Goal: Task Accomplishment & Management: Use online tool/utility

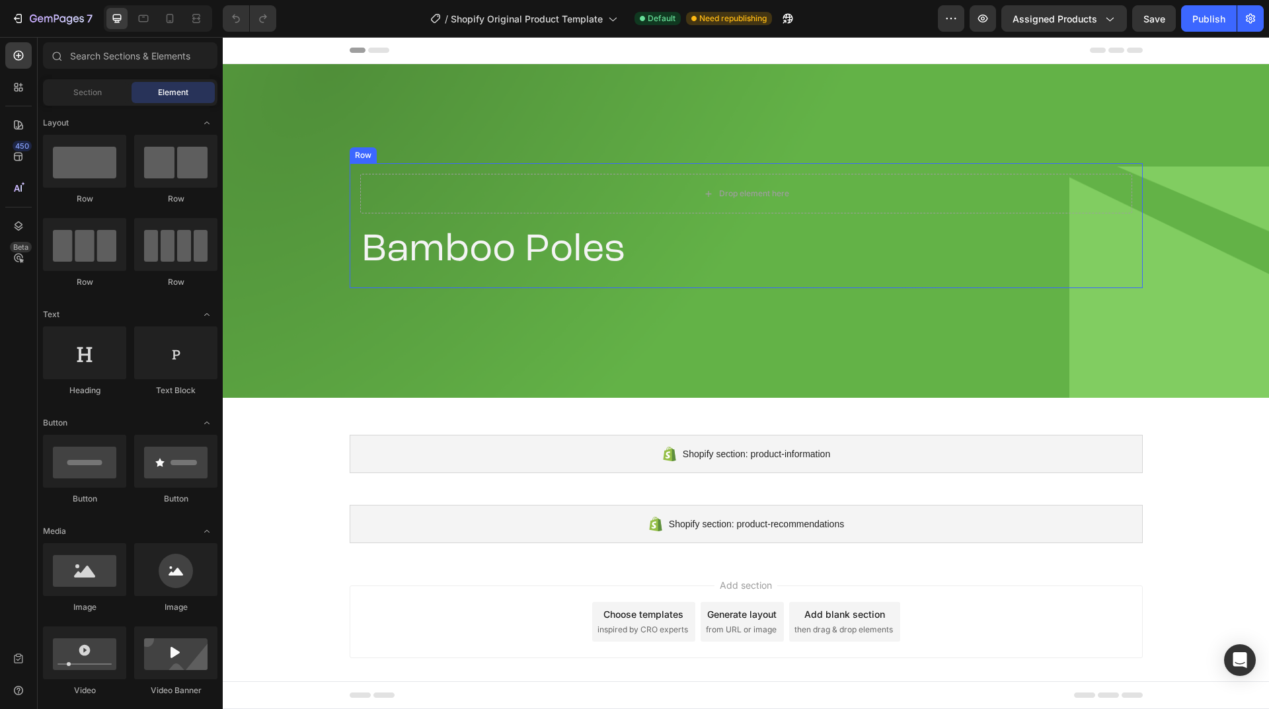
click at [350, 225] on div "Drop element here Bamboo Poles Product Title Product Row" at bounding box center [746, 225] width 793 height 125
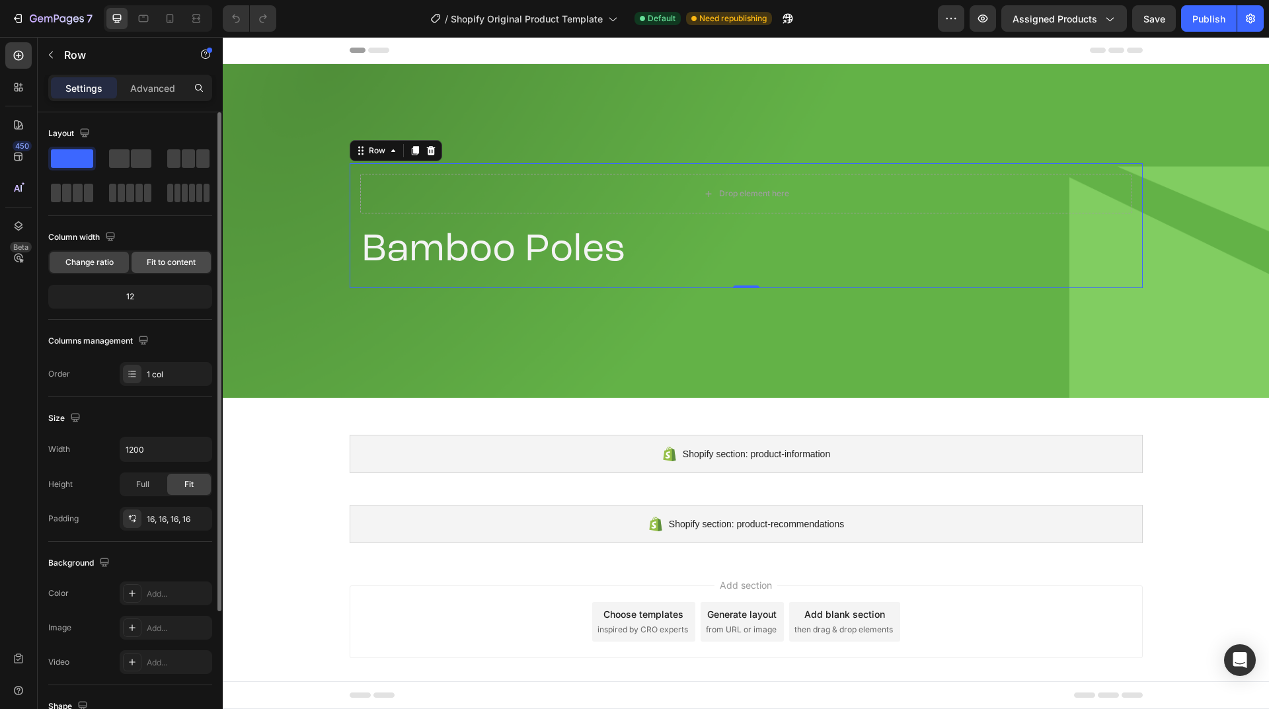
click at [169, 264] on span "Fit to content" at bounding box center [171, 263] width 49 height 12
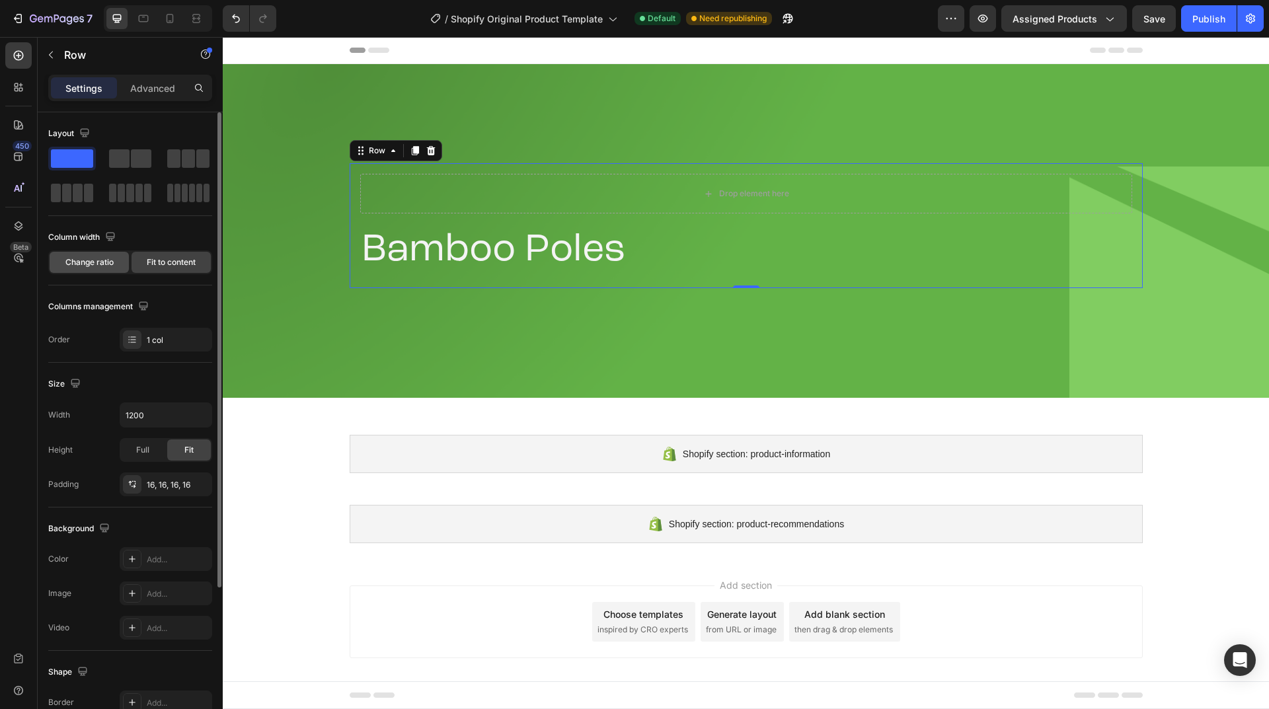
click at [93, 265] on span "Change ratio" at bounding box center [89, 263] width 48 height 12
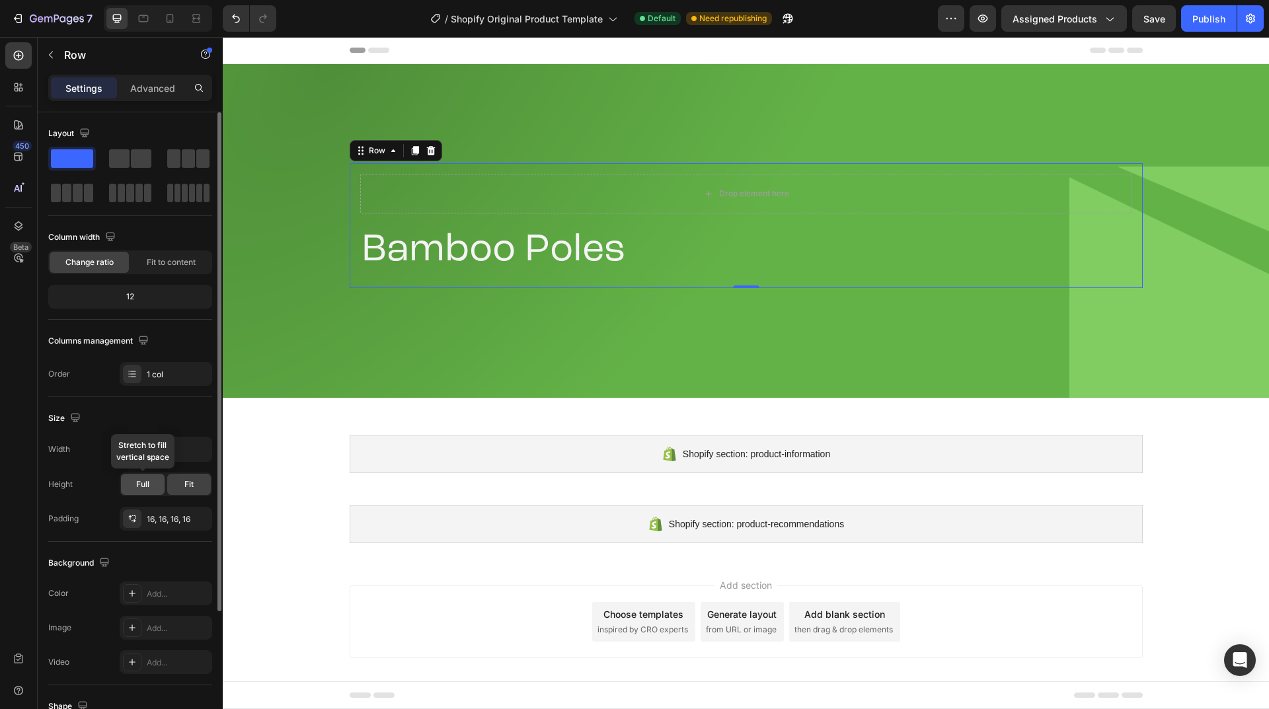
click at [136, 492] on div "Full" at bounding box center [143, 484] width 44 height 21
click at [1203, 24] on div "Publish" at bounding box center [1209, 19] width 33 height 14
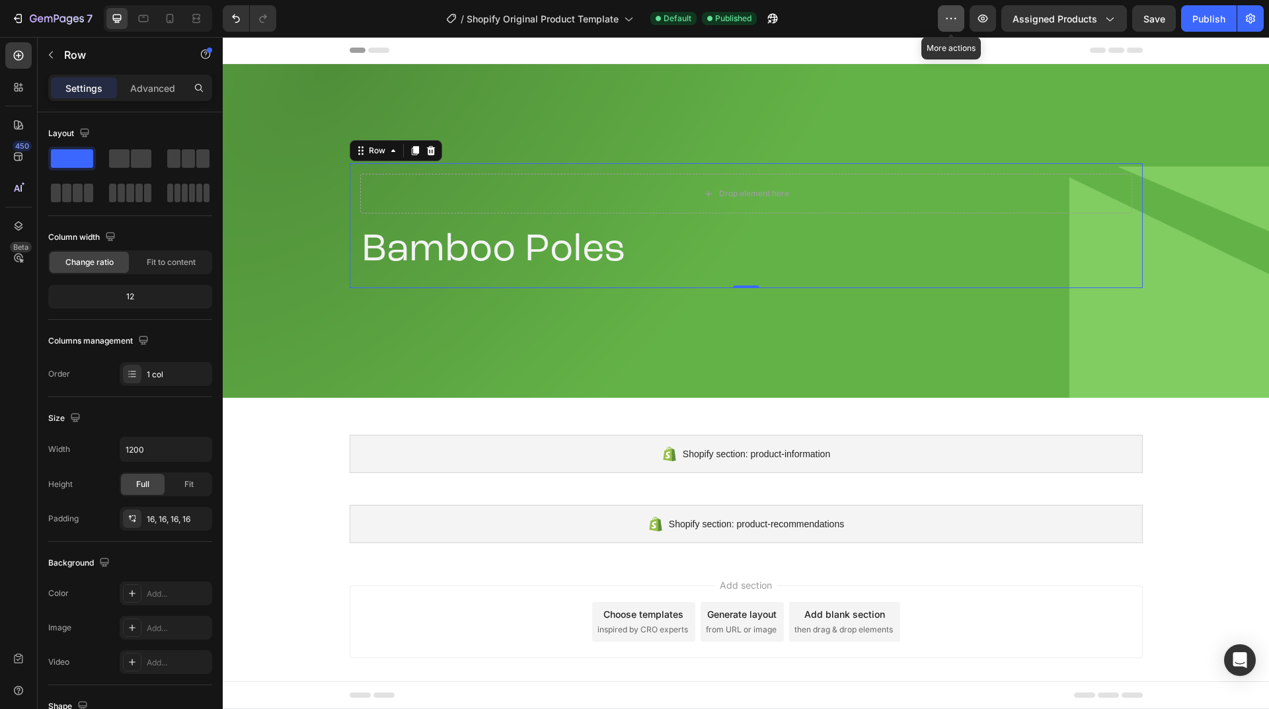
click at [952, 19] on icon "button" at bounding box center [951, 18] width 13 height 13
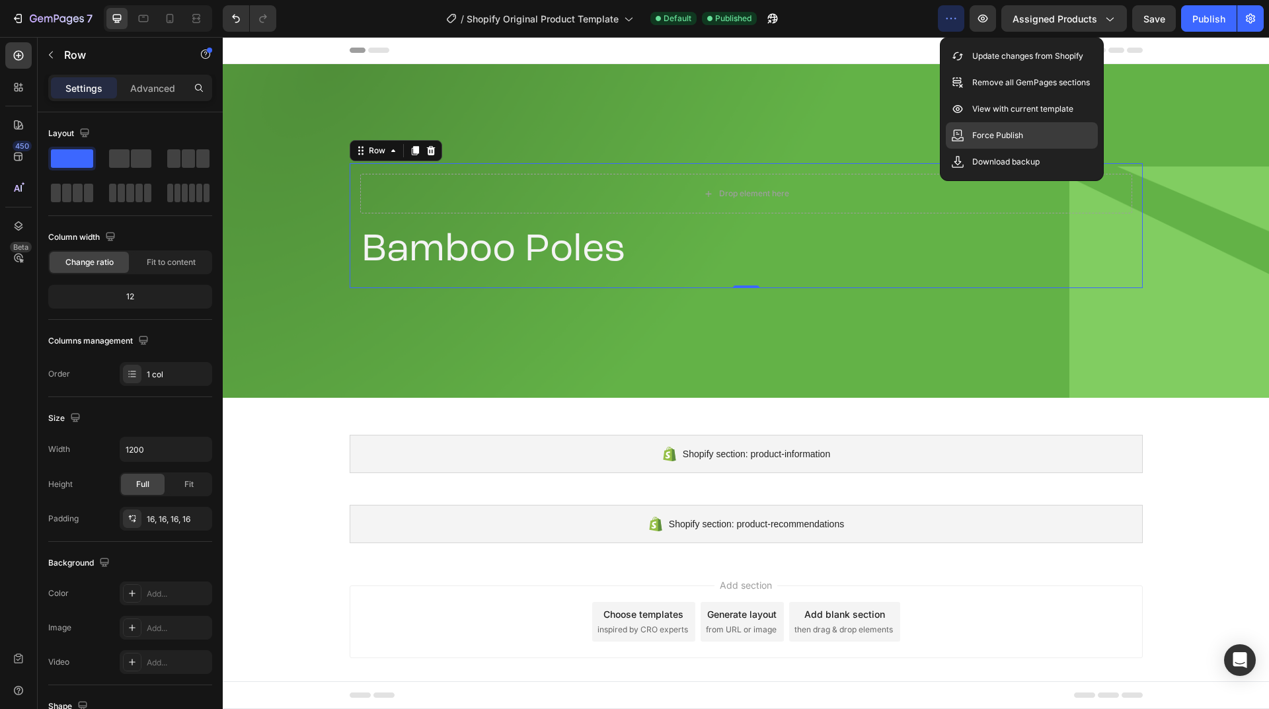
click at [991, 135] on p "Force Publish" at bounding box center [998, 135] width 51 height 13
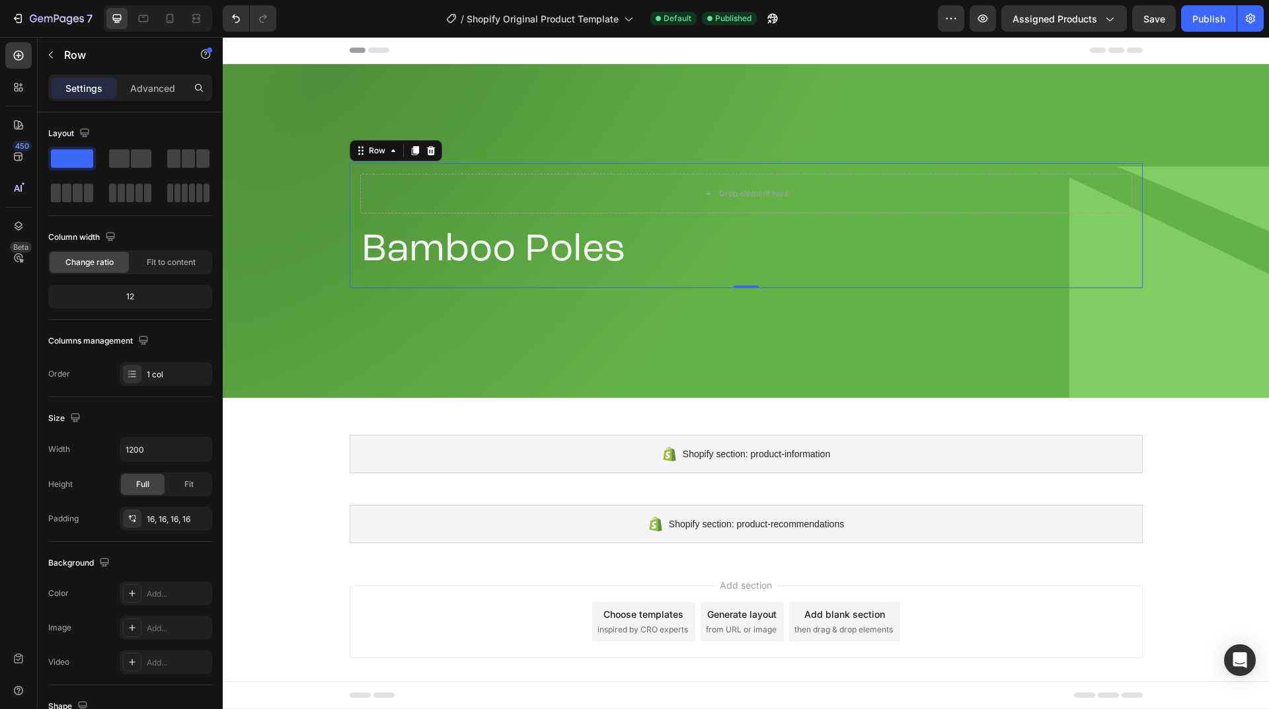
click at [356, 189] on div "Drop element here Bamboo Poles Product Title Product Row 0" at bounding box center [746, 225] width 793 height 125
click at [366, 223] on div "Drop element here Bamboo Poles Product Title Product" at bounding box center [746, 226] width 772 height 104
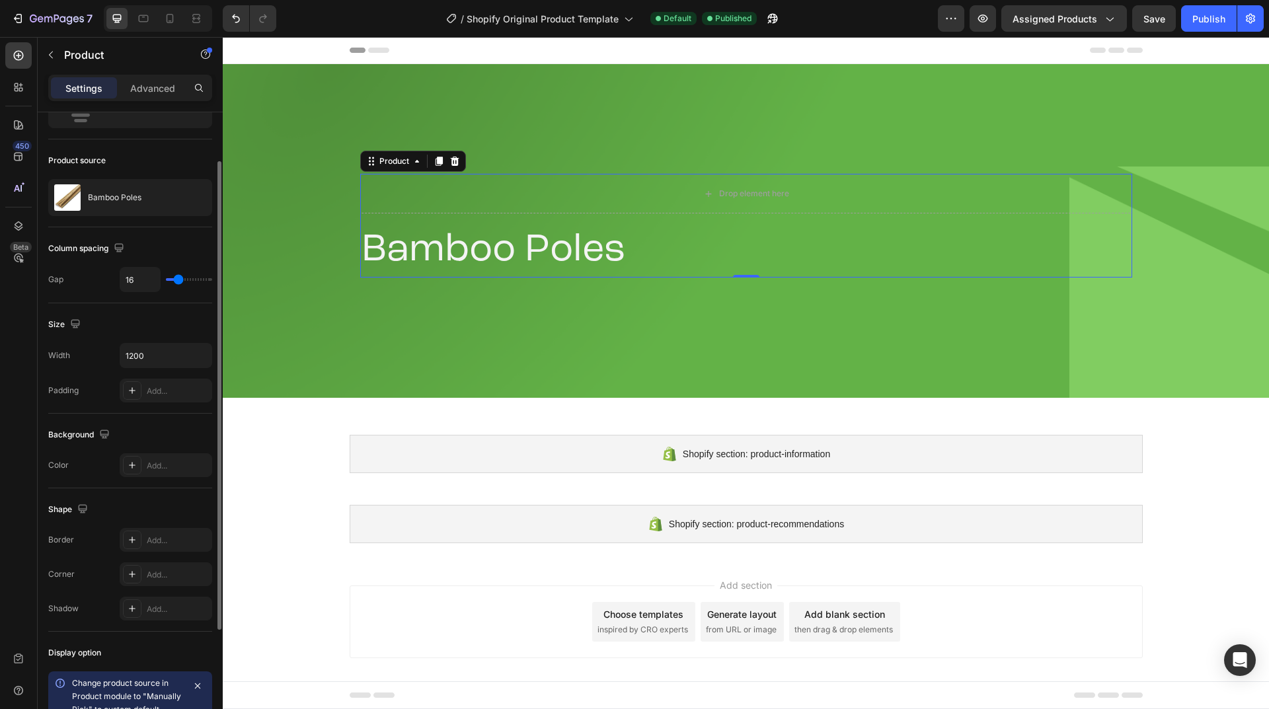
scroll to position [132, 0]
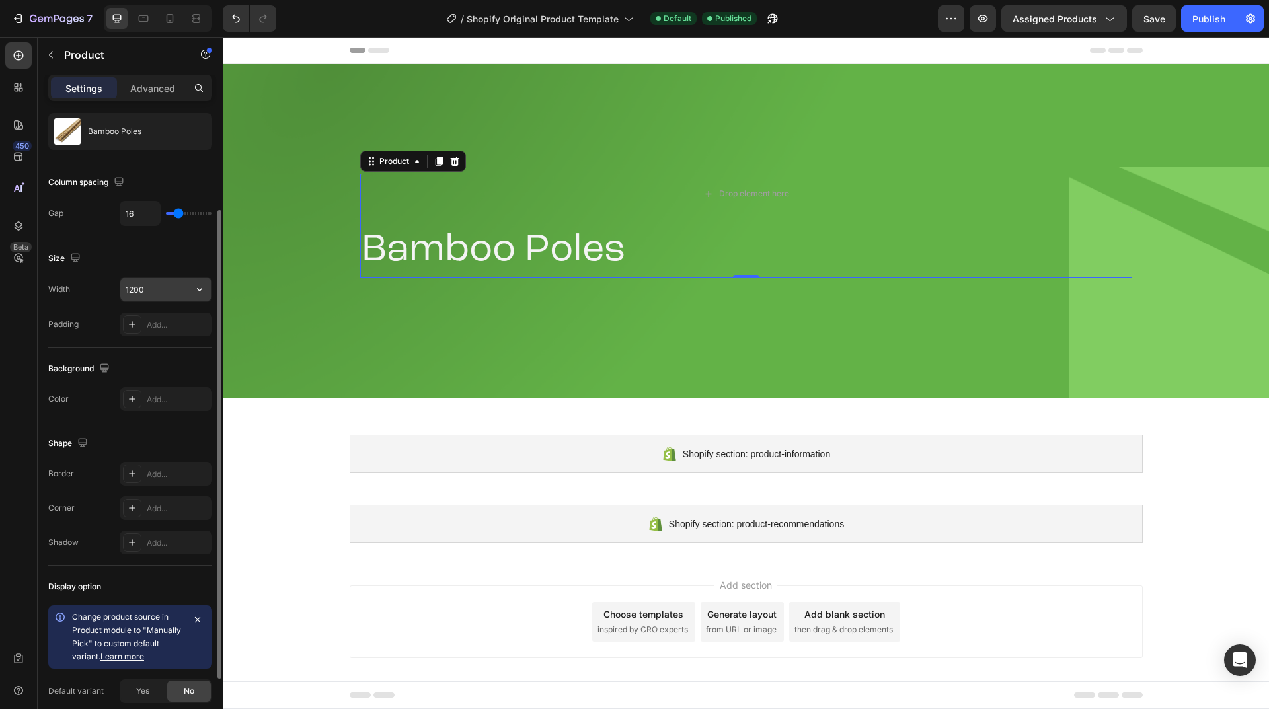
click at [169, 292] on input "1200" at bounding box center [165, 290] width 91 height 24
click at [190, 290] on button "button" at bounding box center [200, 290] width 24 height 24
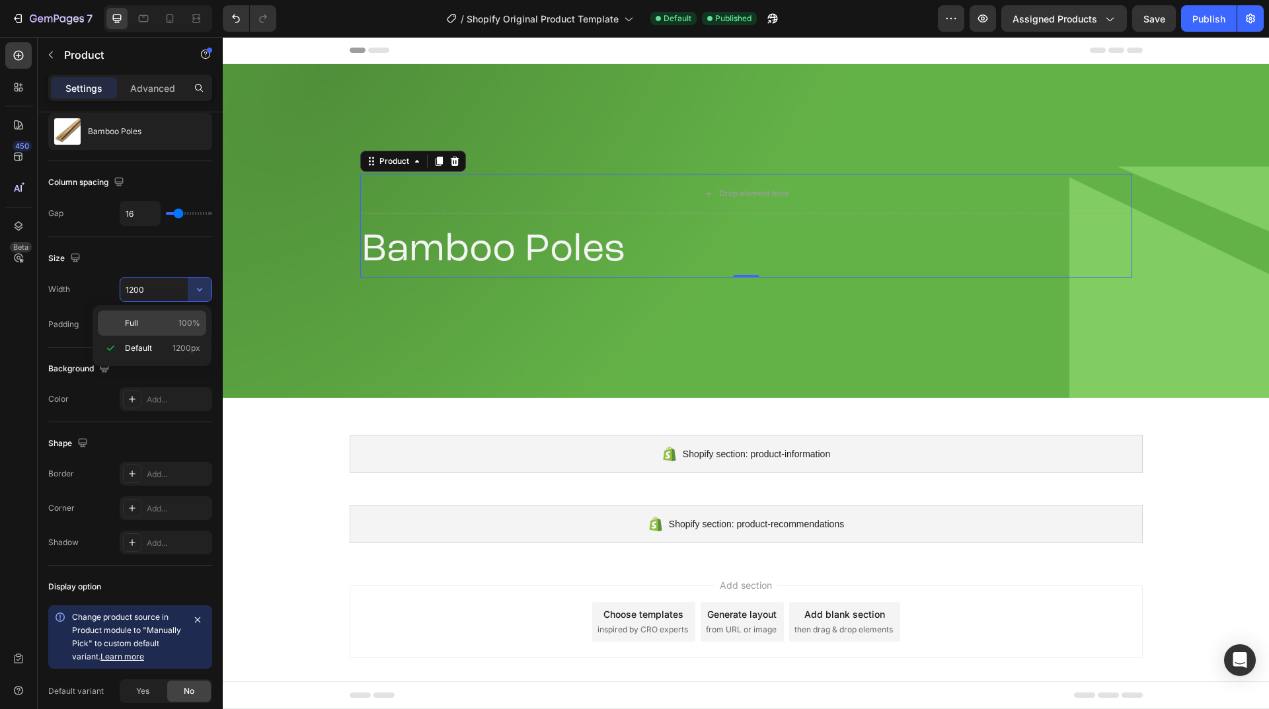
click at [165, 319] on p "Full 100%" at bounding box center [162, 323] width 75 height 12
type input "100%"
click at [426, 163] on div "Product" at bounding box center [413, 161] width 106 height 21
click at [420, 163] on icon at bounding box center [417, 161] width 11 height 11
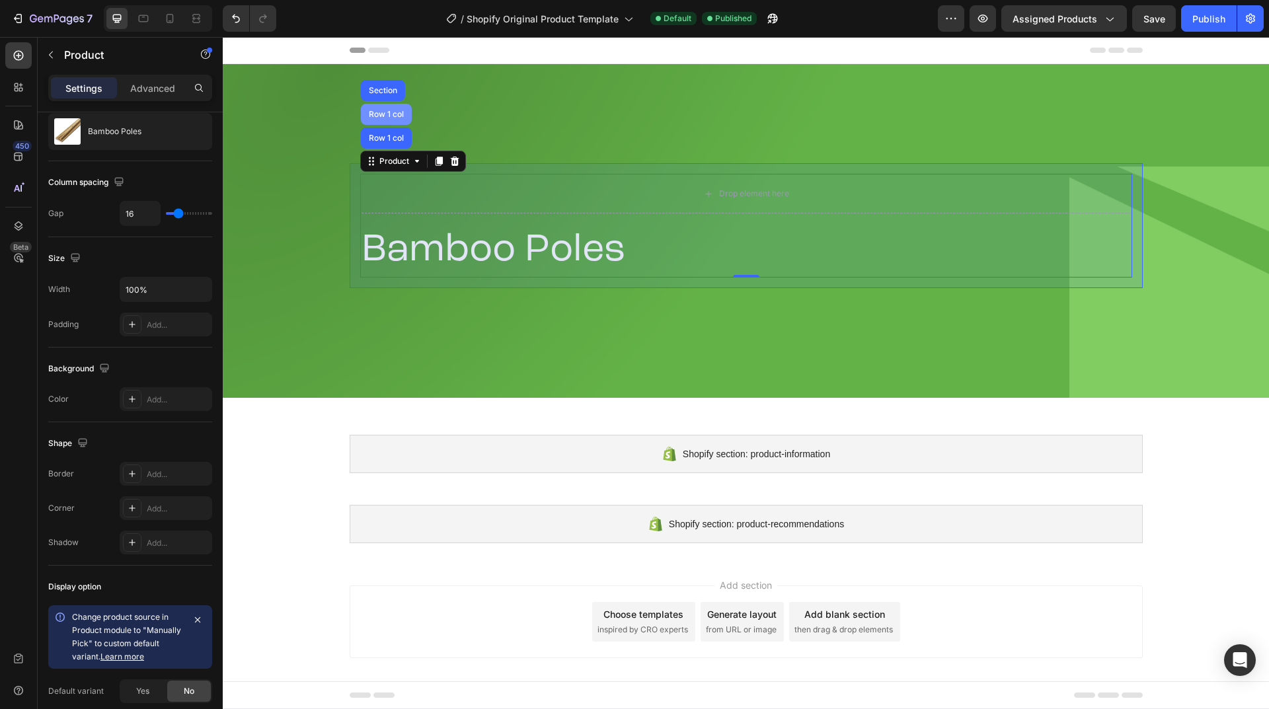
click at [389, 109] on div "Row 1 col" at bounding box center [386, 114] width 51 height 21
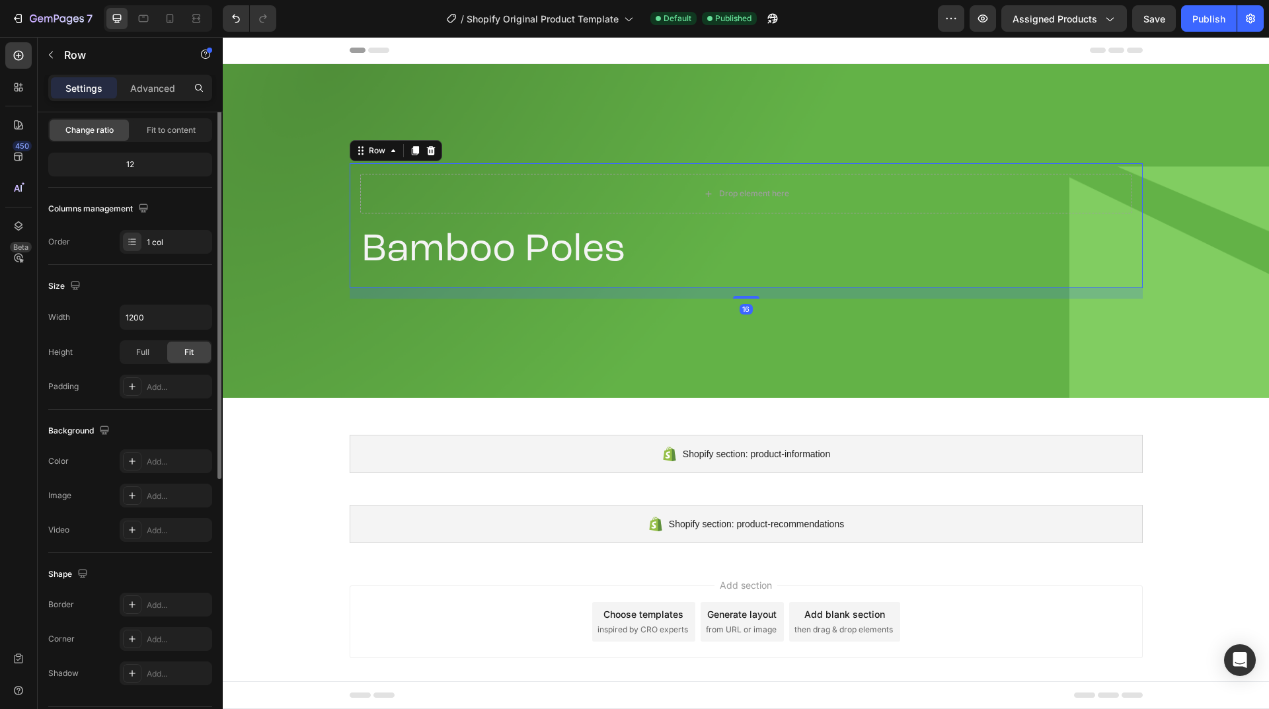
scroll to position [0, 0]
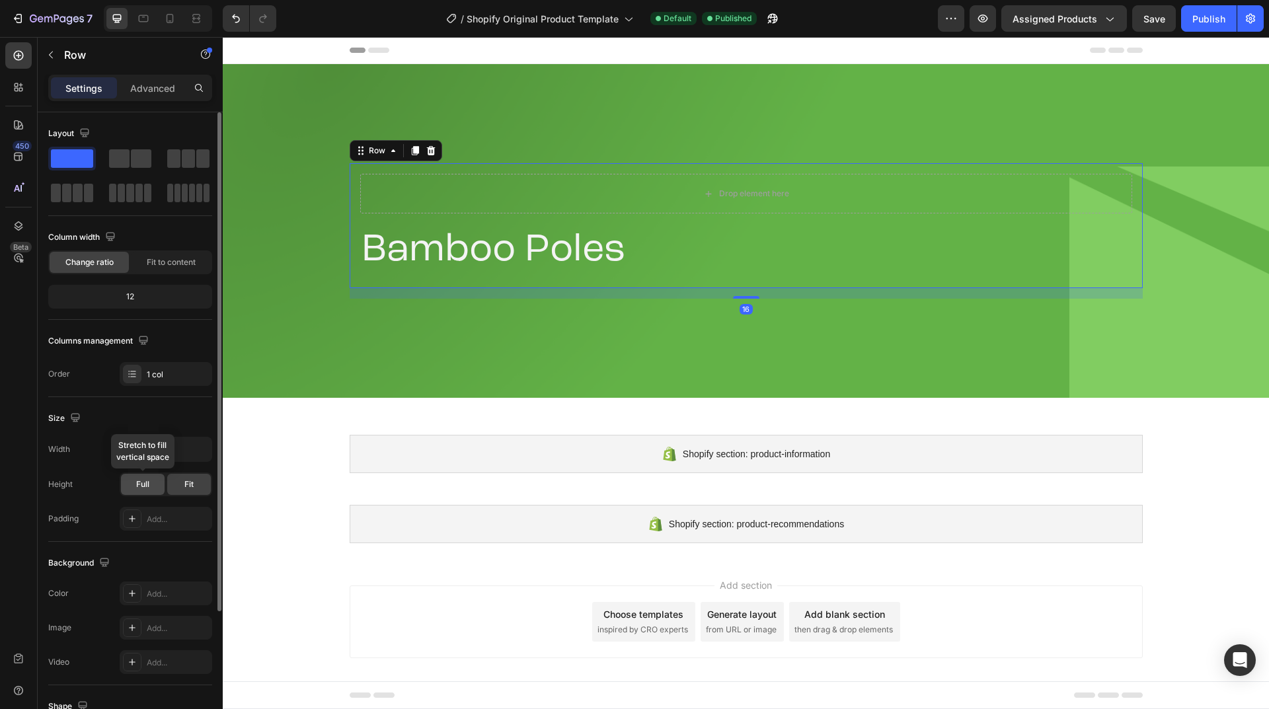
click at [147, 483] on span "Full" at bounding box center [142, 485] width 13 height 12
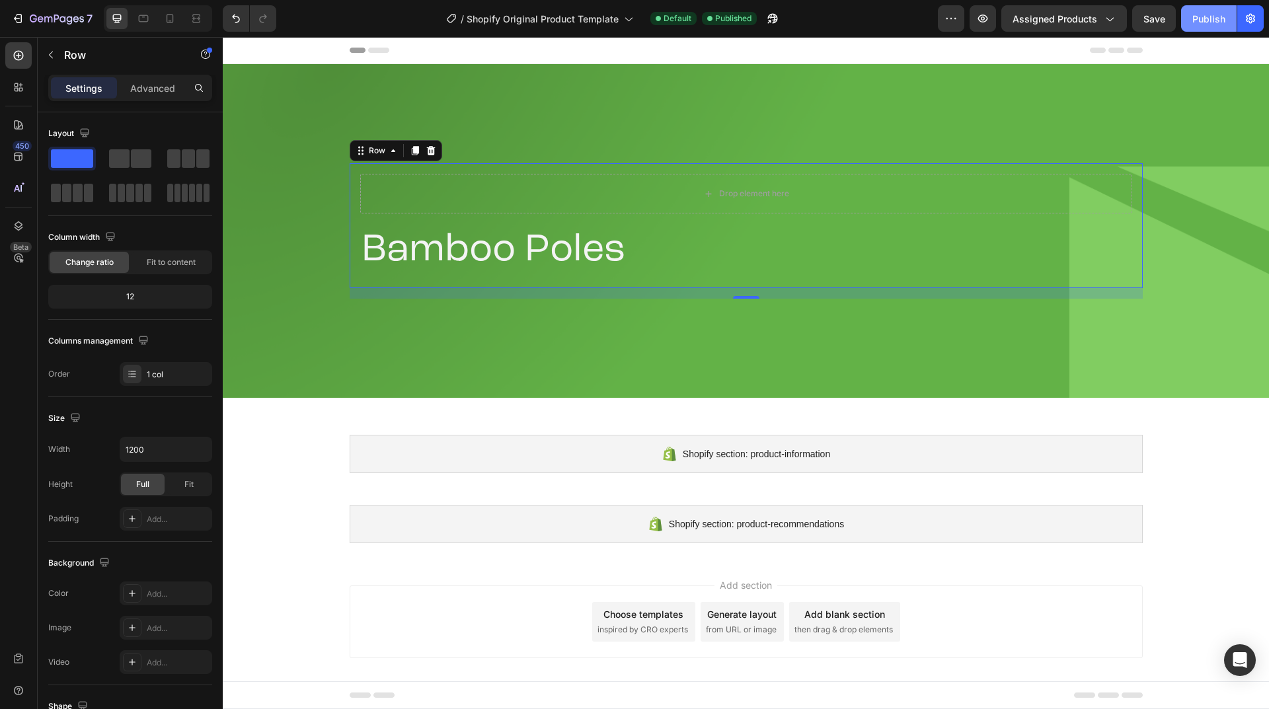
click at [1204, 17] on div "Publish" at bounding box center [1209, 19] width 33 height 14
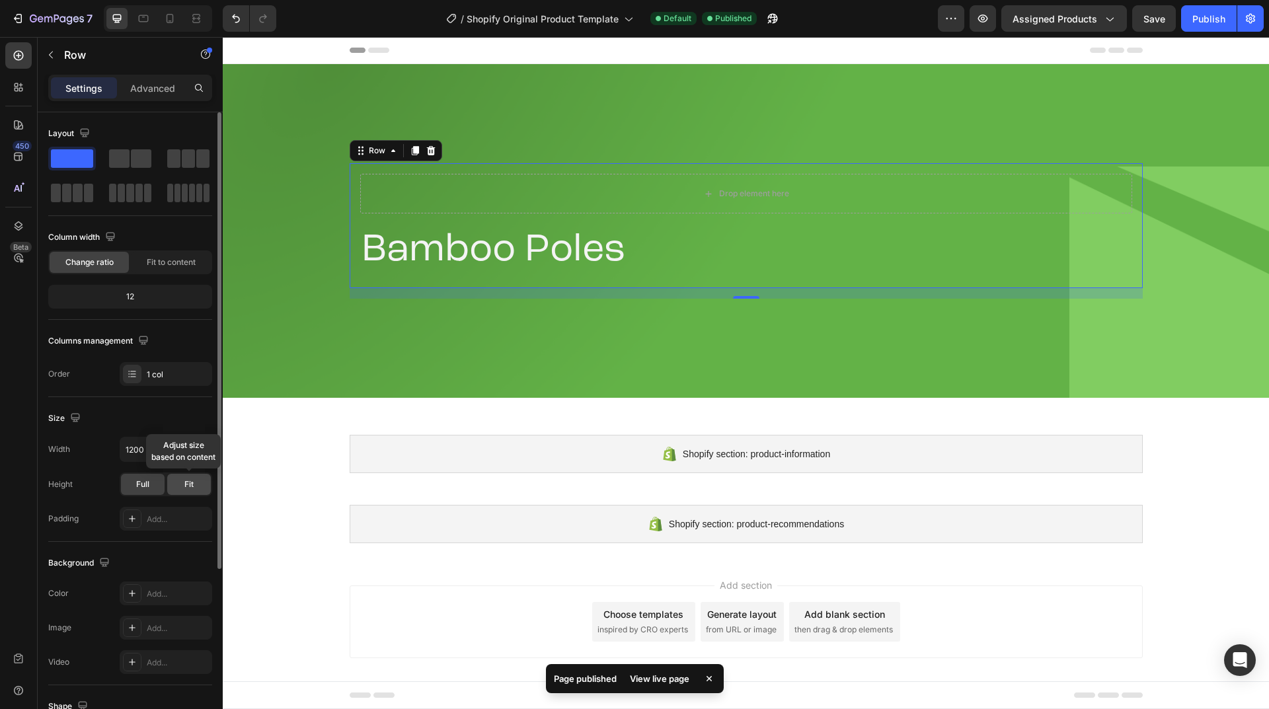
click at [184, 487] on span "Fit" at bounding box center [188, 485] width 9 height 12
click at [198, 450] on icon "button" at bounding box center [199, 449] width 5 height 3
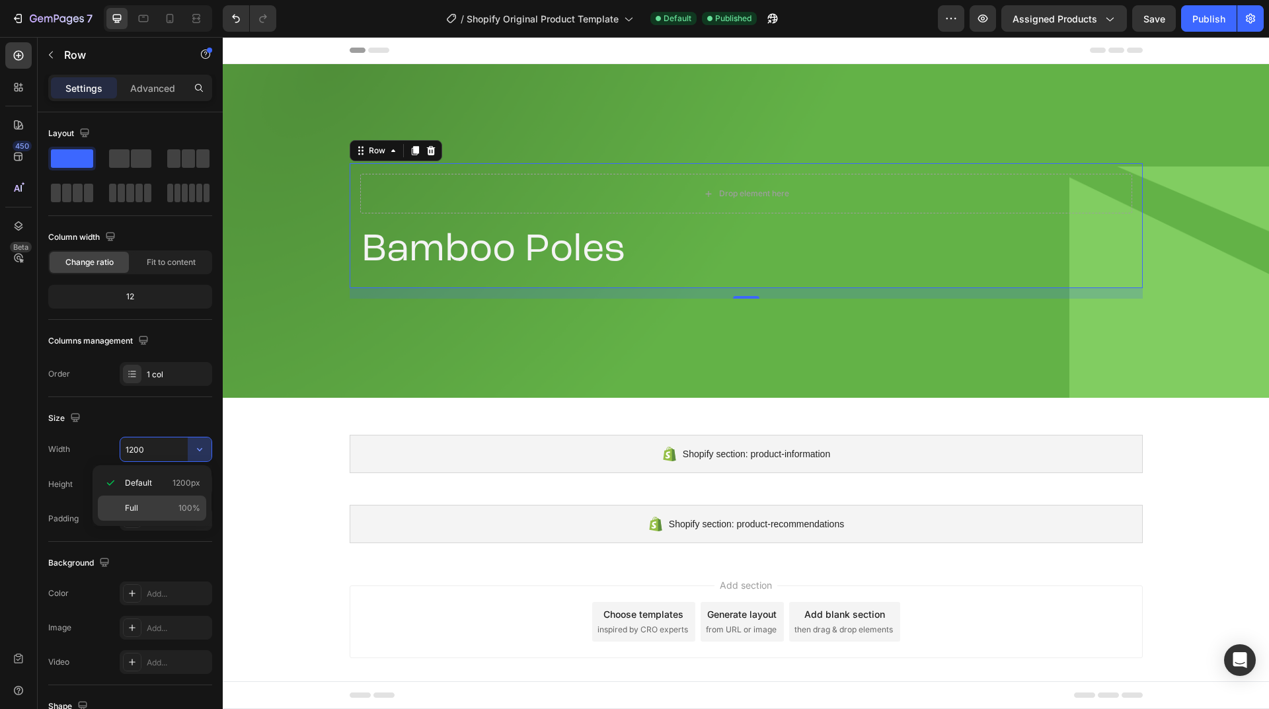
click at [151, 507] on p "Full 100%" at bounding box center [162, 508] width 75 height 12
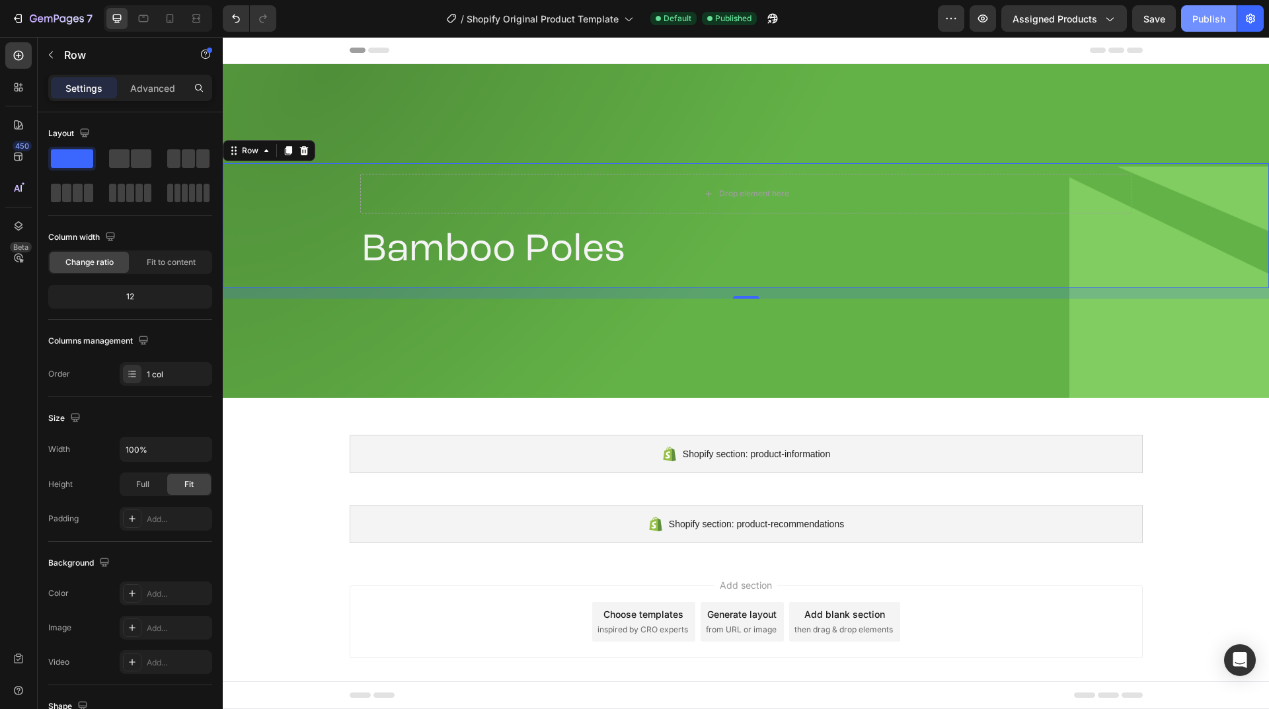
click at [1206, 24] on div "Publish" at bounding box center [1209, 19] width 33 height 14
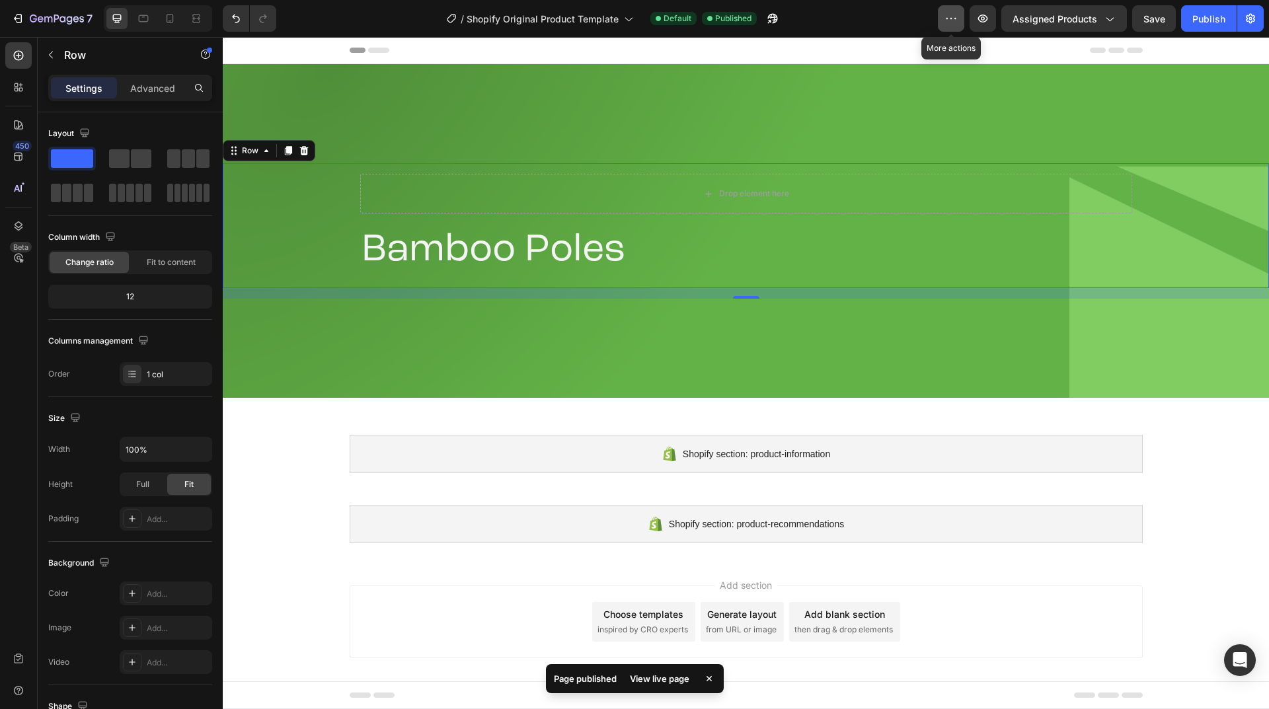
click at [951, 20] on icon "button" at bounding box center [951, 18] width 13 height 13
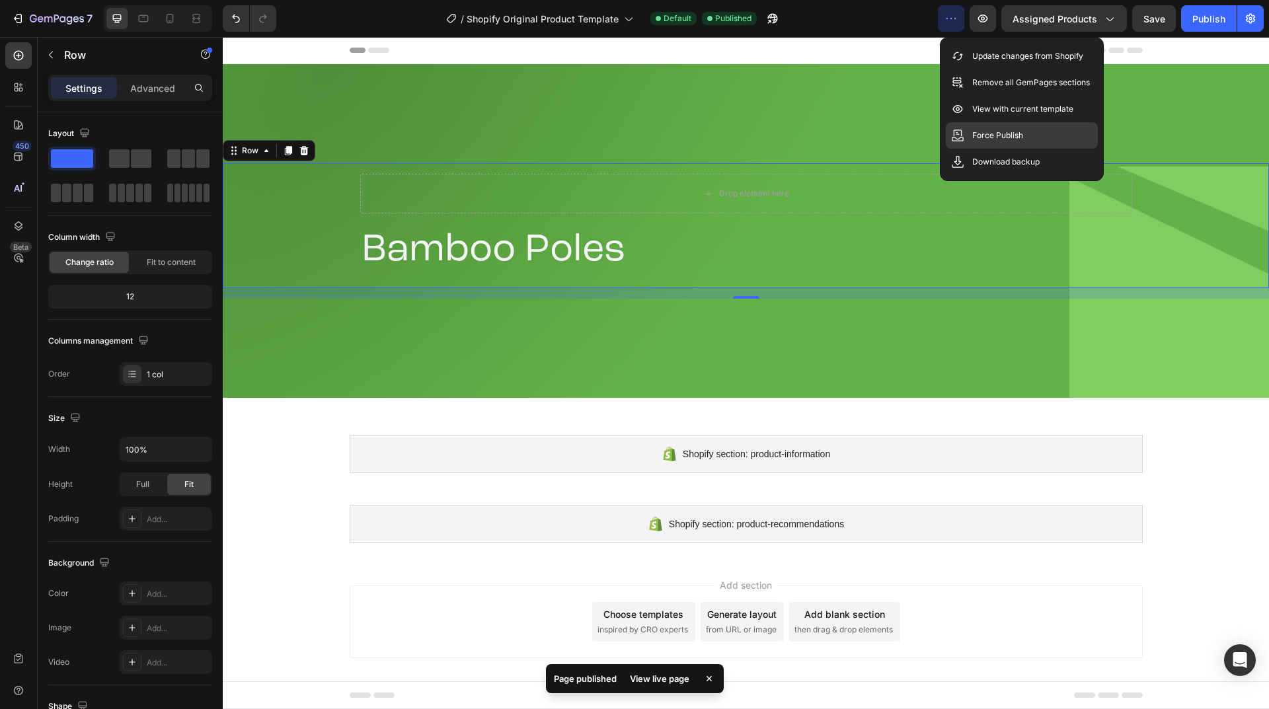
click at [979, 129] on p "Force Publish" at bounding box center [998, 135] width 51 height 13
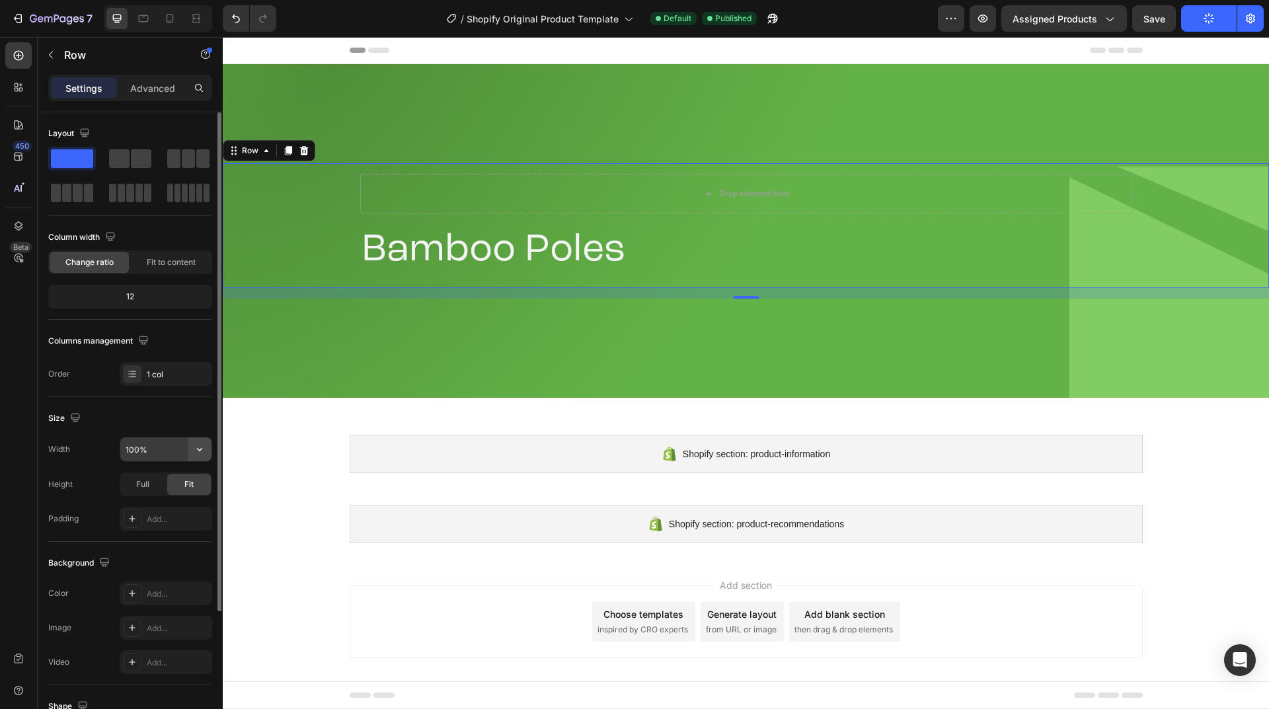
click at [204, 446] on icon "button" at bounding box center [199, 449] width 13 height 13
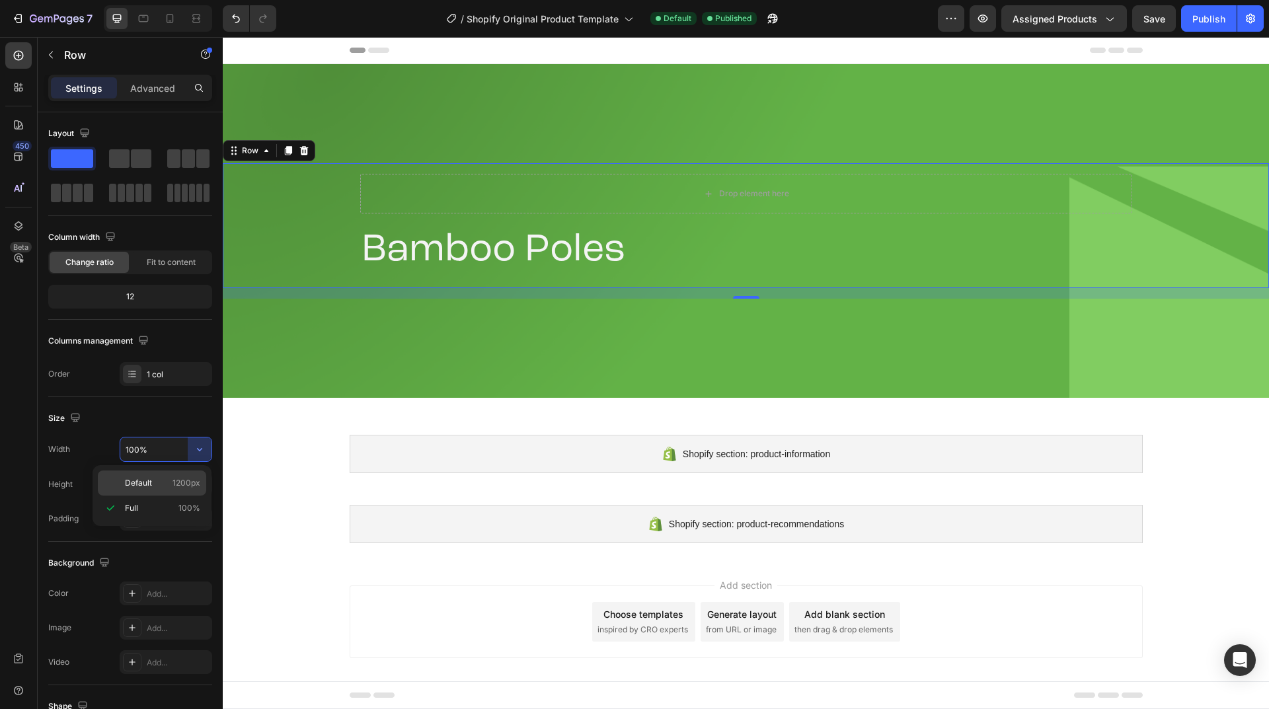
click at [125, 479] on span "Default" at bounding box center [138, 483] width 27 height 12
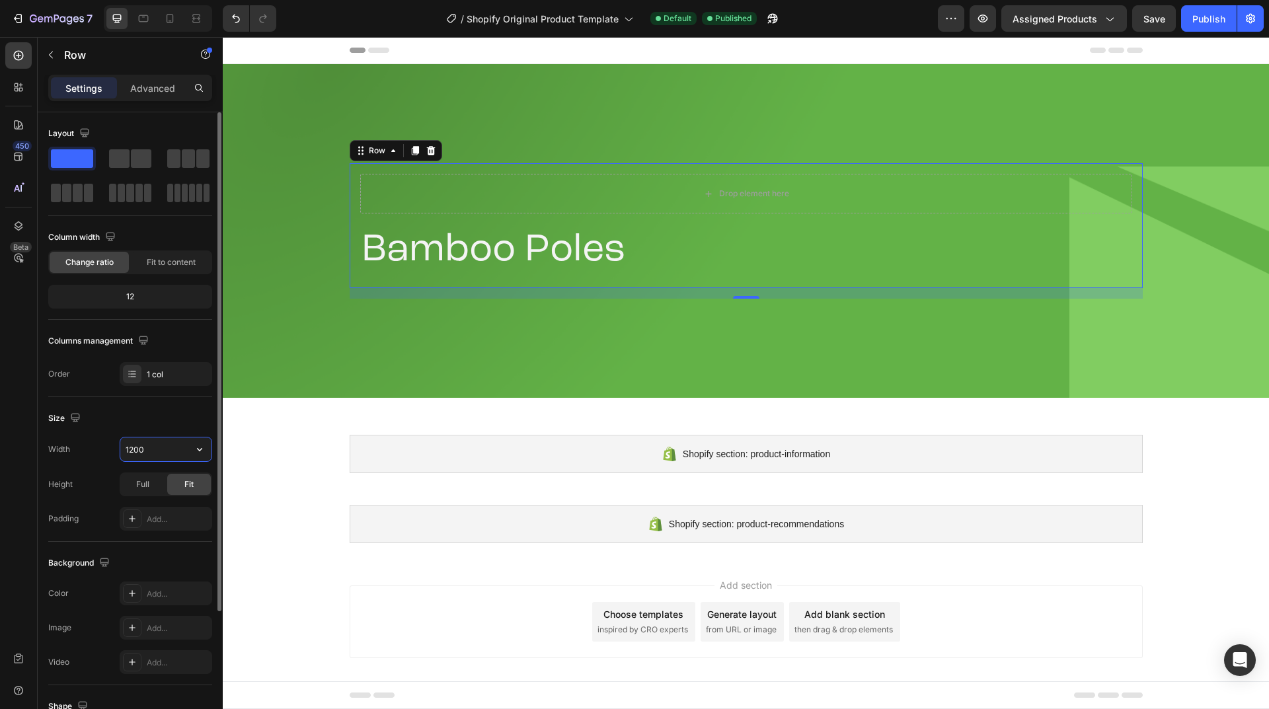
click at [149, 444] on input "1200" at bounding box center [165, 450] width 91 height 24
type input "1450"
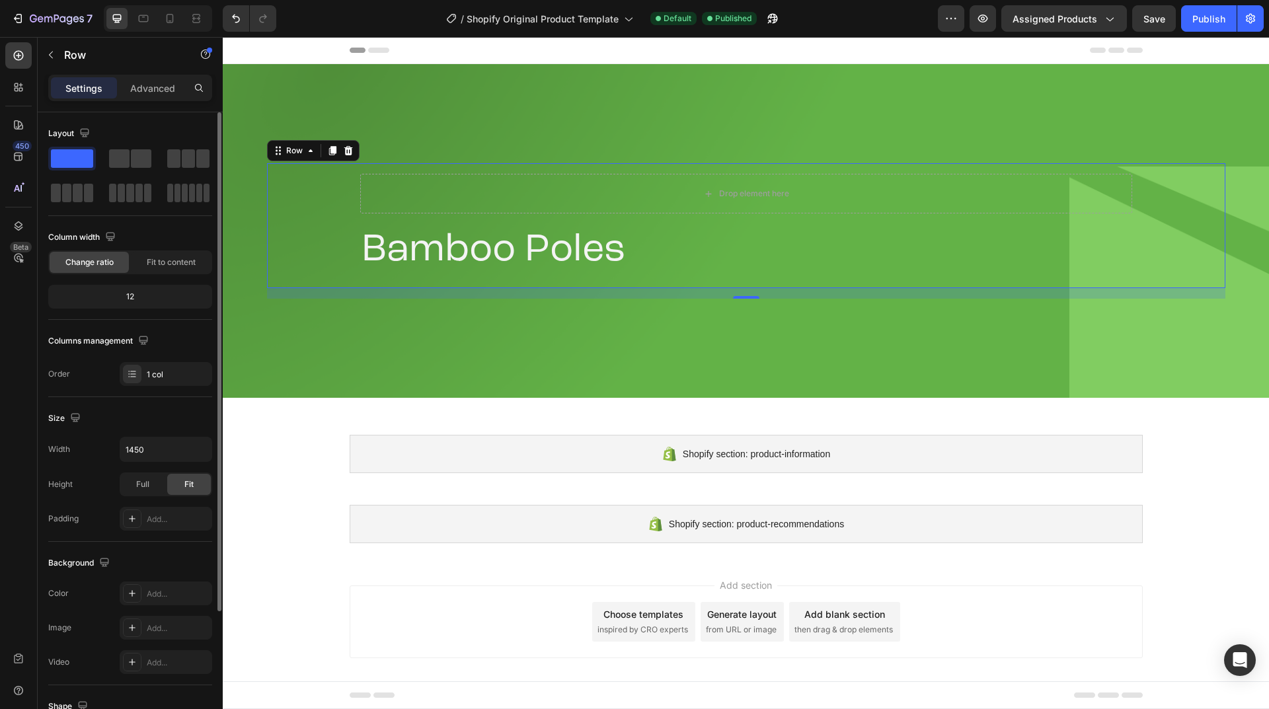
click at [121, 402] on div "Size Width 1450 Height Full Fit Padding Add..." at bounding box center [130, 469] width 164 height 145
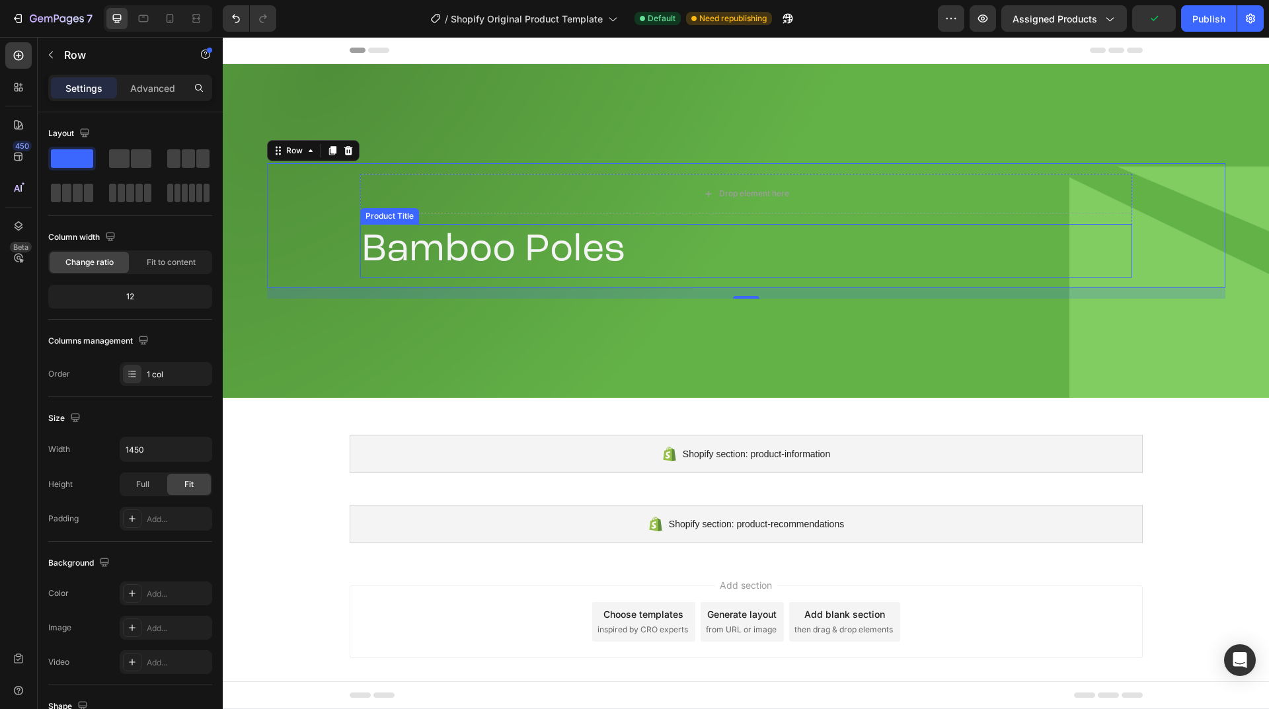
click at [380, 247] on h2 "Bamboo Poles" at bounding box center [746, 251] width 772 height 54
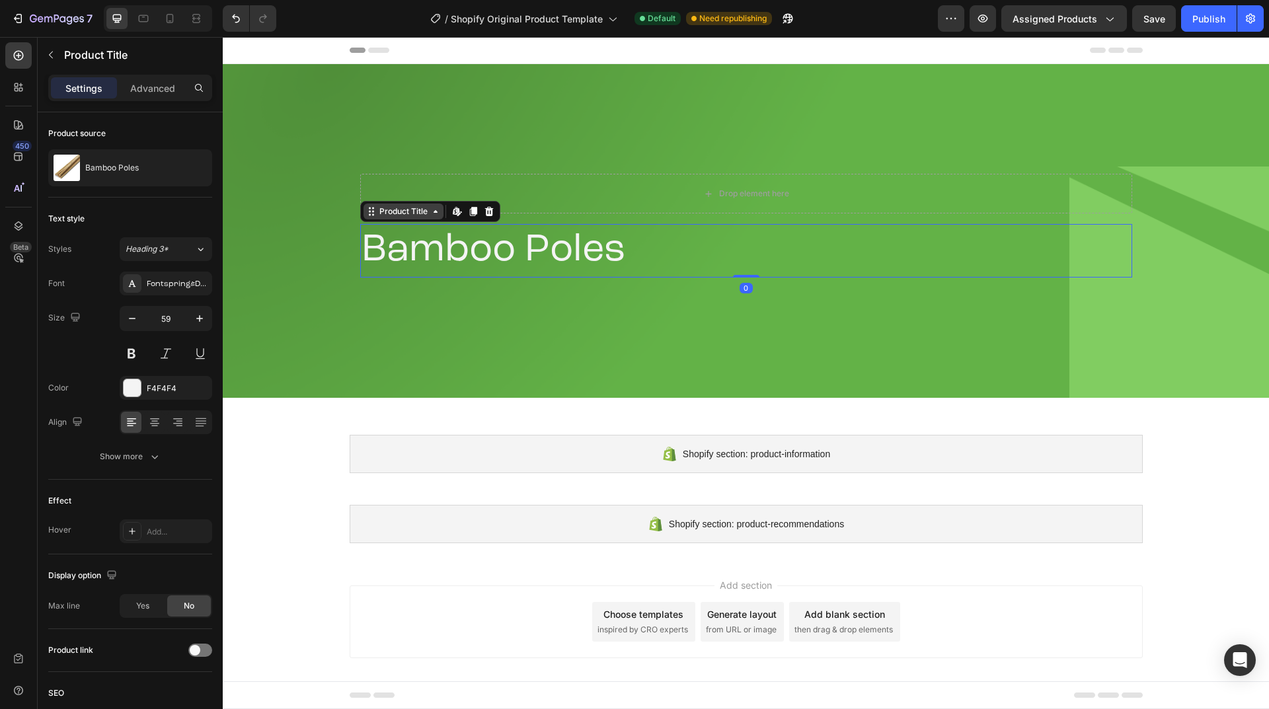
click at [433, 214] on icon at bounding box center [435, 211] width 11 height 11
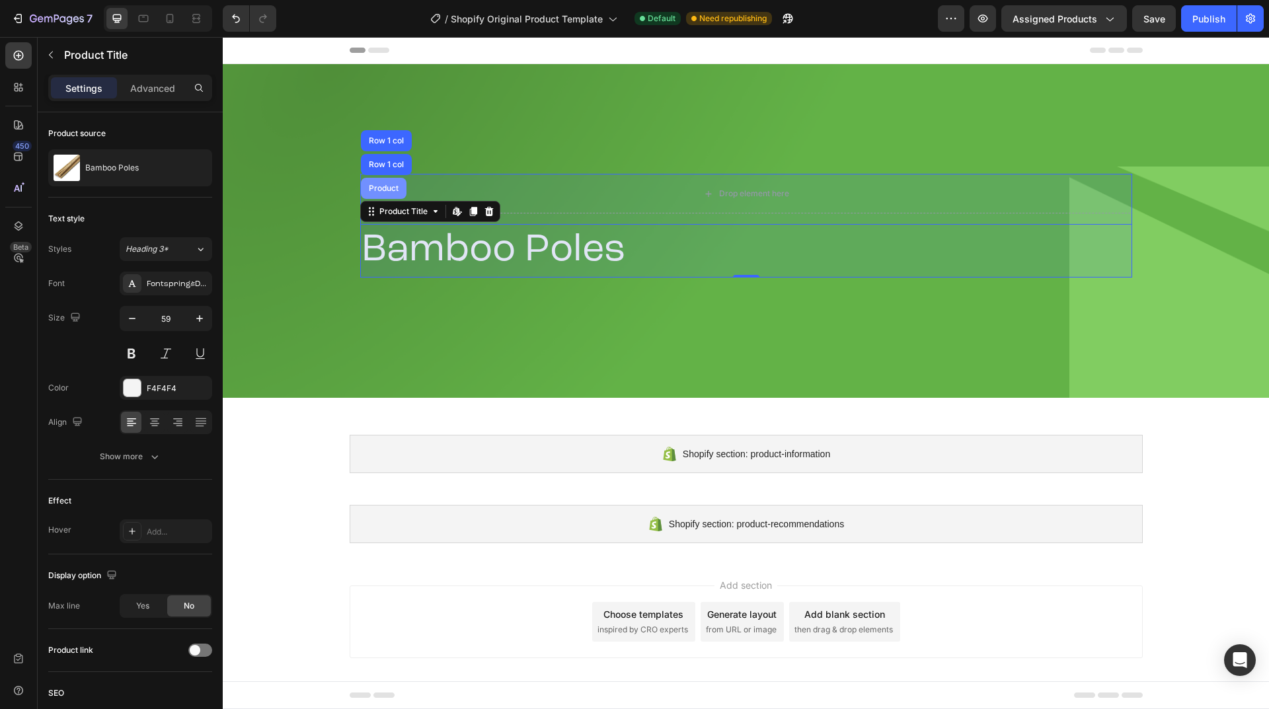
click at [388, 196] on div "Product" at bounding box center [384, 188] width 46 height 21
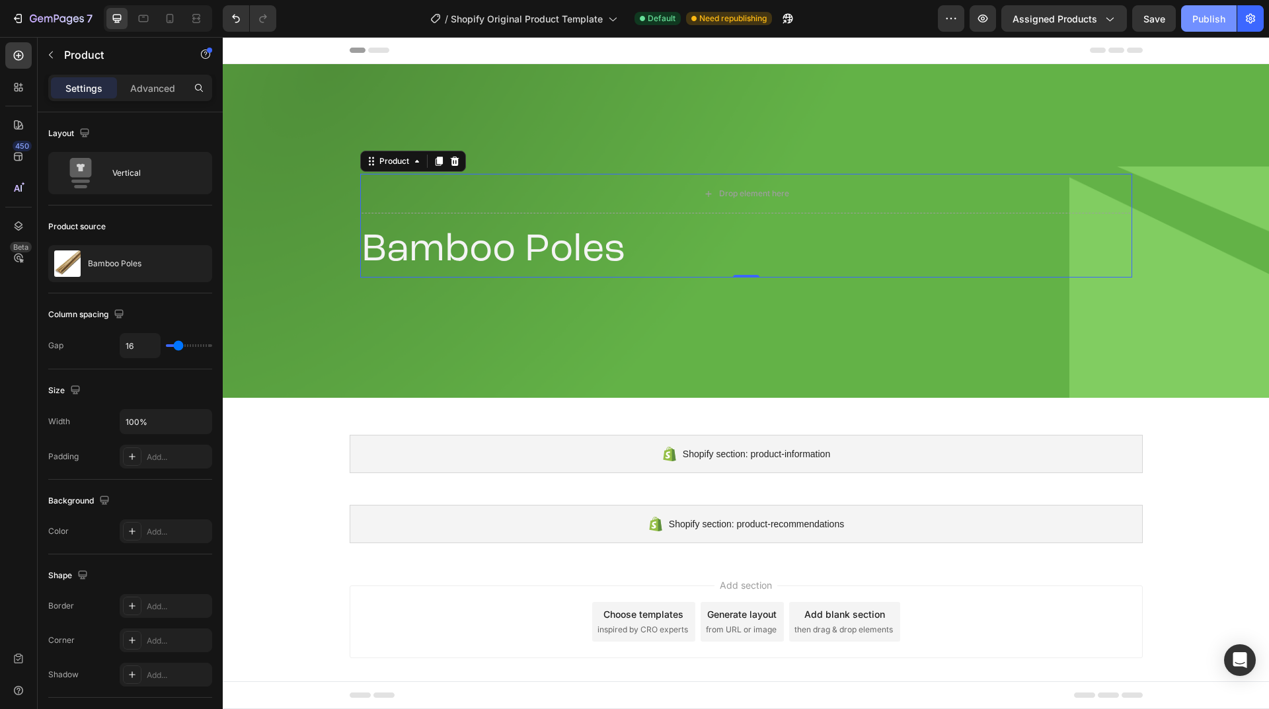
click at [1200, 29] on button "Publish" at bounding box center [1209, 18] width 56 height 26
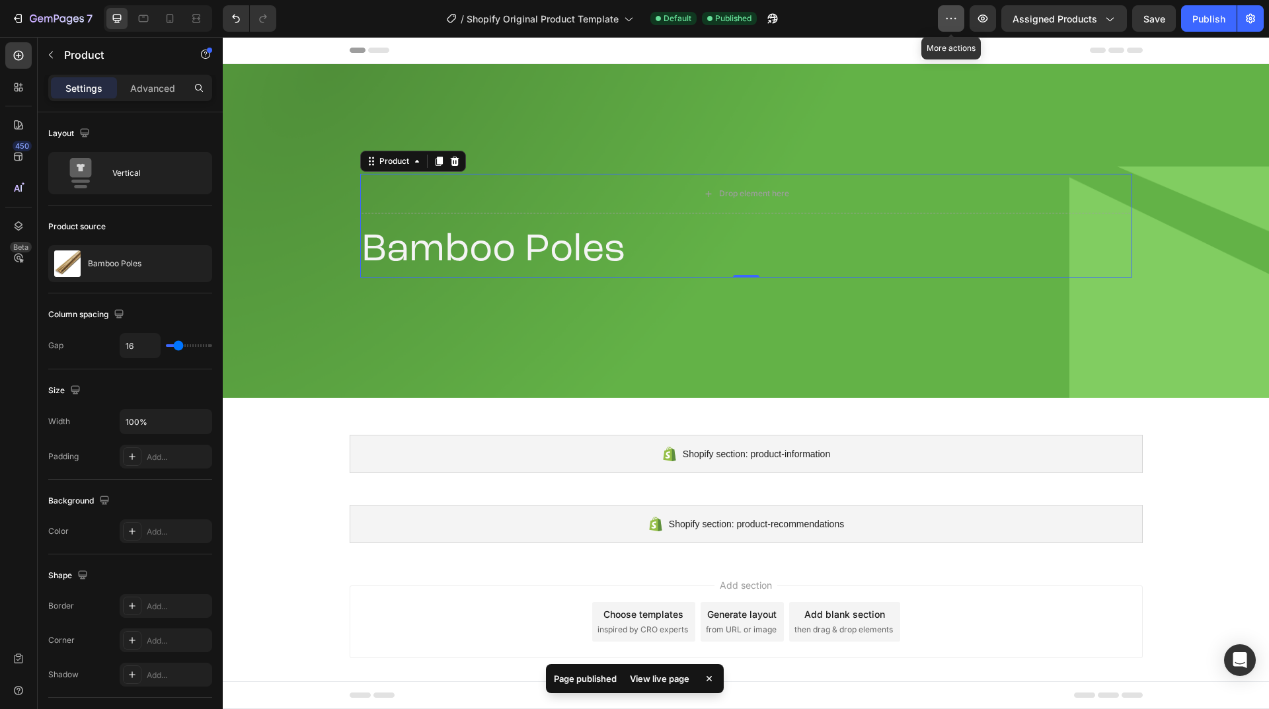
click at [949, 17] on icon "button" at bounding box center [951, 18] width 13 height 13
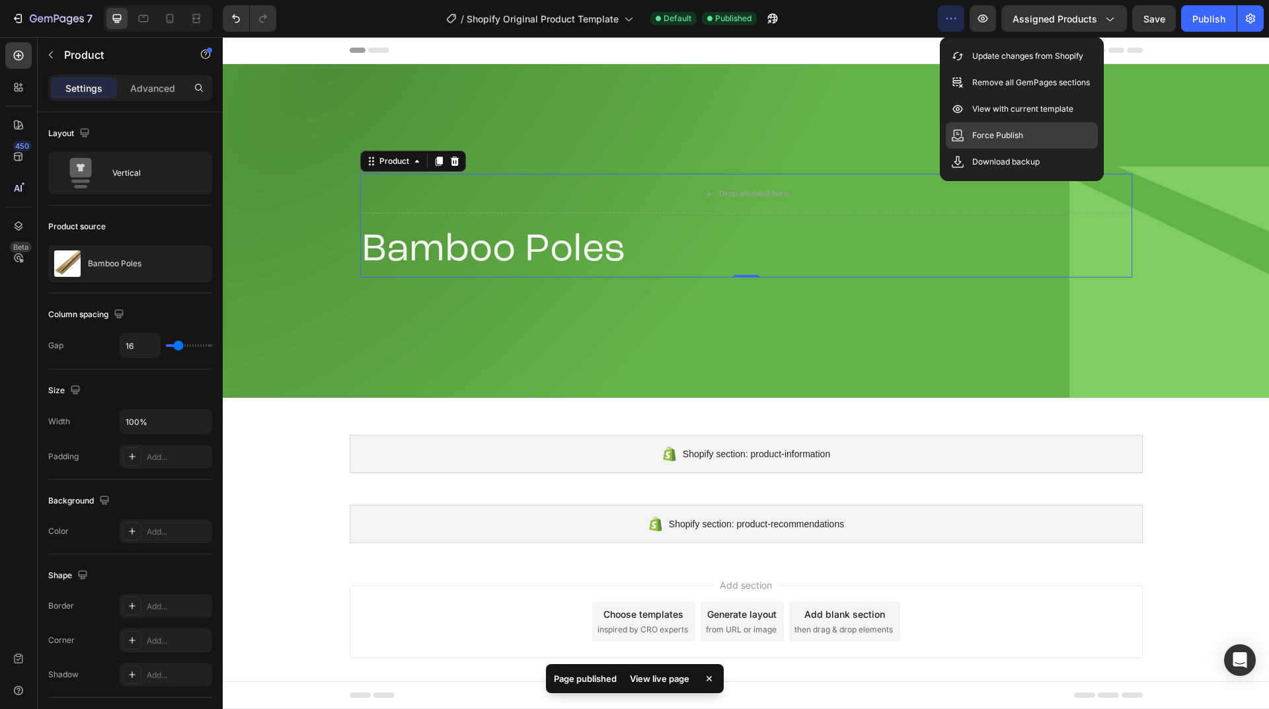
click at [971, 149] on div "Force Publish" at bounding box center [1022, 162] width 152 height 26
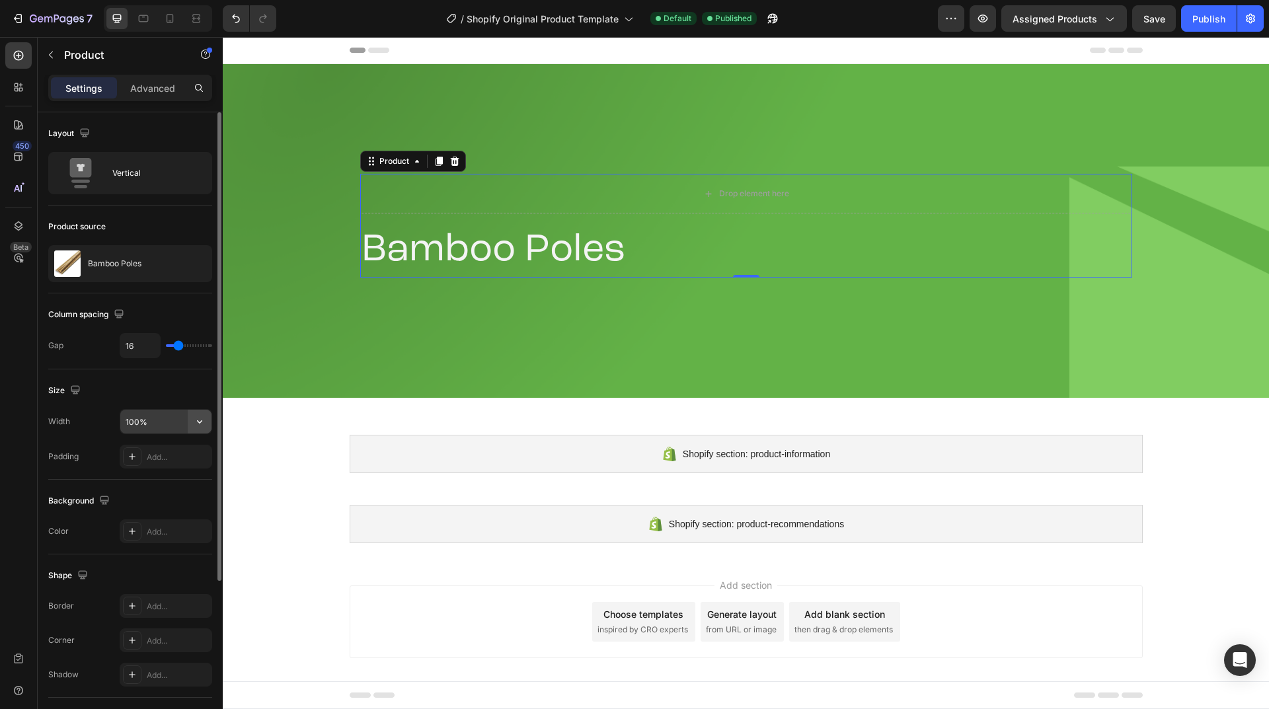
click at [195, 426] on icon "button" at bounding box center [199, 421] width 13 height 13
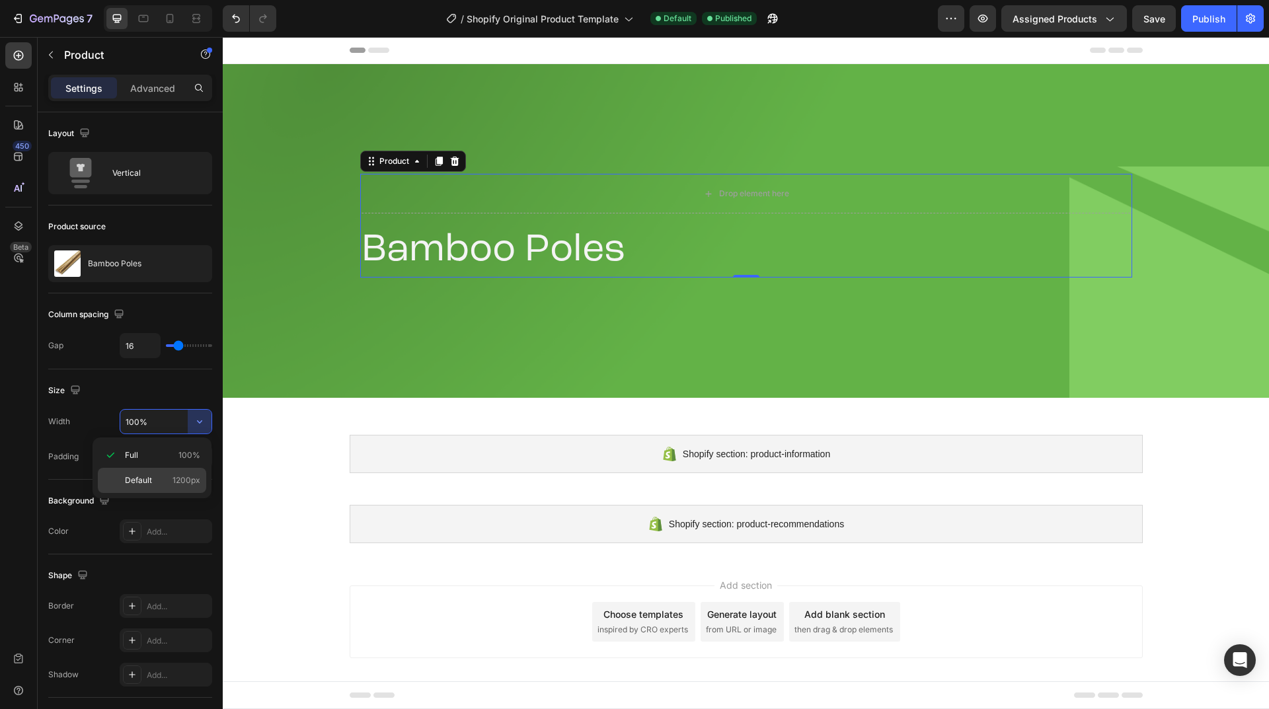
click at [166, 483] on p "Default 1200px" at bounding box center [162, 481] width 75 height 12
click at [159, 425] on input "1200" at bounding box center [165, 422] width 91 height 24
type input "1450"
click at [145, 389] on div "Size" at bounding box center [130, 390] width 164 height 21
click at [1201, 22] on div "Publish" at bounding box center [1209, 19] width 33 height 14
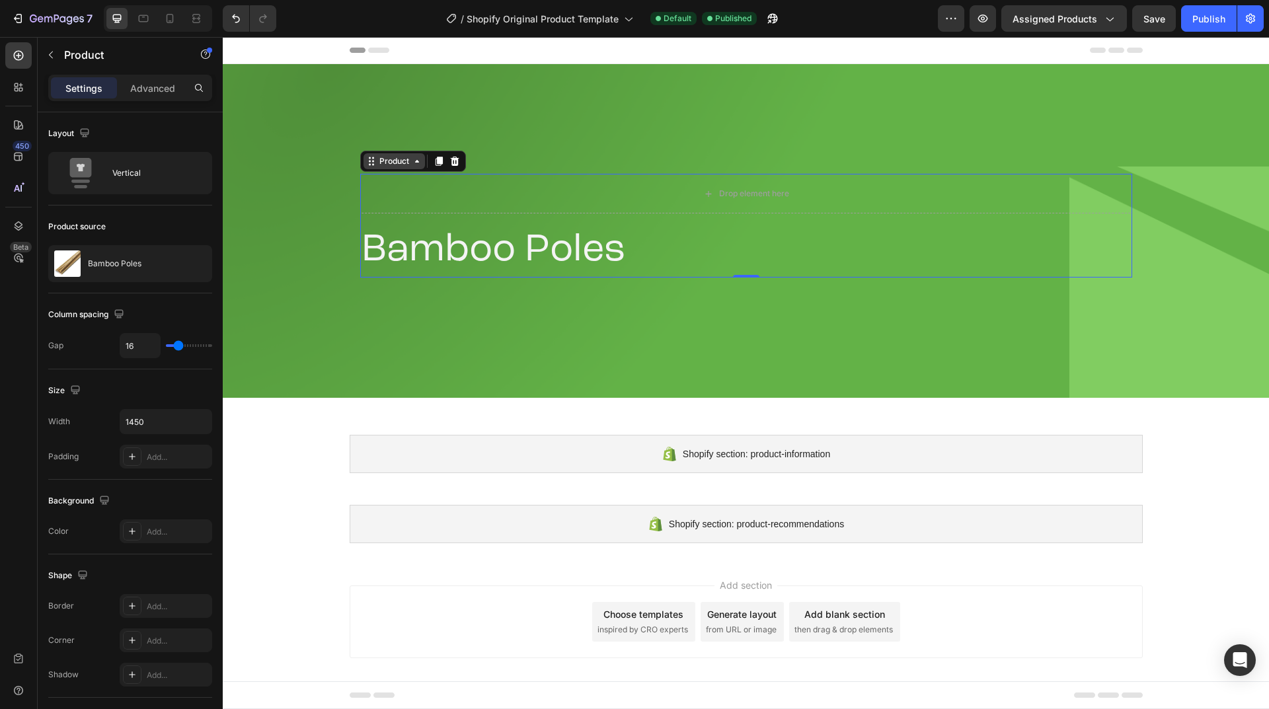
click at [413, 169] on div "Product" at bounding box center [394, 161] width 61 height 16
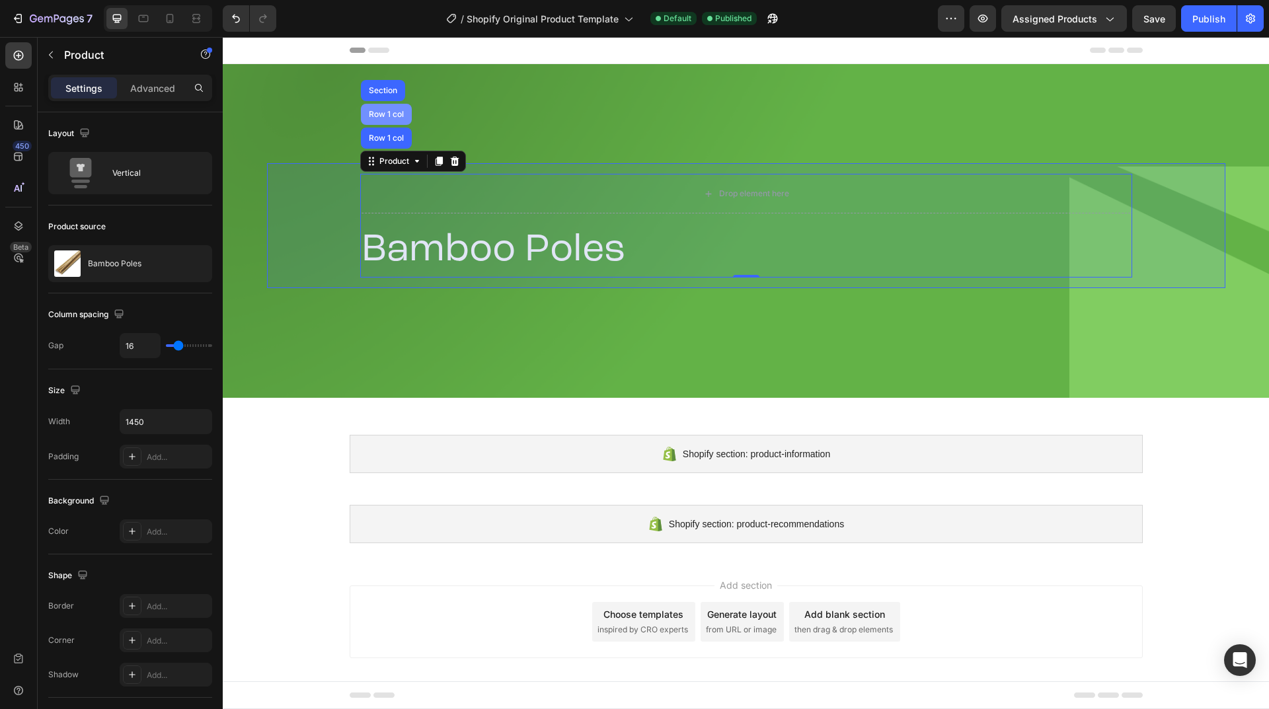
click at [393, 108] on div "Row 1 col" at bounding box center [386, 114] width 51 height 21
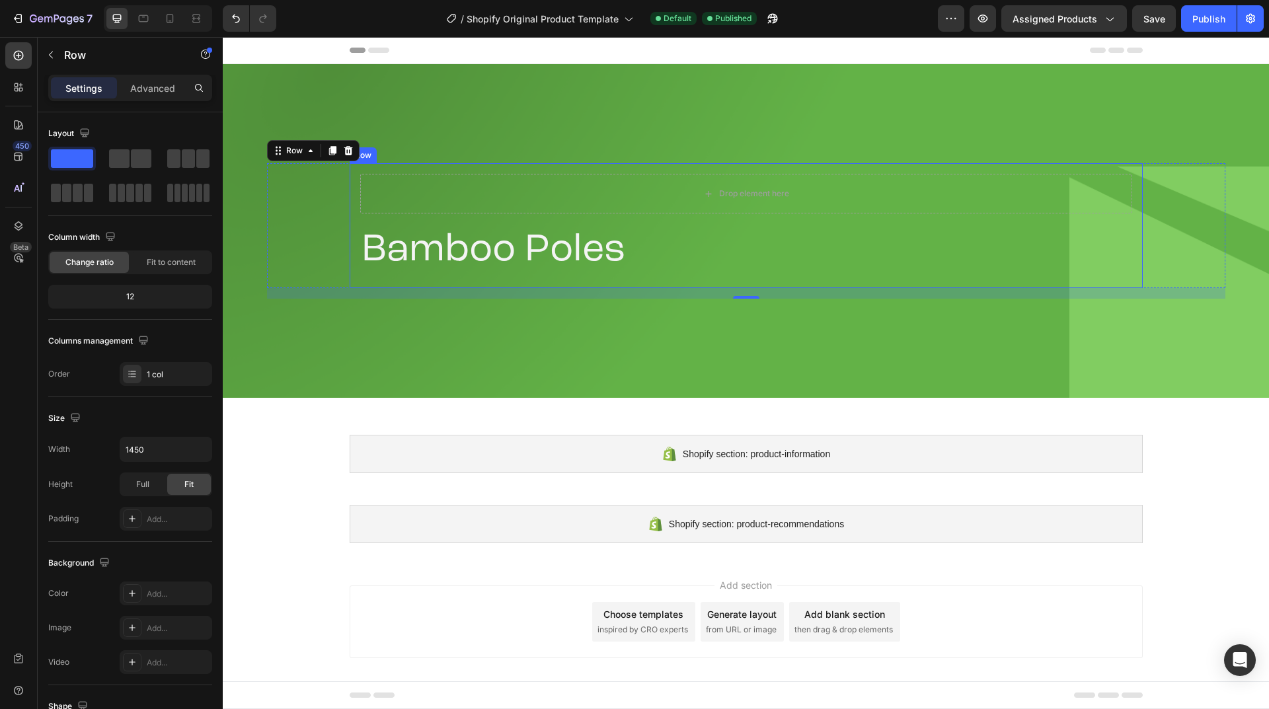
click at [370, 172] on div "Drop element here Bamboo Poles Product Title Product Row" at bounding box center [746, 225] width 793 height 125
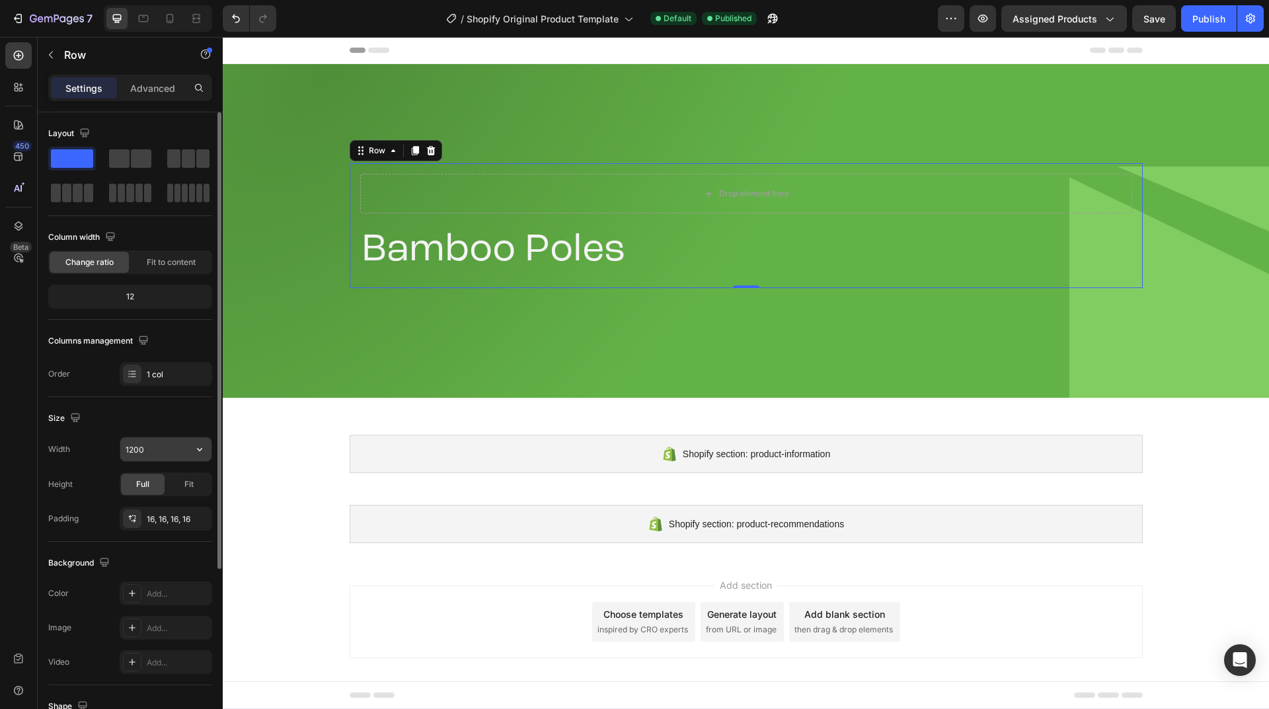
click at [163, 445] on input "1200" at bounding box center [165, 450] width 91 height 24
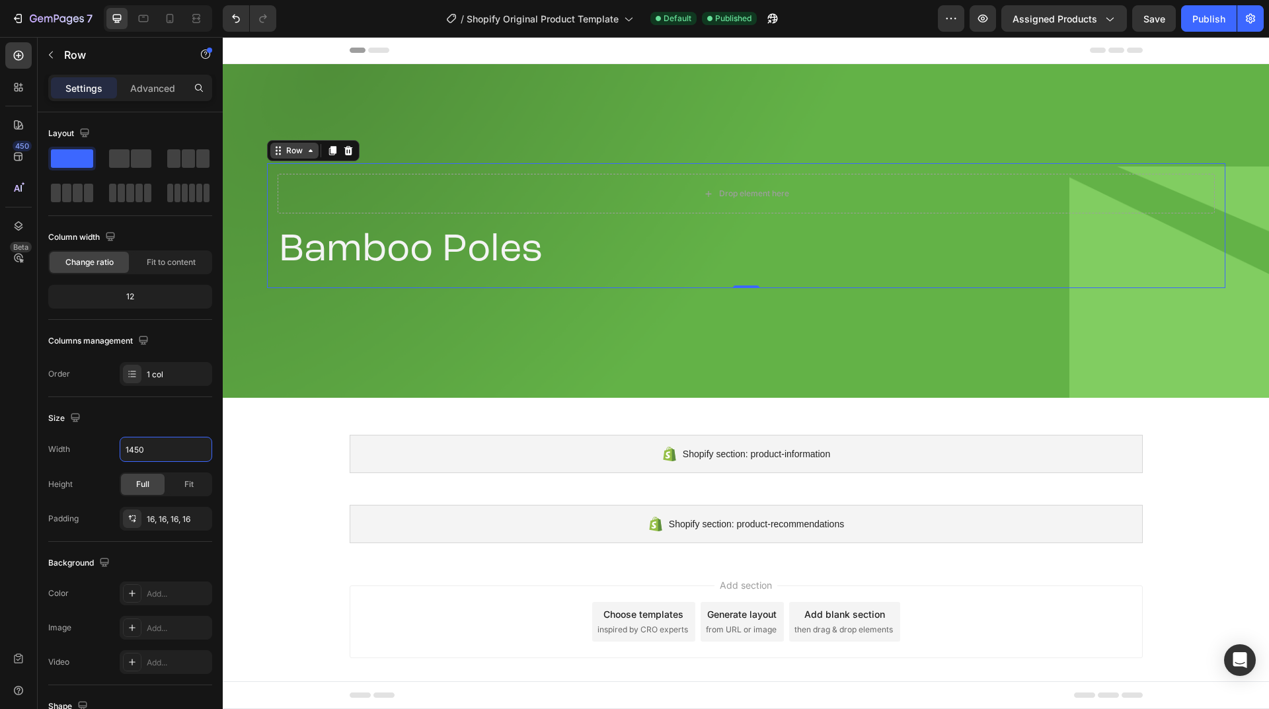
type input "1450"
click at [309, 157] on div "Row" at bounding box center [294, 151] width 48 height 16
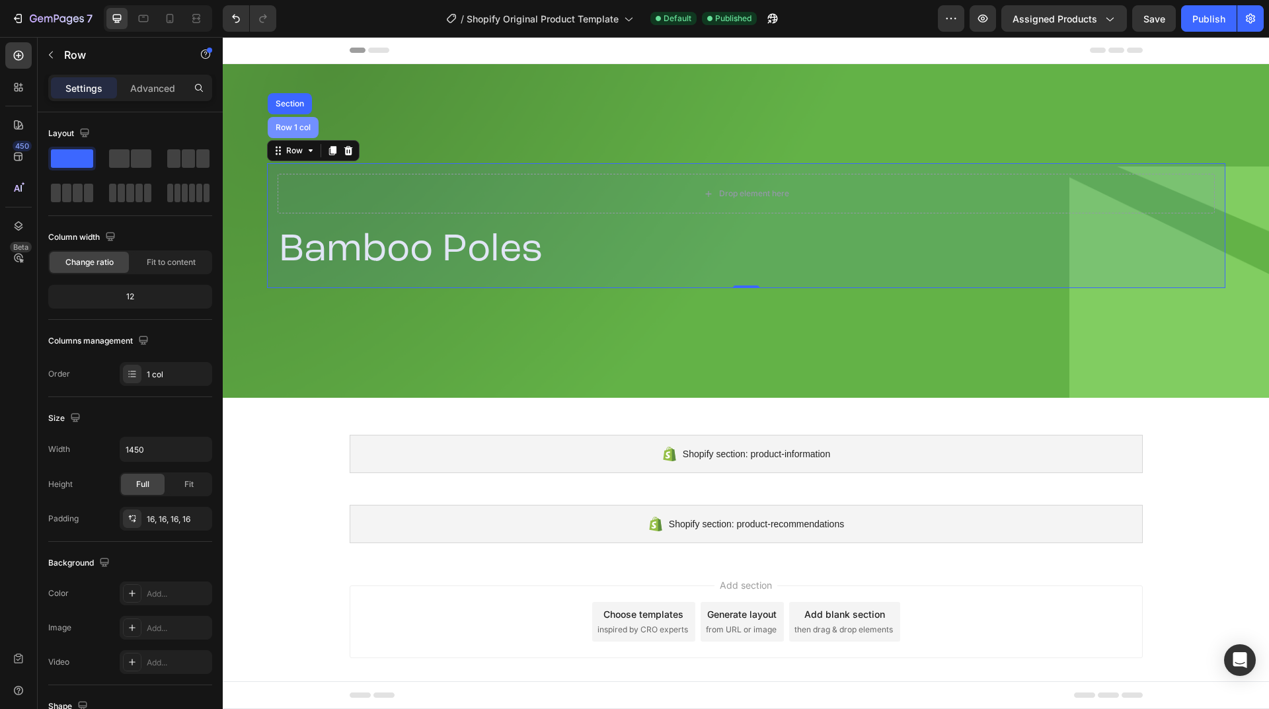
click at [300, 130] on div "Row 1 col" at bounding box center [293, 128] width 40 height 8
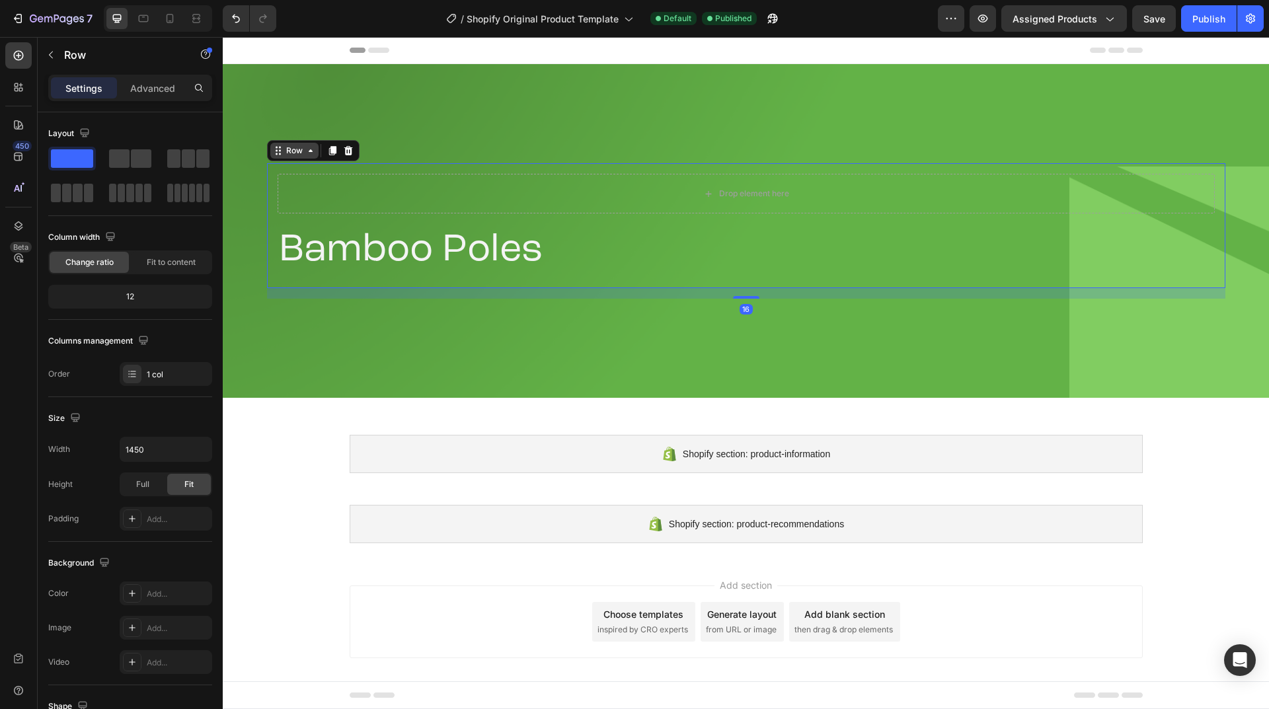
click at [309, 150] on icon at bounding box center [311, 150] width 4 height 3
click at [1211, 19] on div "Publish" at bounding box center [1209, 19] width 33 height 14
click at [305, 145] on icon at bounding box center [310, 150] width 11 height 11
click at [307, 151] on icon at bounding box center [310, 150] width 11 height 11
click at [311, 154] on icon at bounding box center [310, 150] width 11 height 11
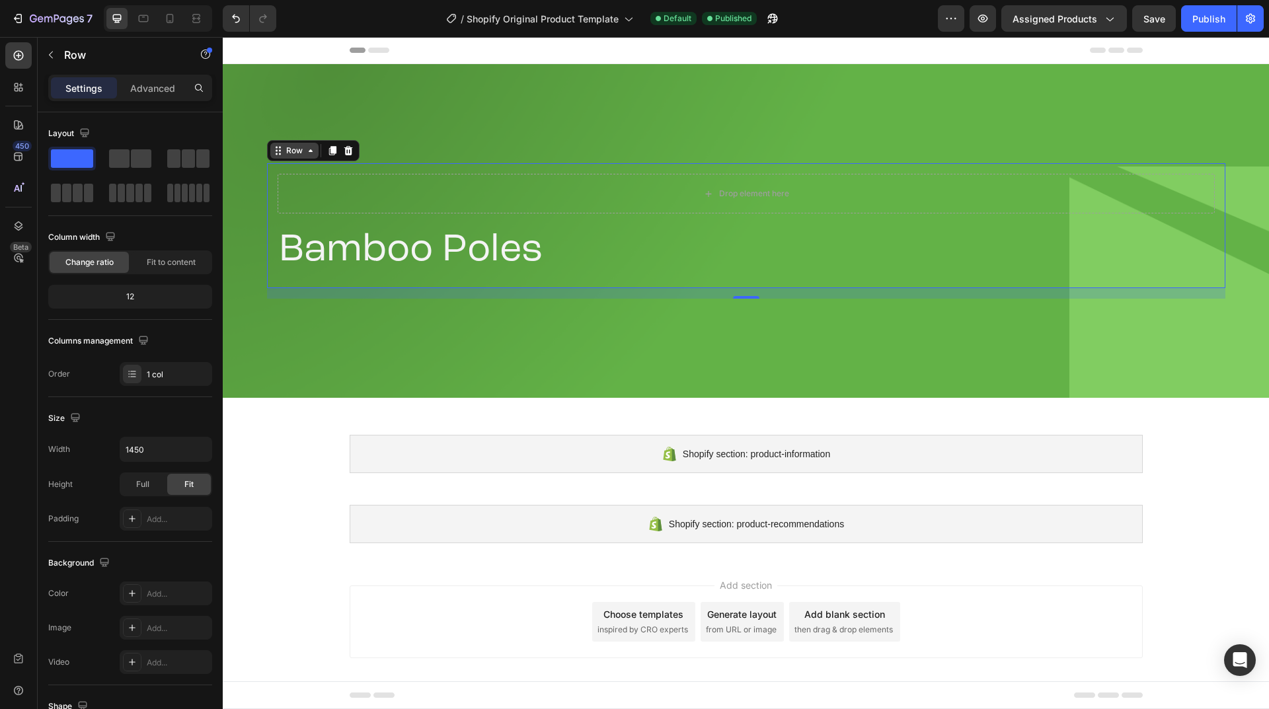
click at [311, 154] on icon at bounding box center [310, 150] width 11 height 11
click at [309, 253] on h2 "Bamboo Poles" at bounding box center [747, 251] width 938 height 54
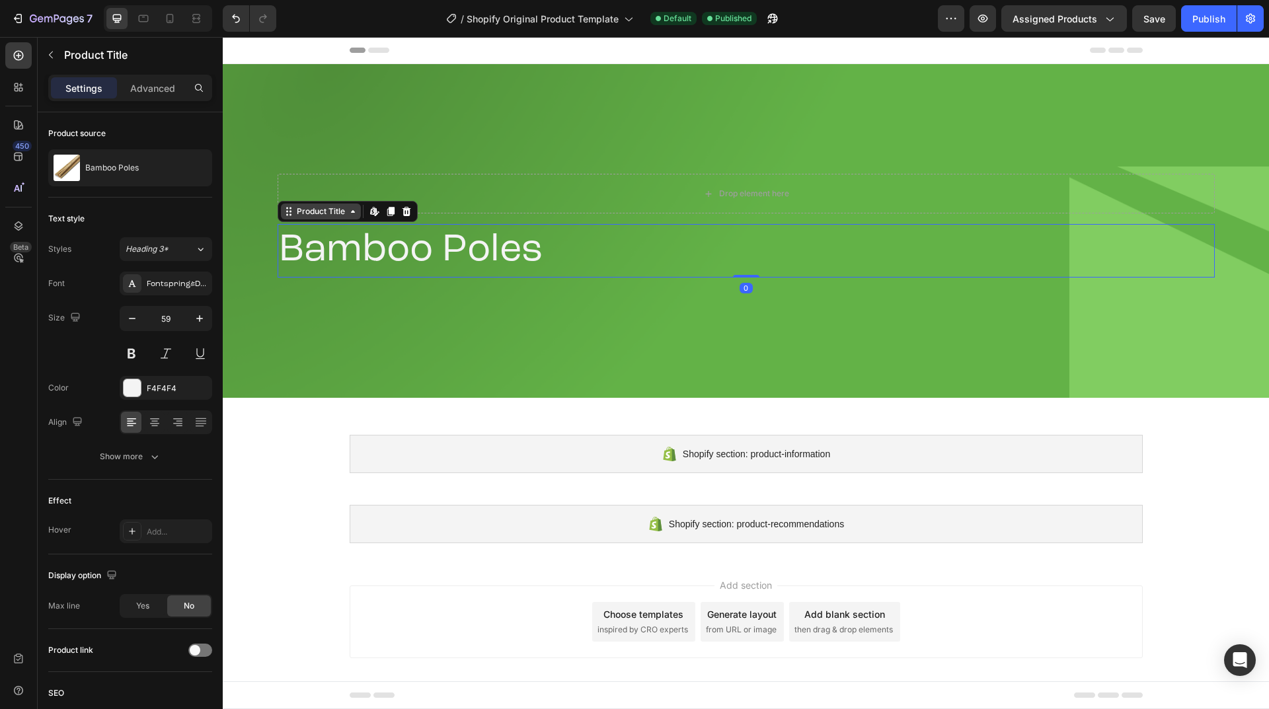
click at [346, 214] on div "Product Title" at bounding box center [321, 212] width 54 height 12
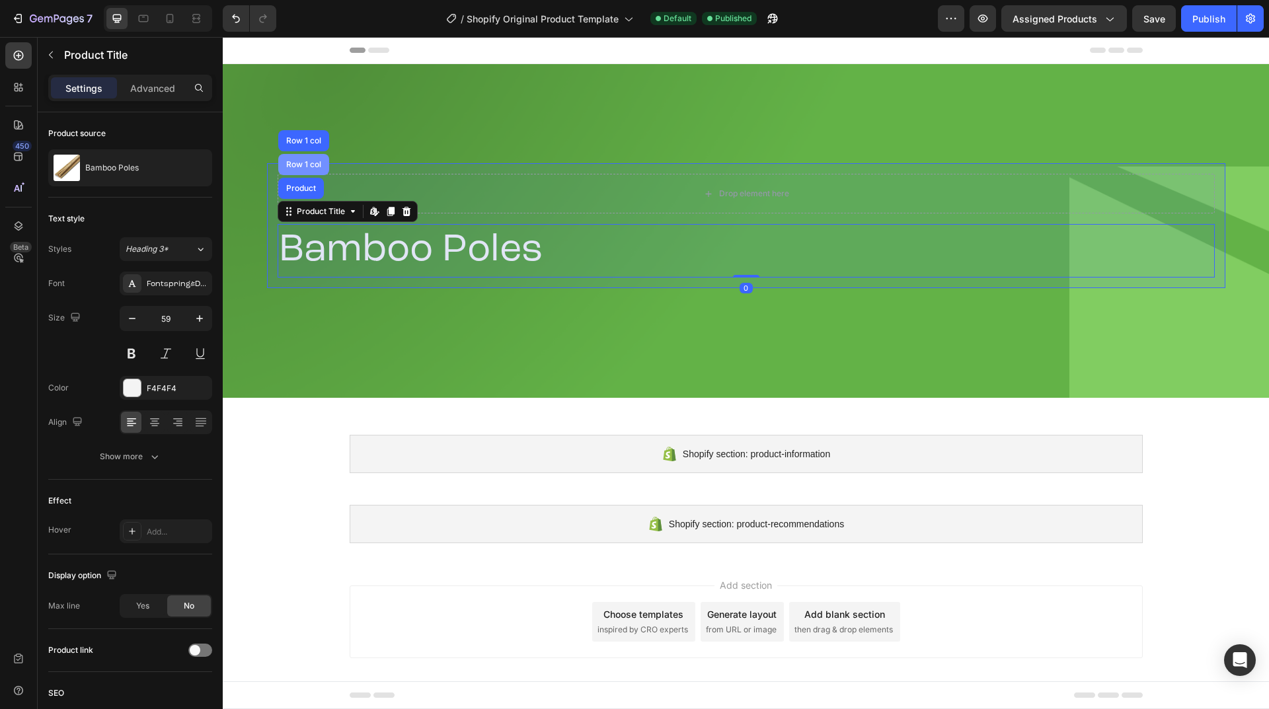
click at [313, 163] on div "Row 1 col" at bounding box center [304, 165] width 40 height 8
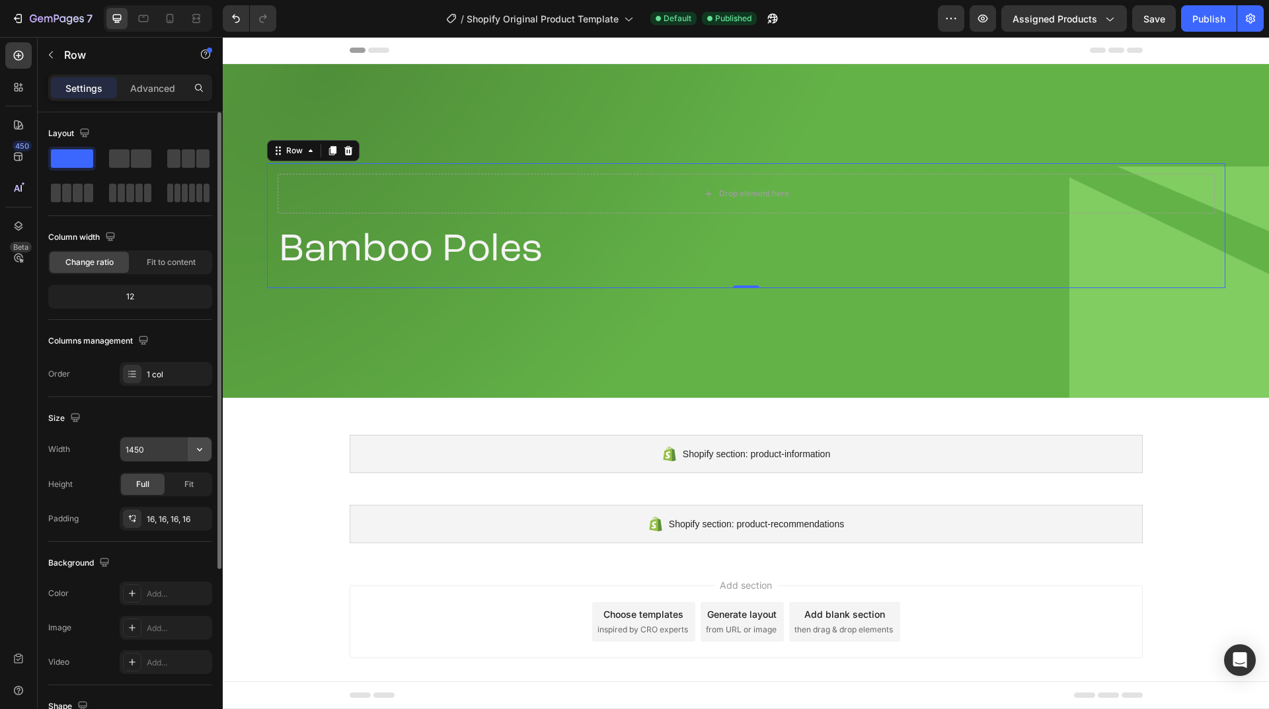
click at [198, 448] on icon "button" at bounding box center [199, 449] width 13 height 13
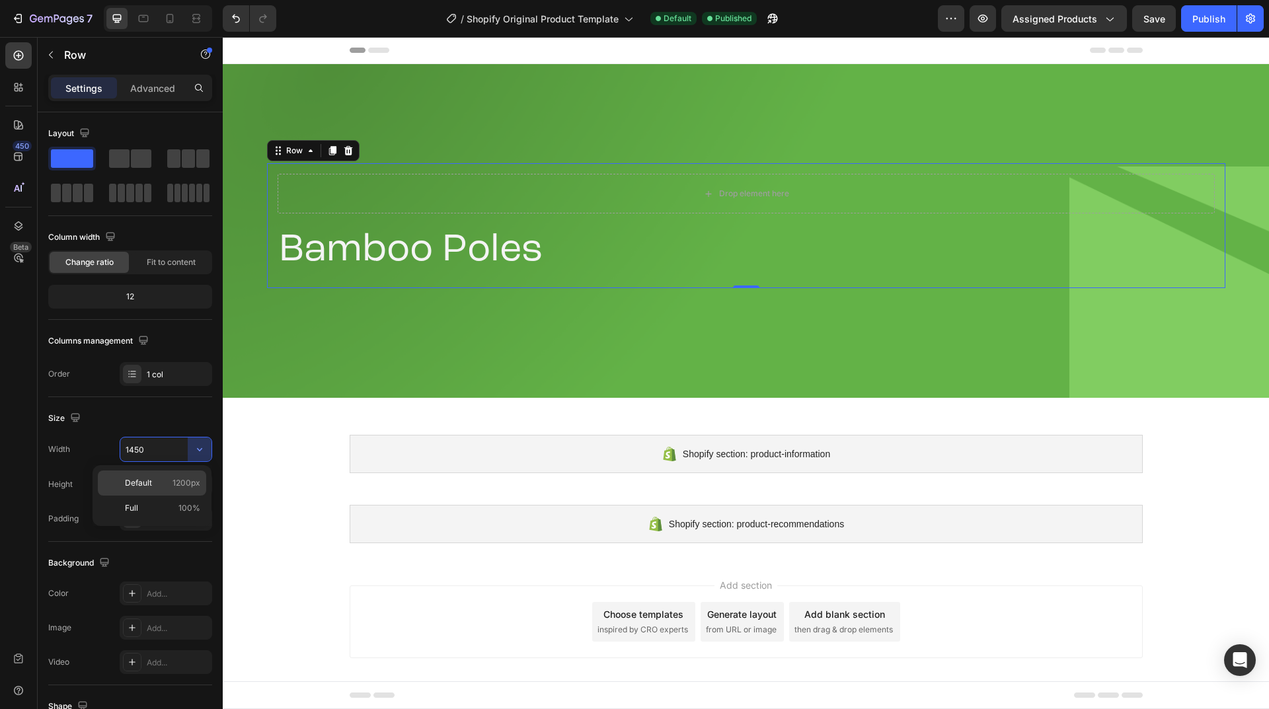
click at [149, 488] on span "Default" at bounding box center [138, 483] width 27 height 12
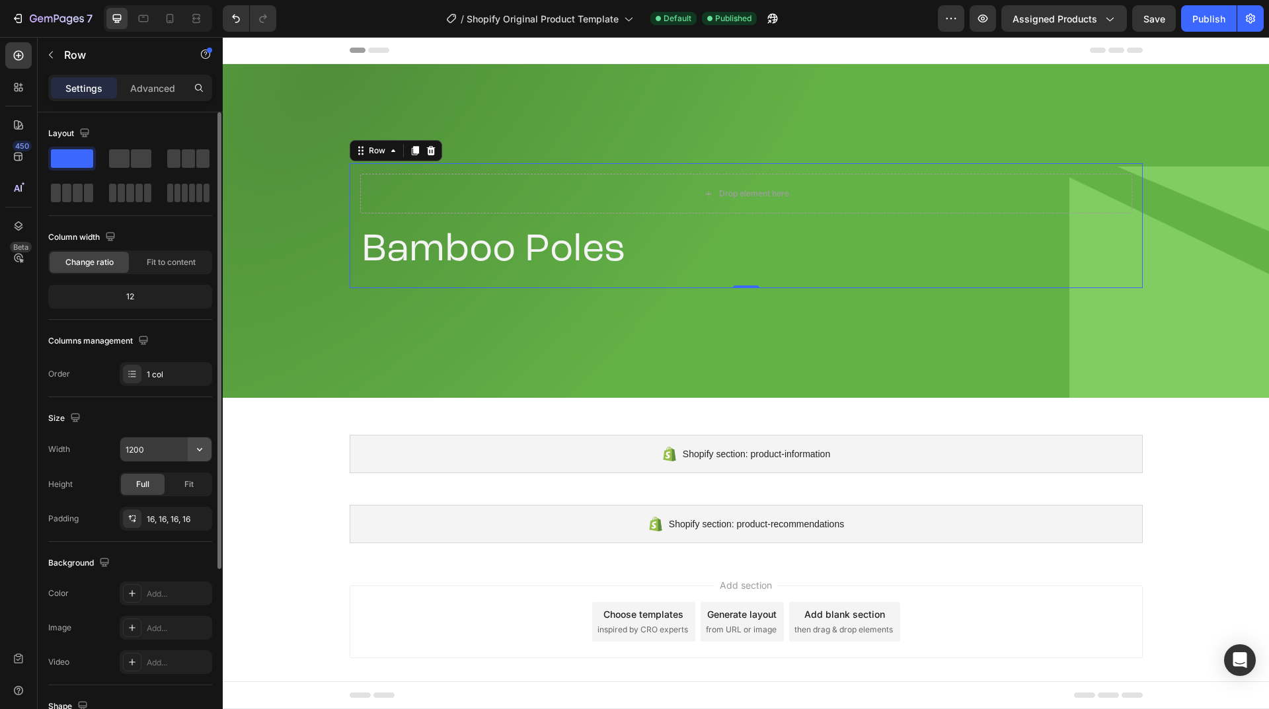
click at [200, 454] on icon "button" at bounding box center [199, 449] width 13 height 13
click at [160, 507] on p "Full 100%" at bounding box center [162, 508] width 75 height 12
type input "100%"
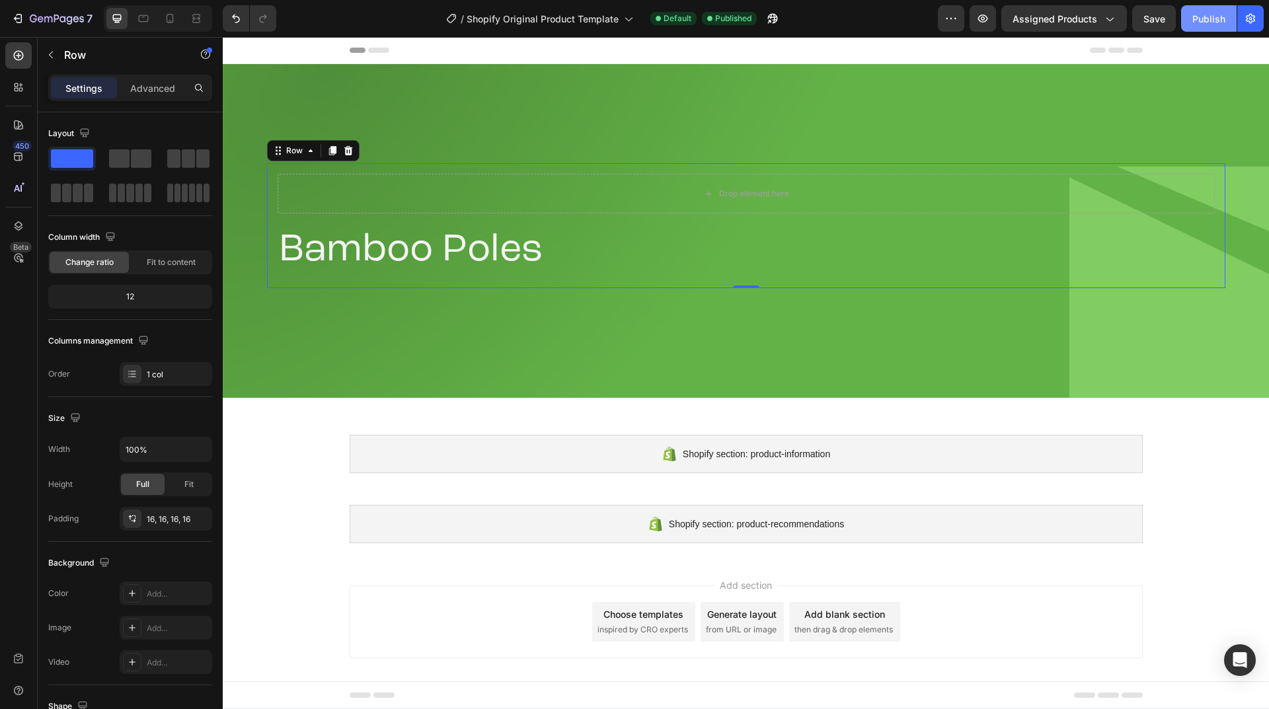
click at [1201, 20] on div "Publish" at bounding box center [1209, 19] width 33 height 14
click at [313, 155] on icon at bounding box center [310, 150] width 11 height 11
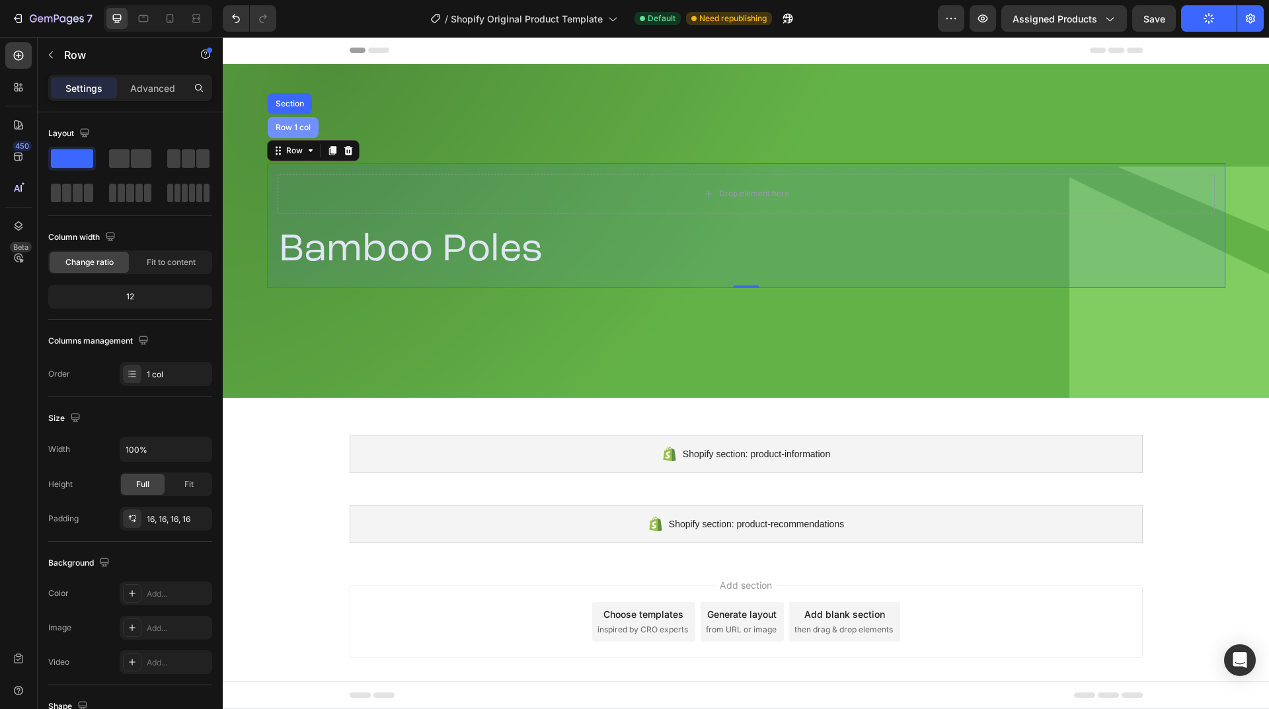
click at [301, 134] on div "Row 1 col" at bounding box center [293, 127] width 51 height 21
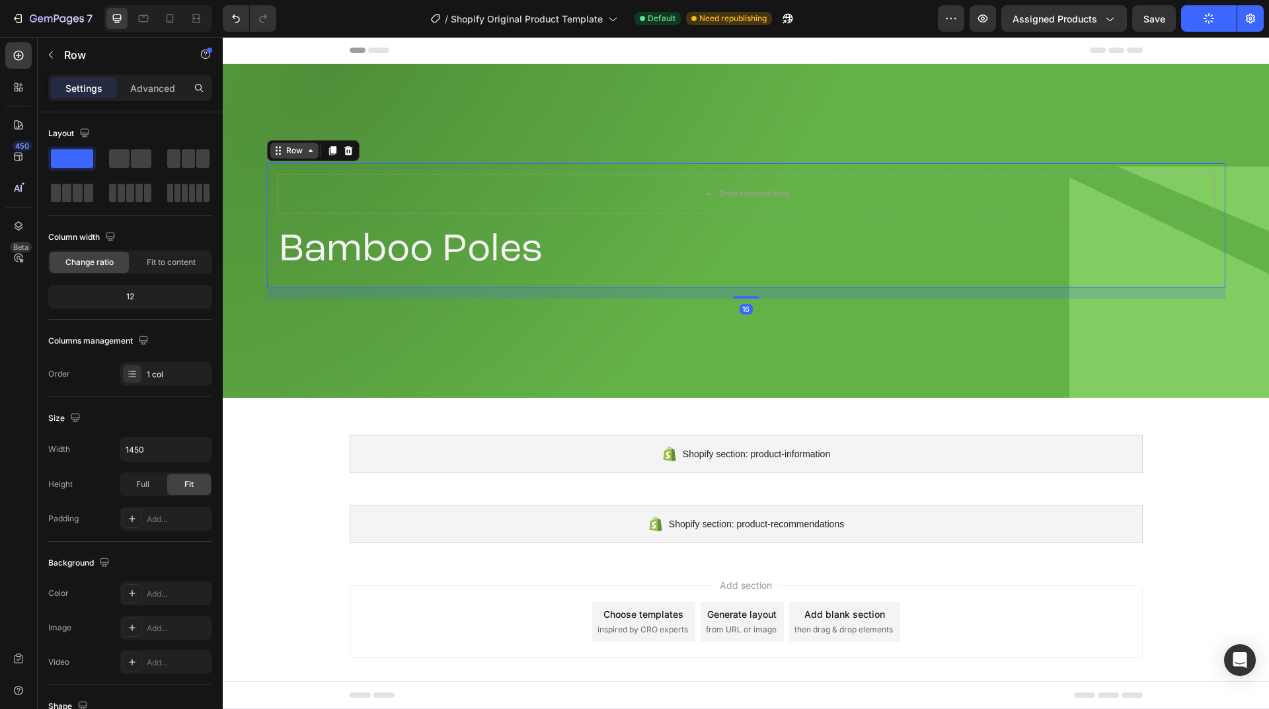
click at [308, 150] on icon at bounding box center [310, 150] width 11 height 11
click at [146, 24] on icon at bounding box center [143, 18] width 13 height 13
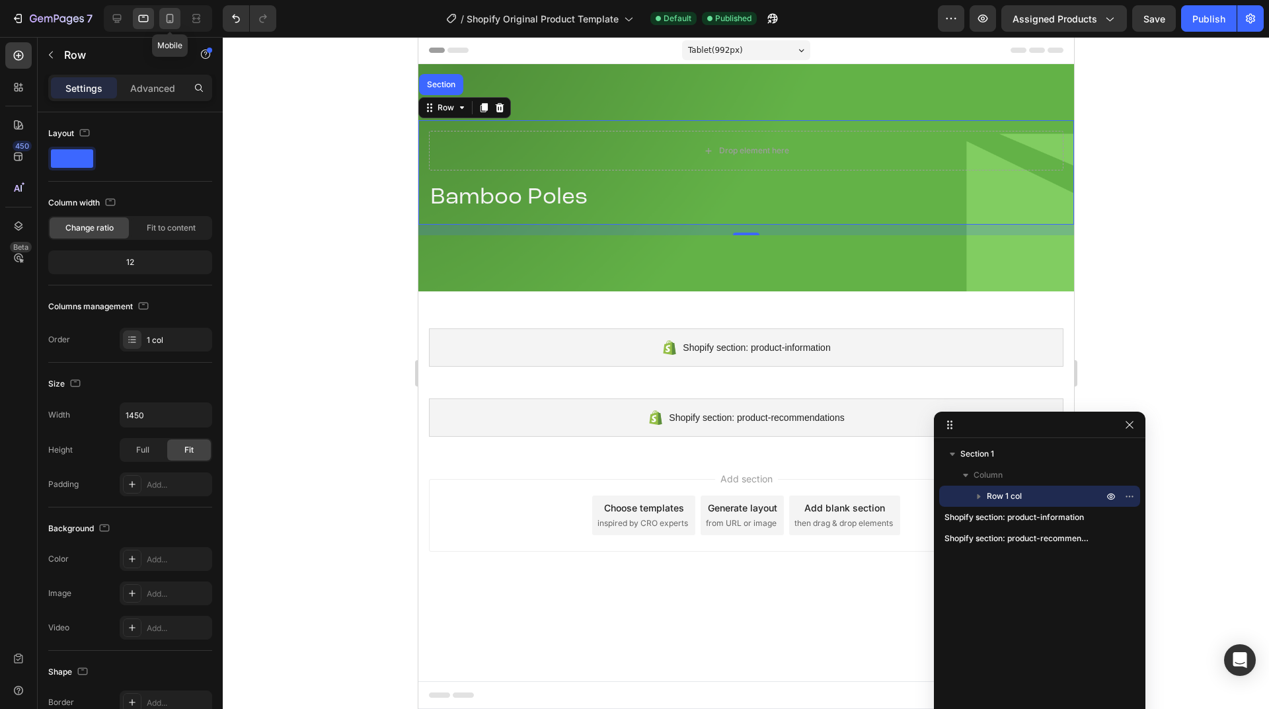
click at [167, 19] on icon at bounding box center [170, 18] width 7 height 9
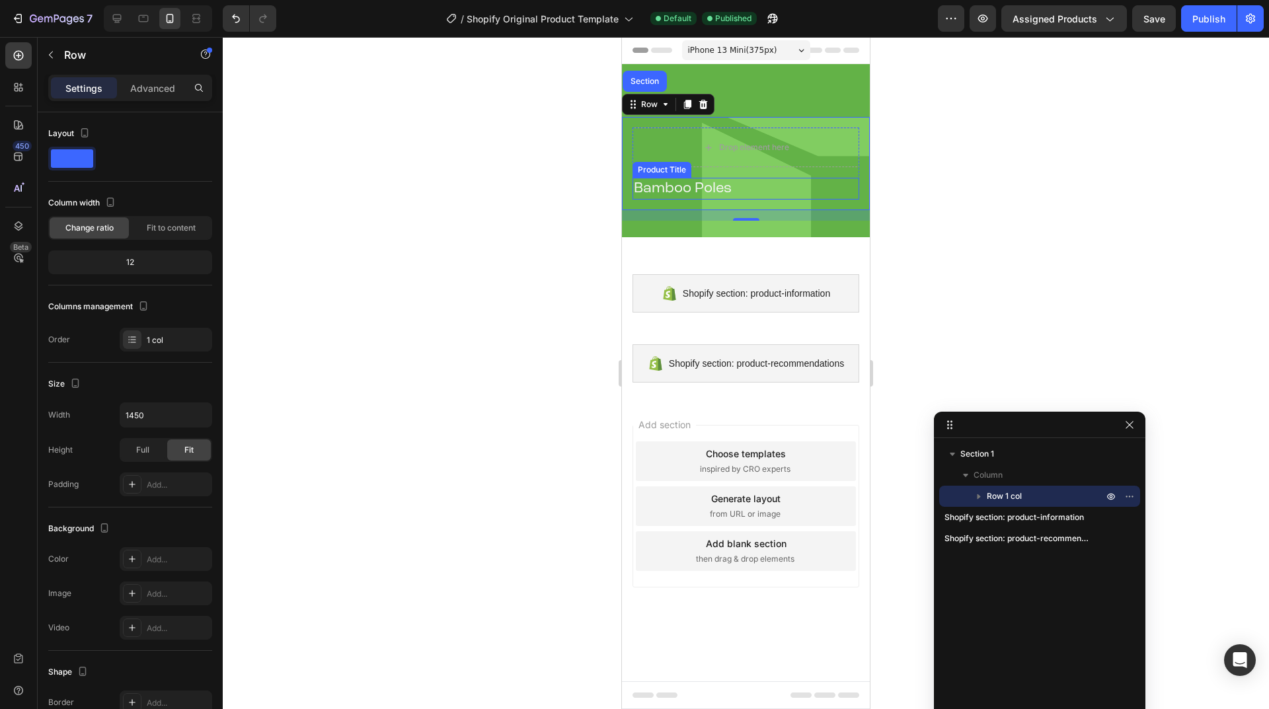
click at [803, 183] on h2 "Bamboo Poles" at bounding box center [746, 189] width 227 height 22
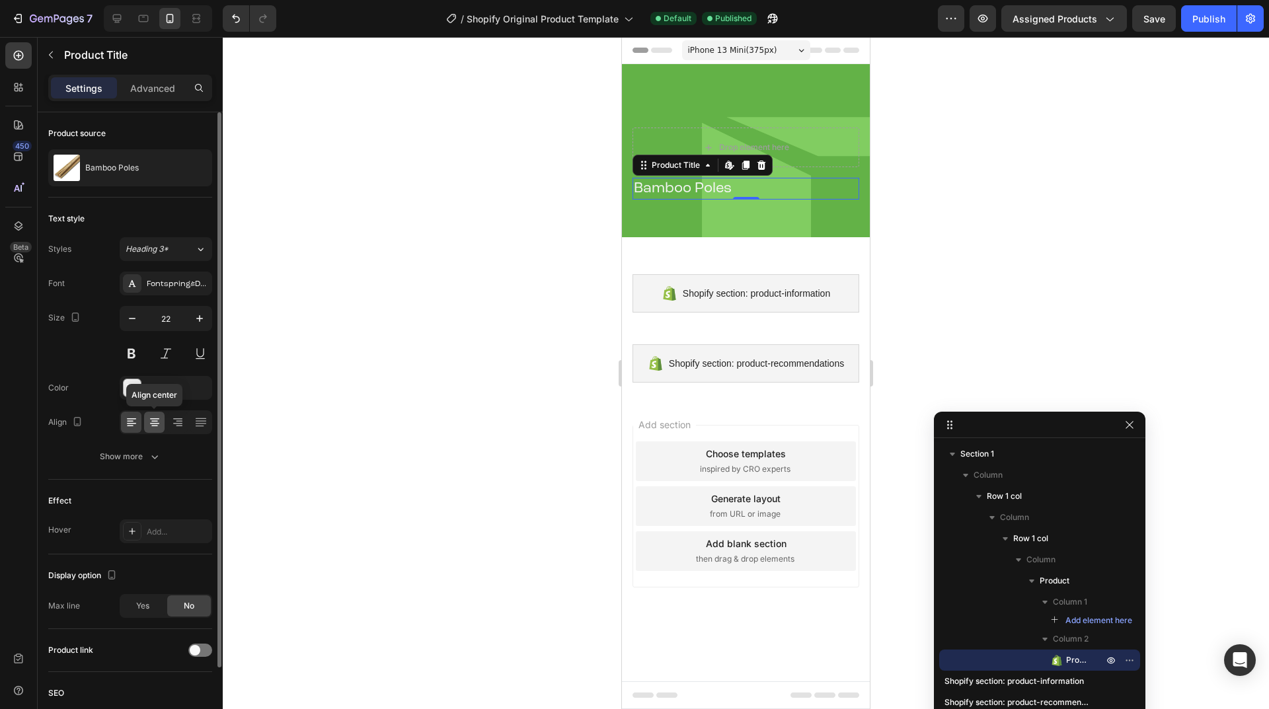
click at [157, 426] on icon at bounding box center [154, 426] width 7 height 1
click at [141, 20] on icon at bounding box center [143, 18] width 13 height 13
type input "35"
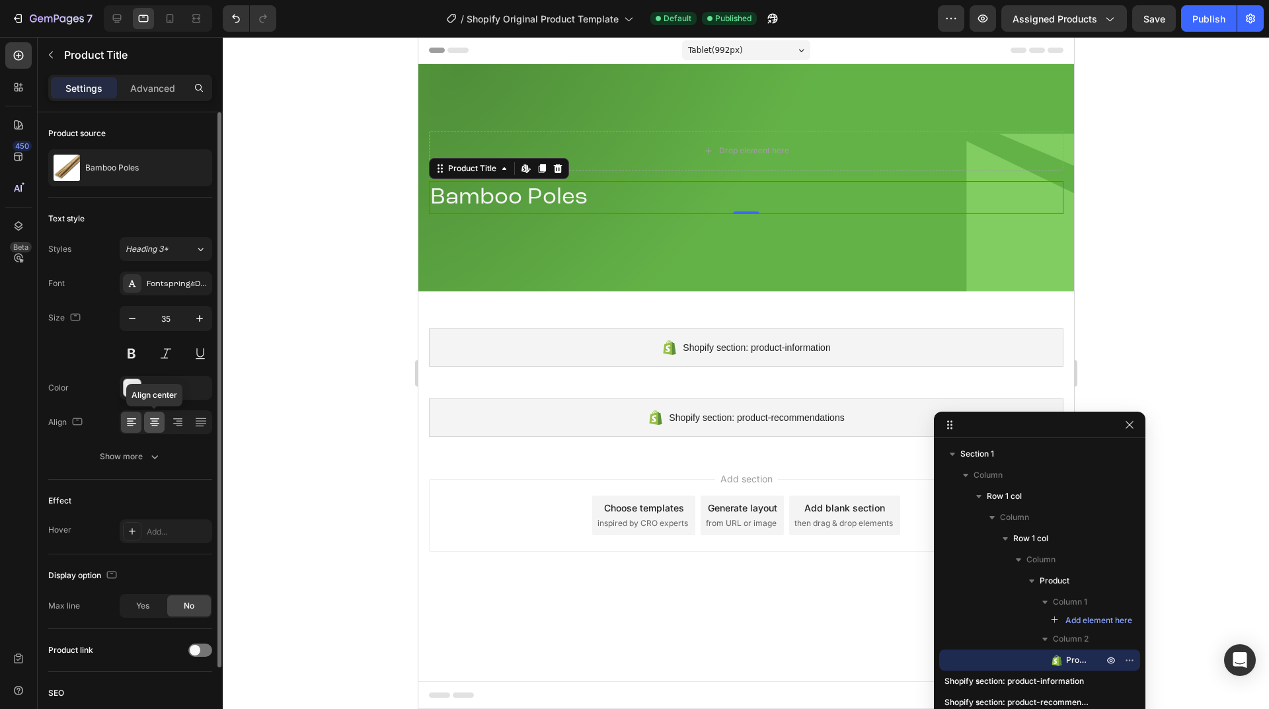
click at [157, 425] on icon at bounding box center [154, 422] width 13 height 13
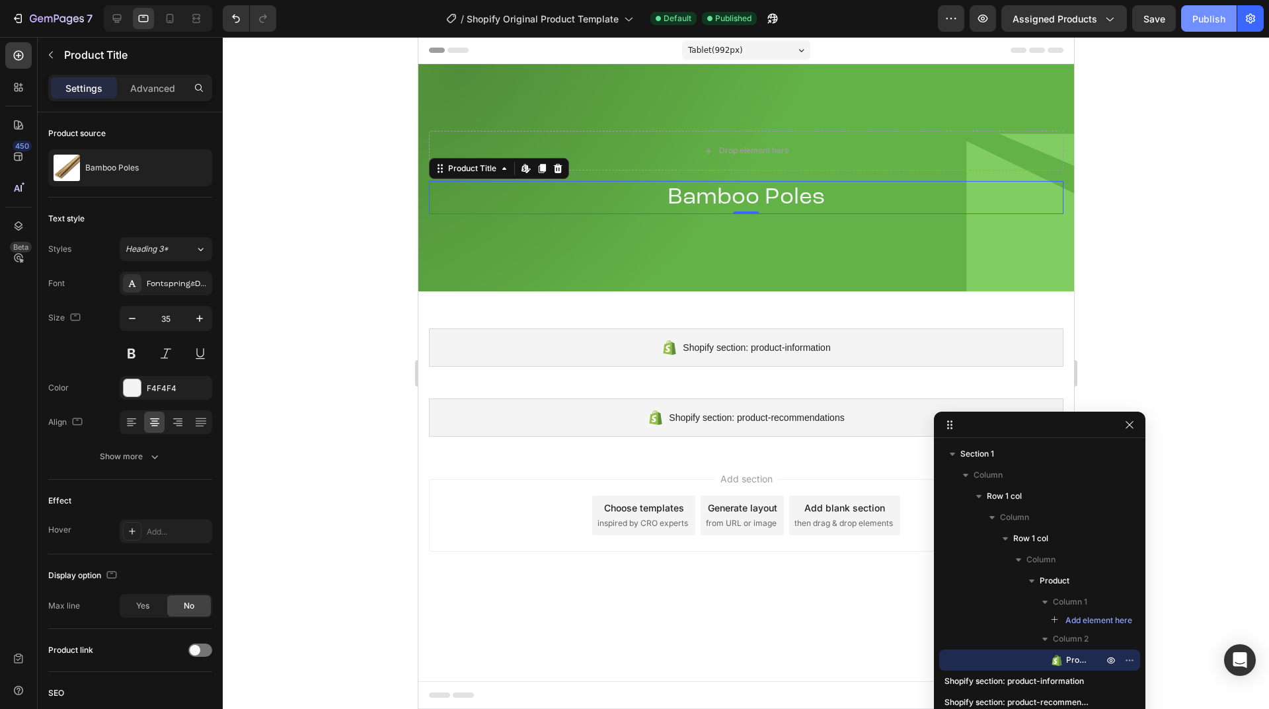
click at [1210, 26] on button "Publish" at bounding box center [1209, 18] width 56 height 26
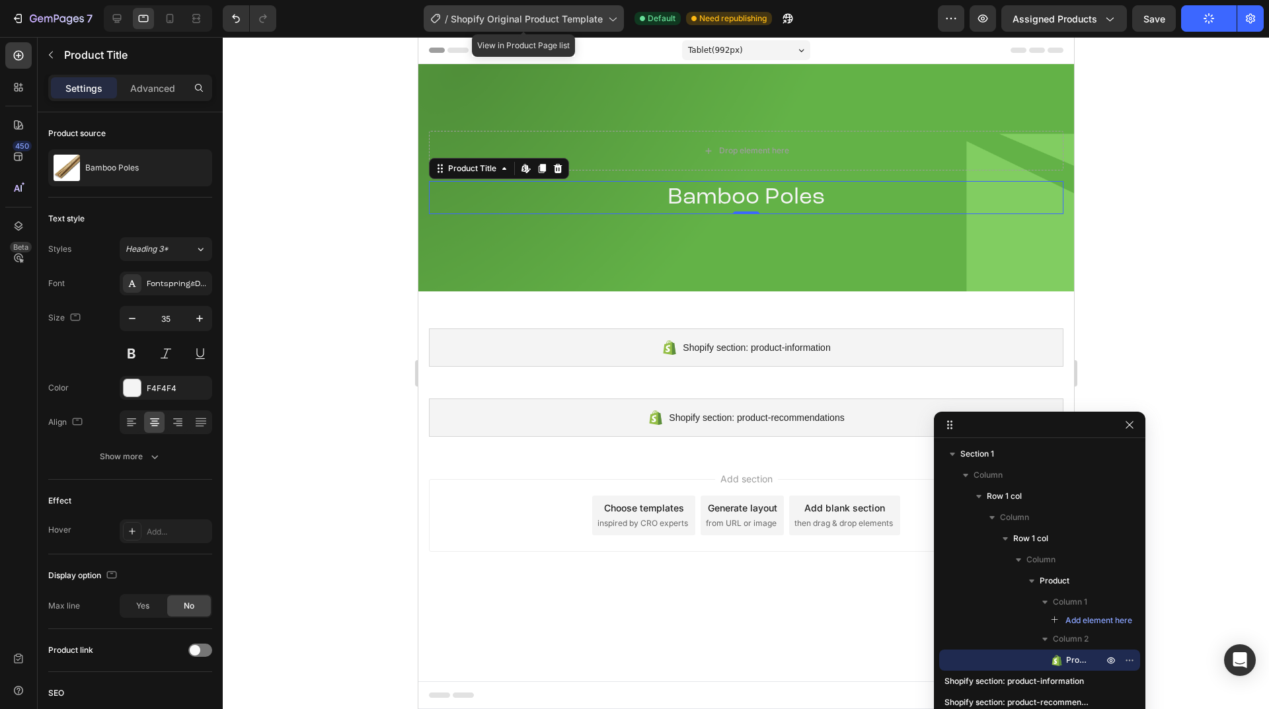
click at [617, 22] on icon at bounding box center [612, 18] width 13 height 13
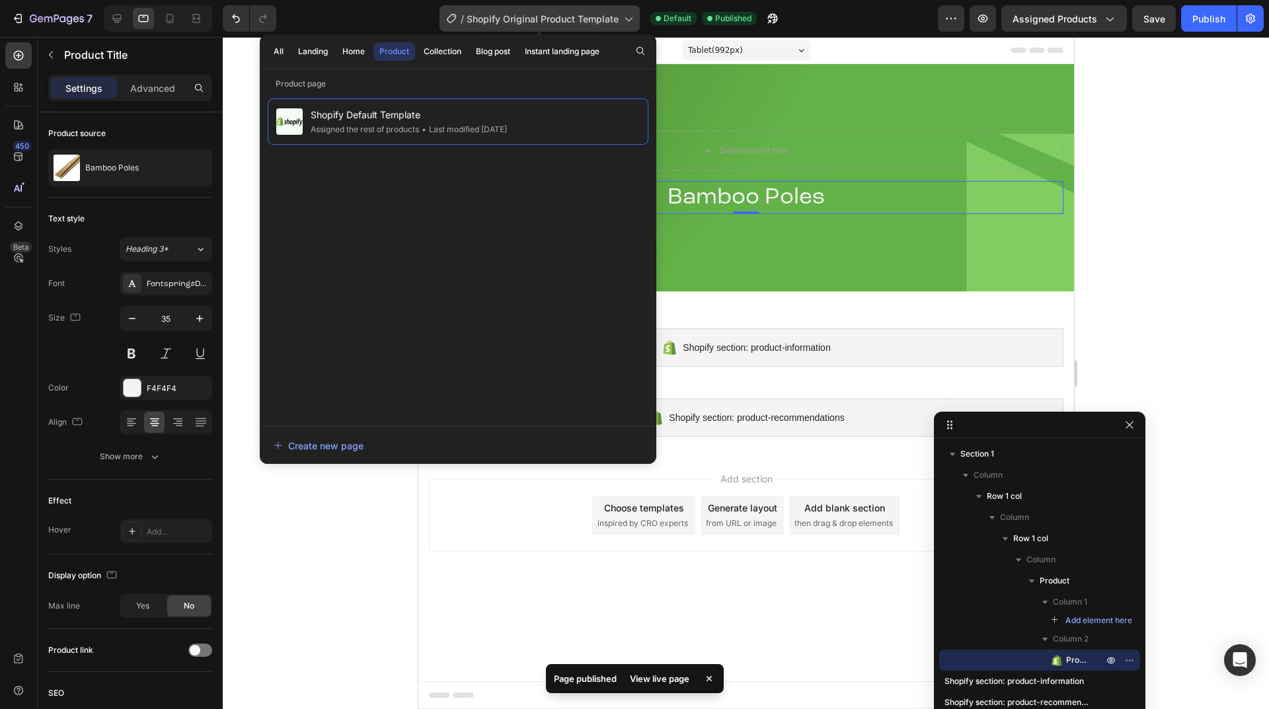
click at [626, 21] on icon at bounding box center [627, 18] width 13 height 13
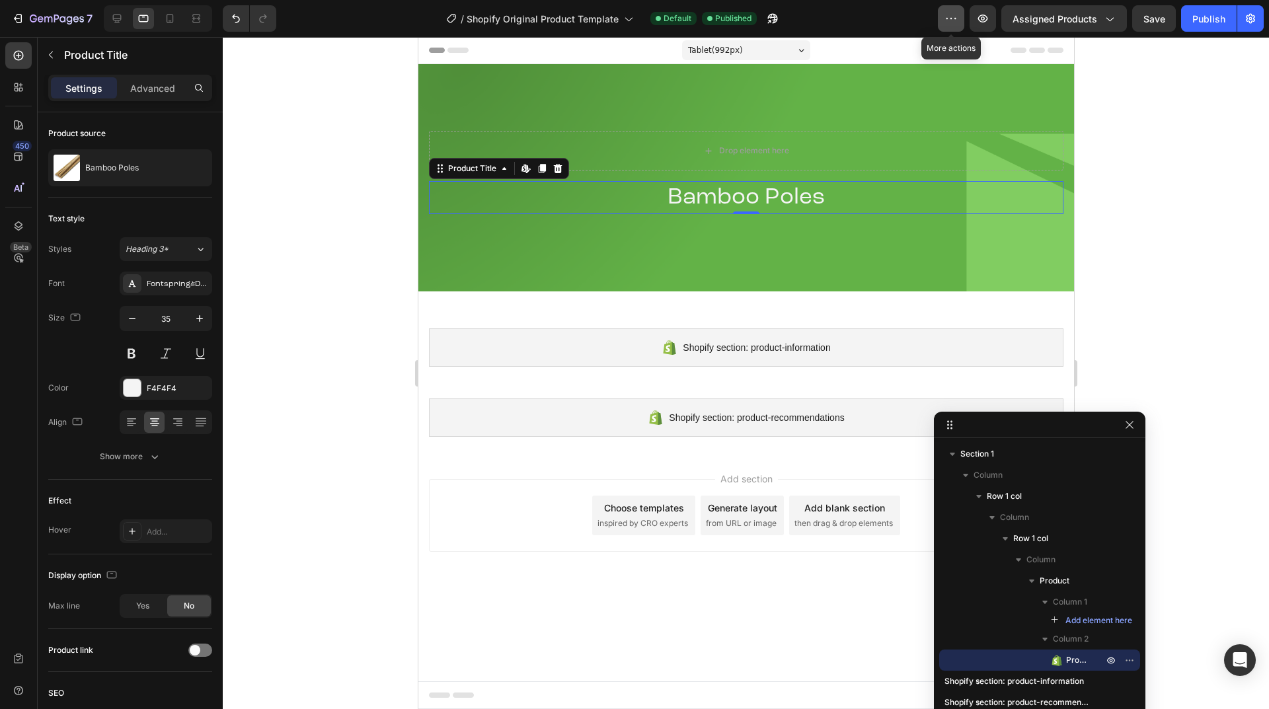
click at [951, 23] on icon "button" at bounding box center [951, 18] width 13 height 13
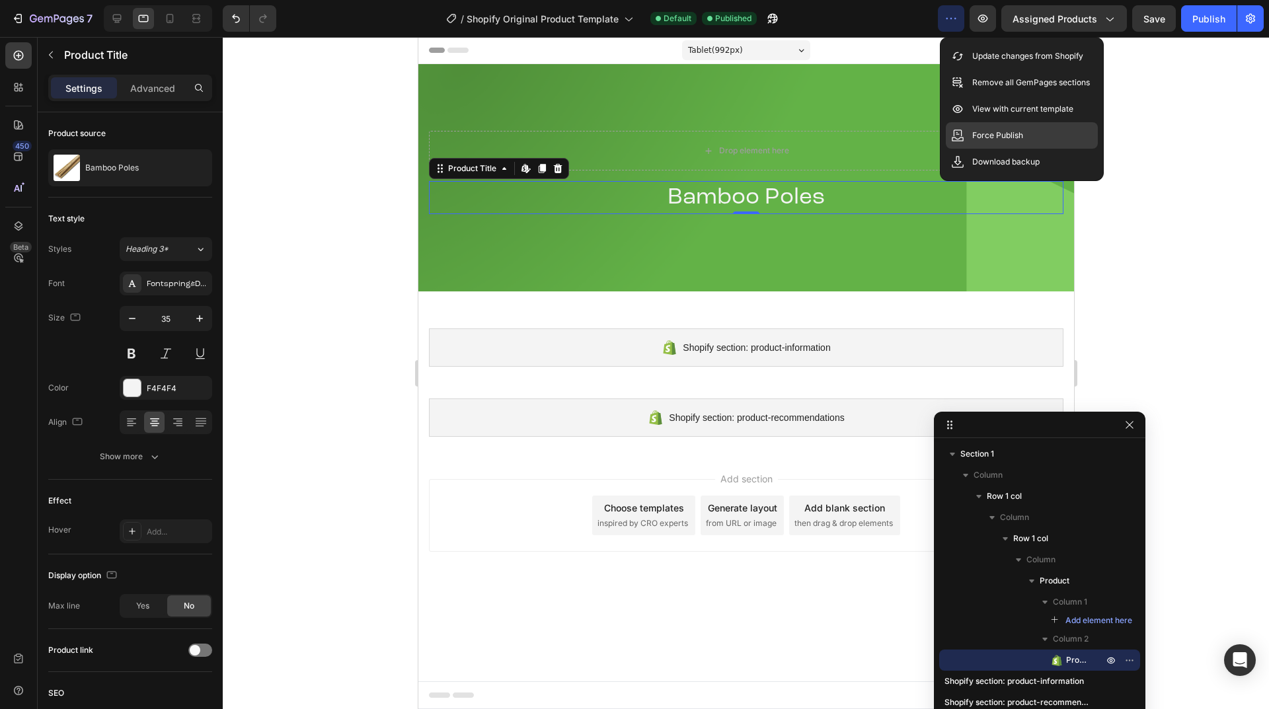
click at [978, 134] on p "Force Publish" at bounding box center [998, 135] width 51 height 13
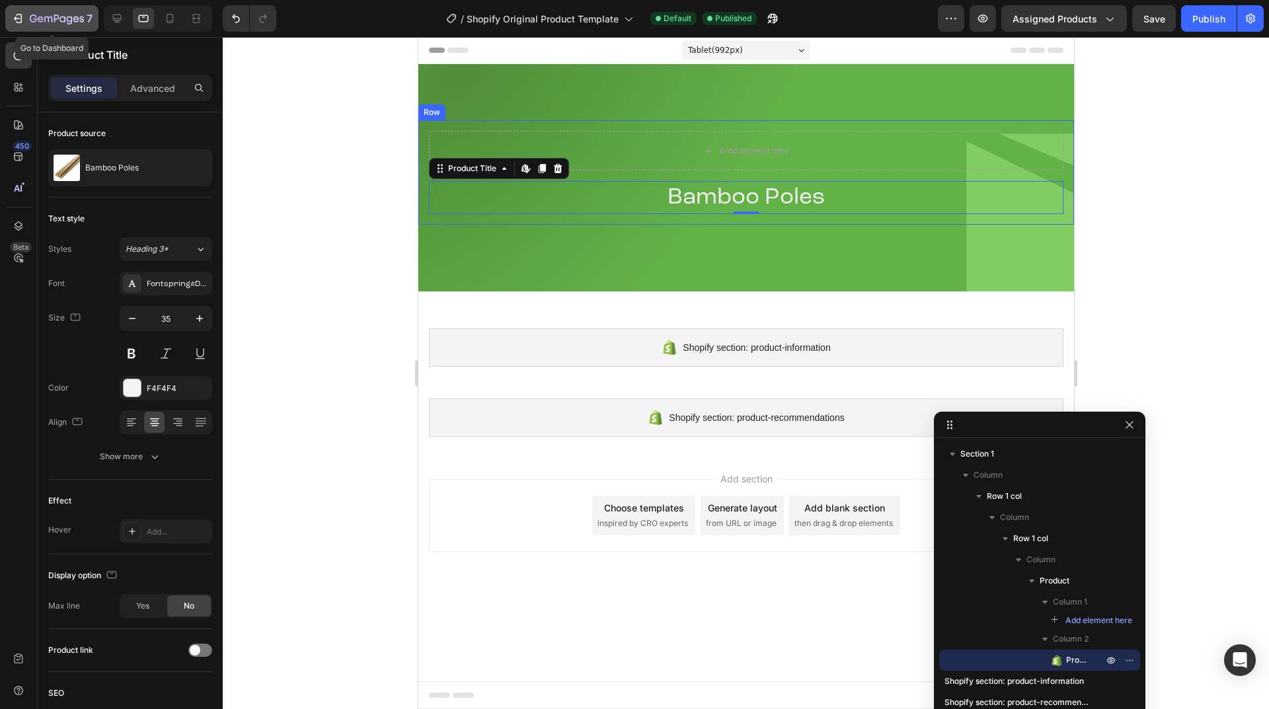
click at [44, 20] on icon "button" at bounding box center [57, 19] width 54 height 11
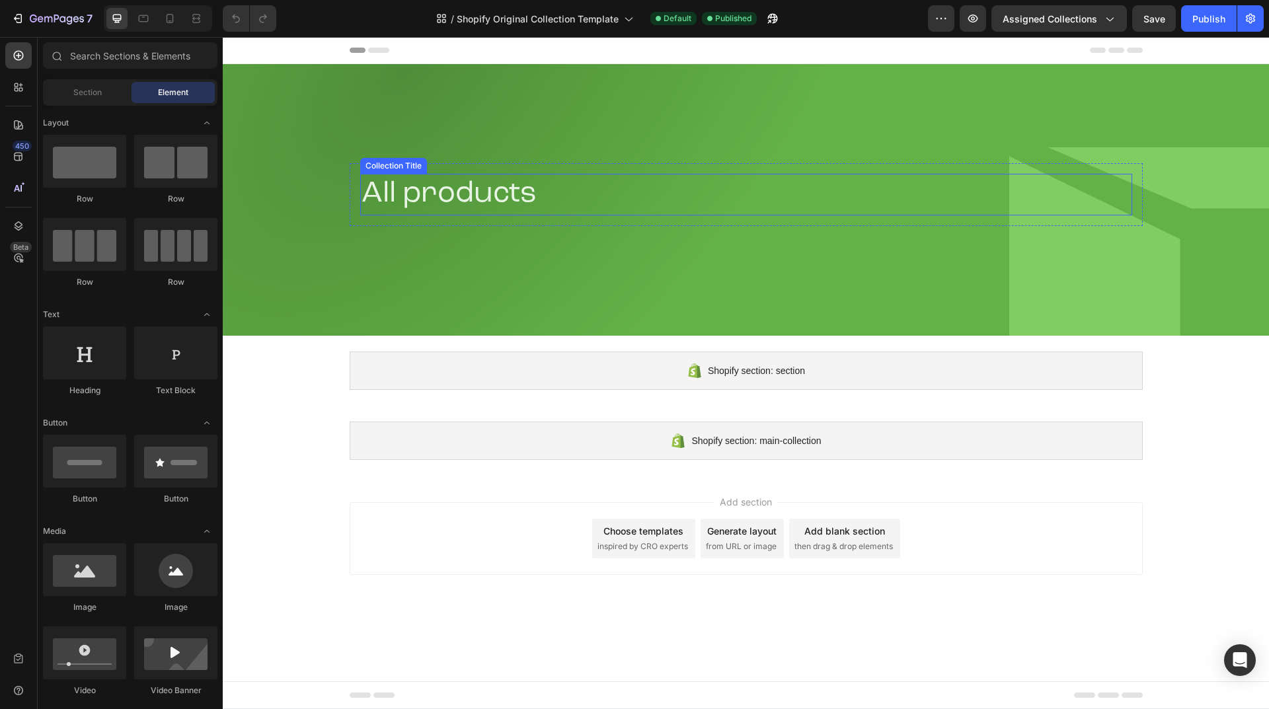
click at [383, 175] on h2 "All products" at bounding box center [746, 195] width 772 height 42
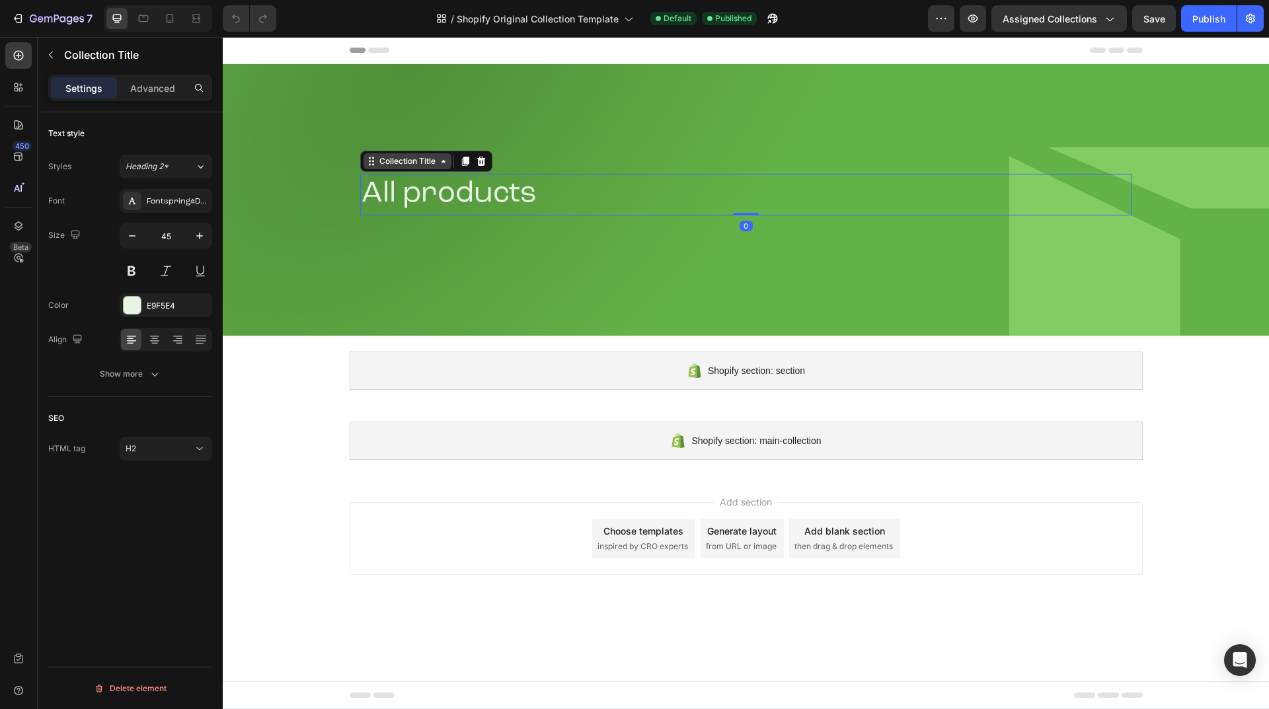
click at [437, 164] on div "Collection Title" at bounding box center [407, 161] width 61 height 12
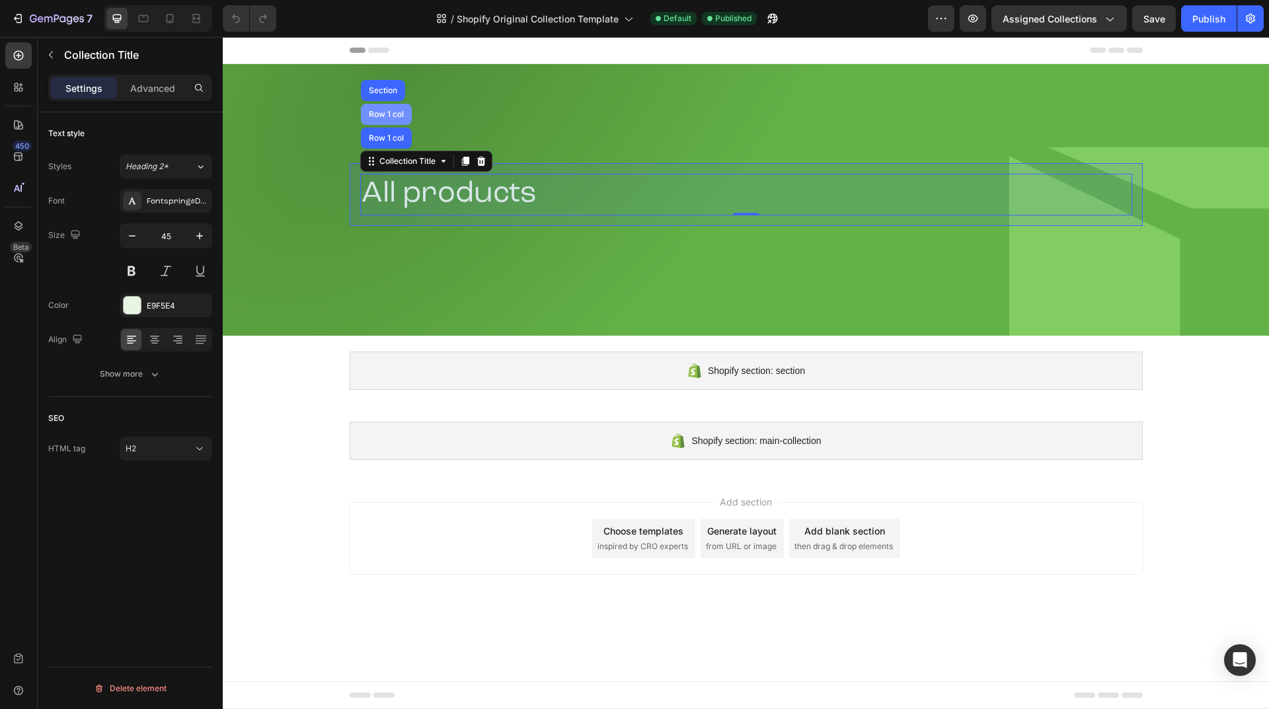
click at [393, 108] on div "Row 1 col" at bounding box center [386, 114] width 51 height 21
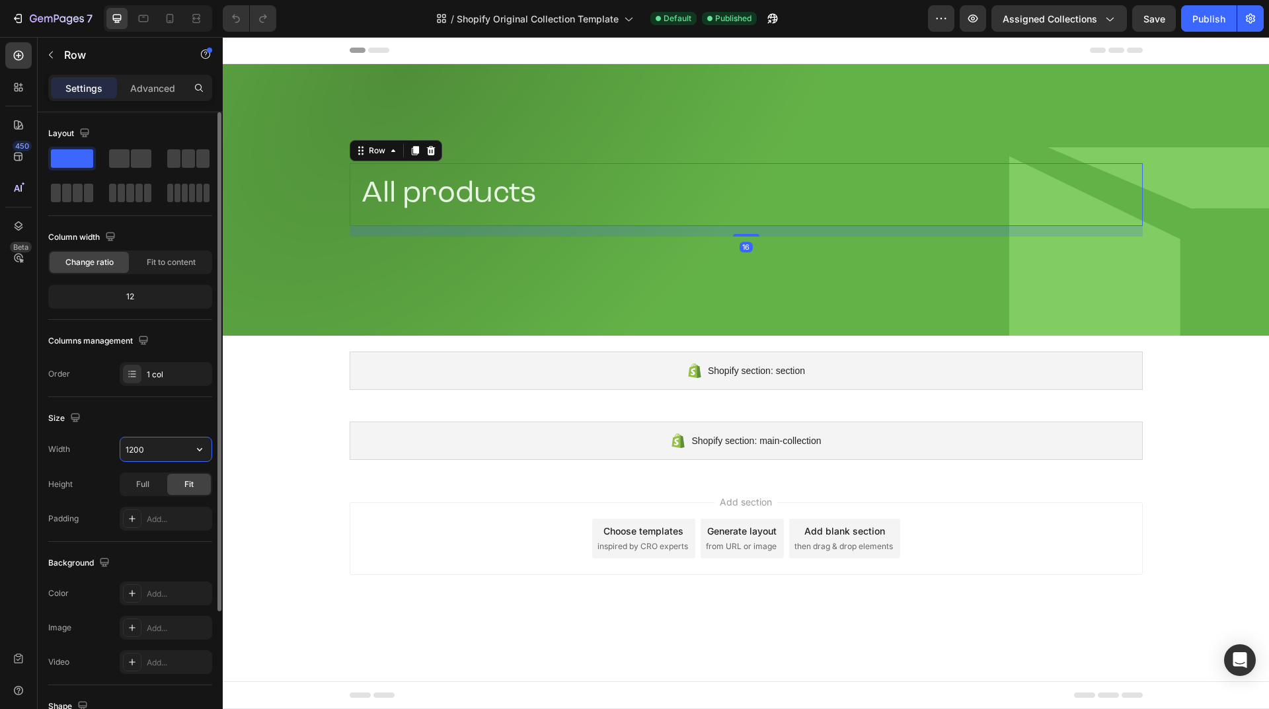
click at [155, 454] on input "1200" at bounding box center [165, 450] width 91 height 24
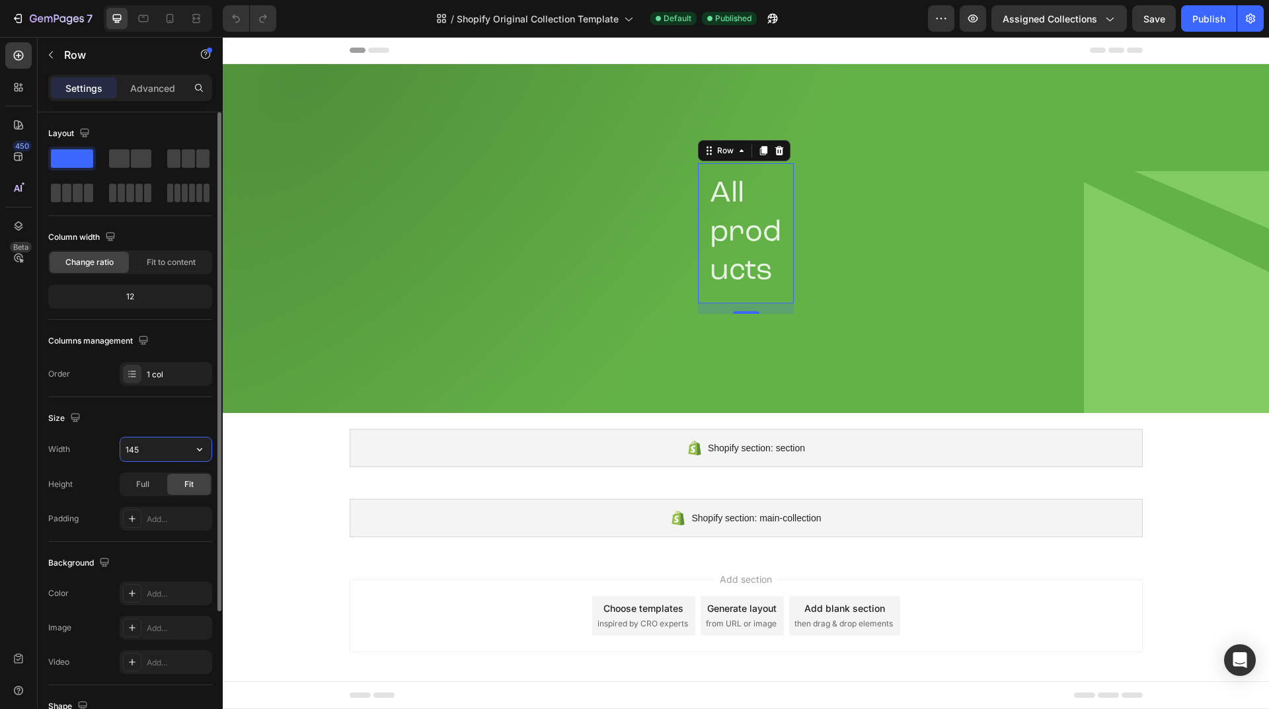
type input "1450"
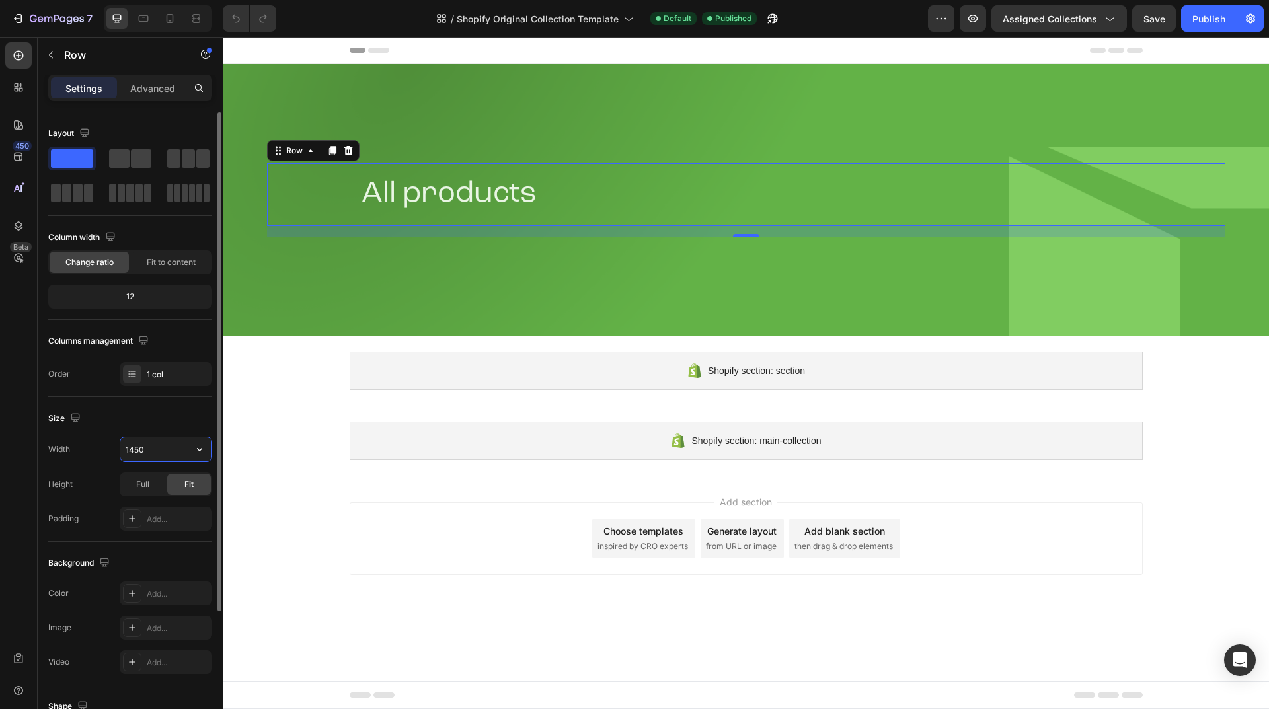
click at [168, 450] on input "1450" at bounding box center [165, 450] width 91 height 24
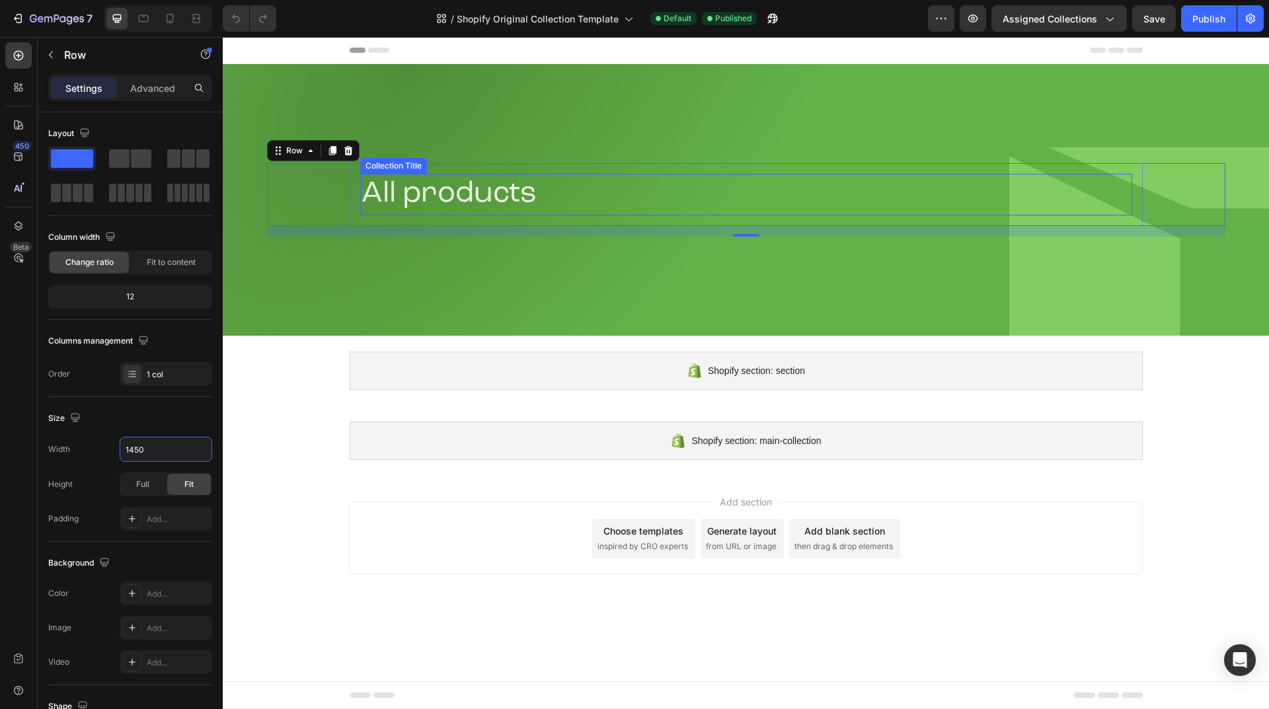
click at [370, 177] on h2 "All products" at bounding box center [746, 195] width 772 height 42
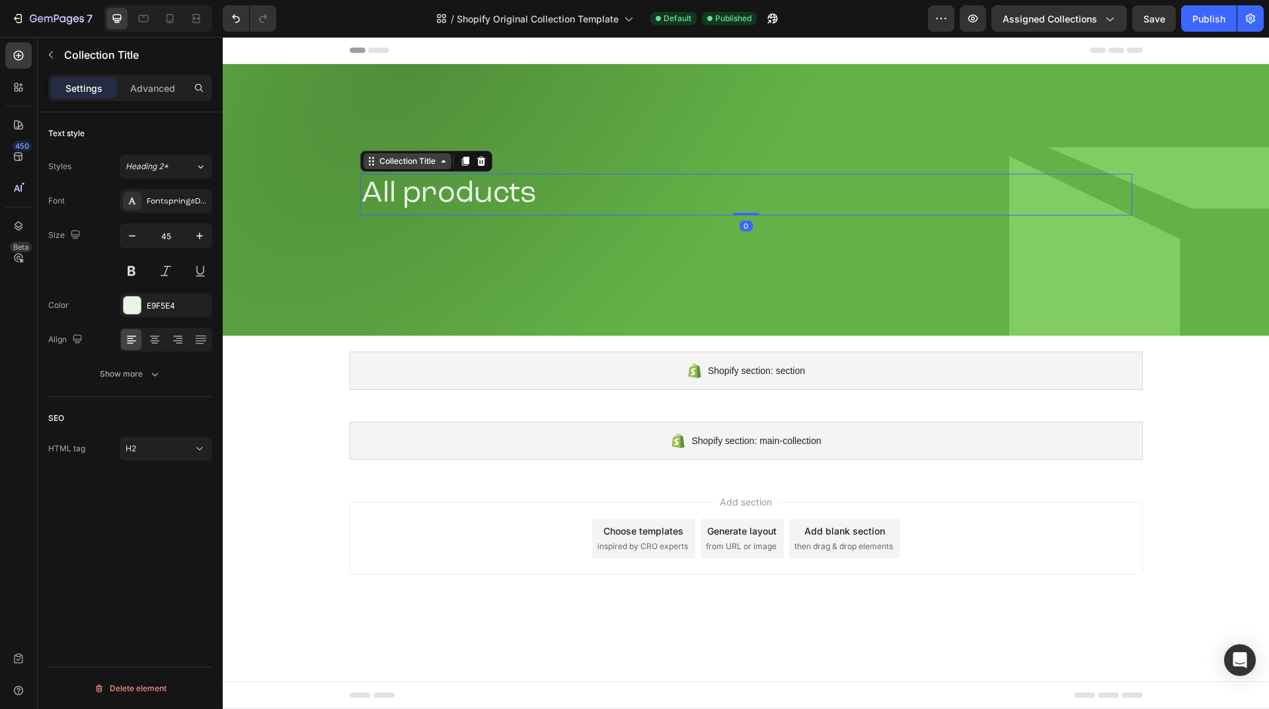
click at [424, 161] on div "Collection Title" at bounding box center [407, 161] width 61 height 12
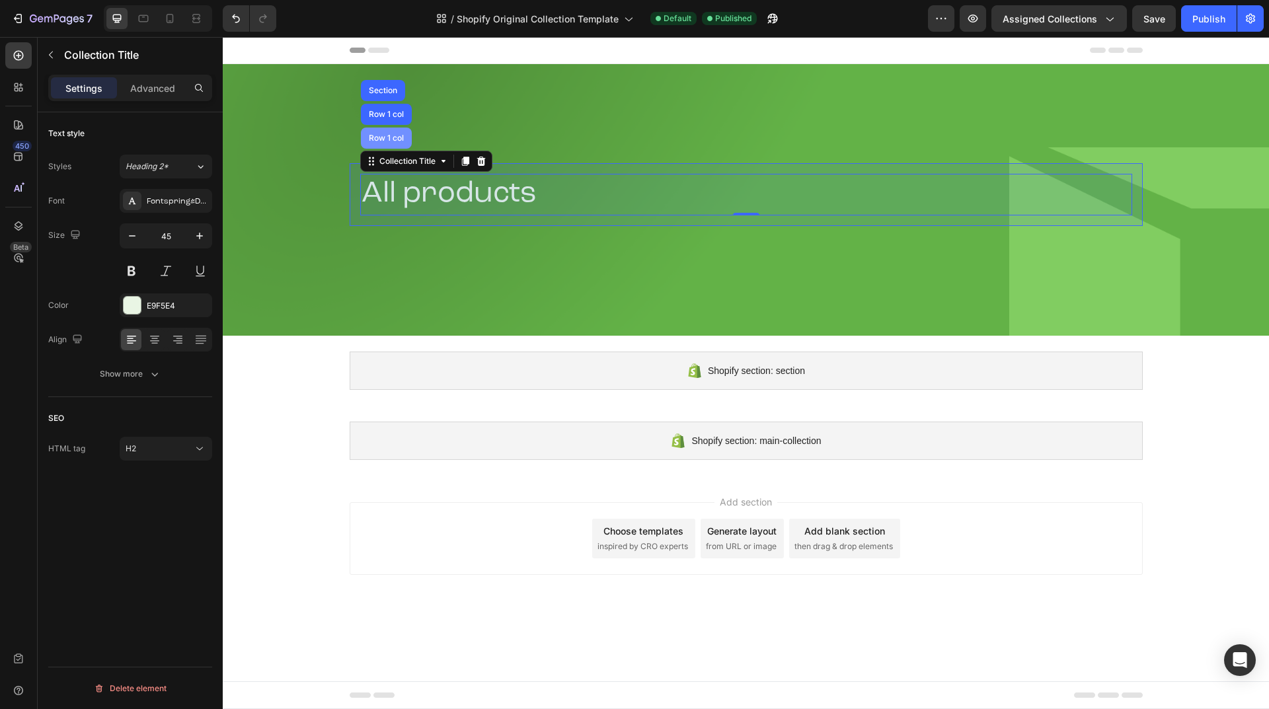
click at [390, 140] on div "Row 1 col" at bounding box center [386, 138] width 40 height 8
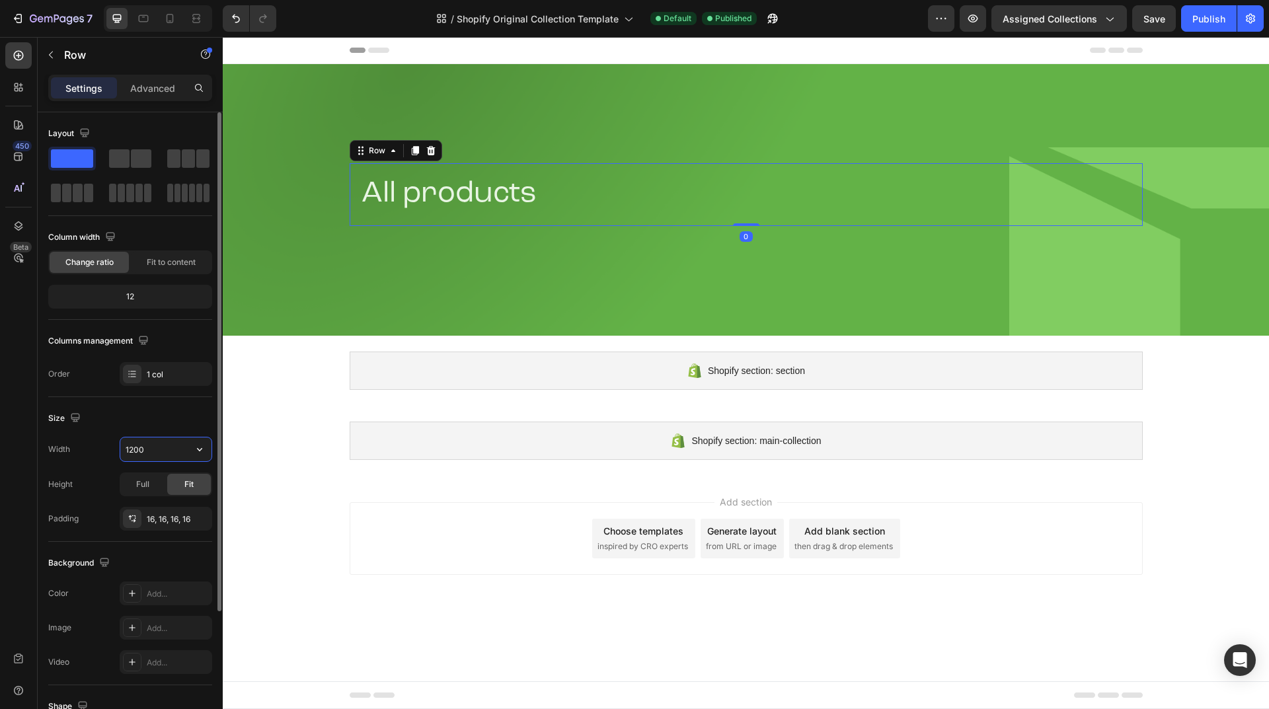
click at [165, 460] on input "1200" at bounding box center [165, 450] width 91 height 24
paste input "45"
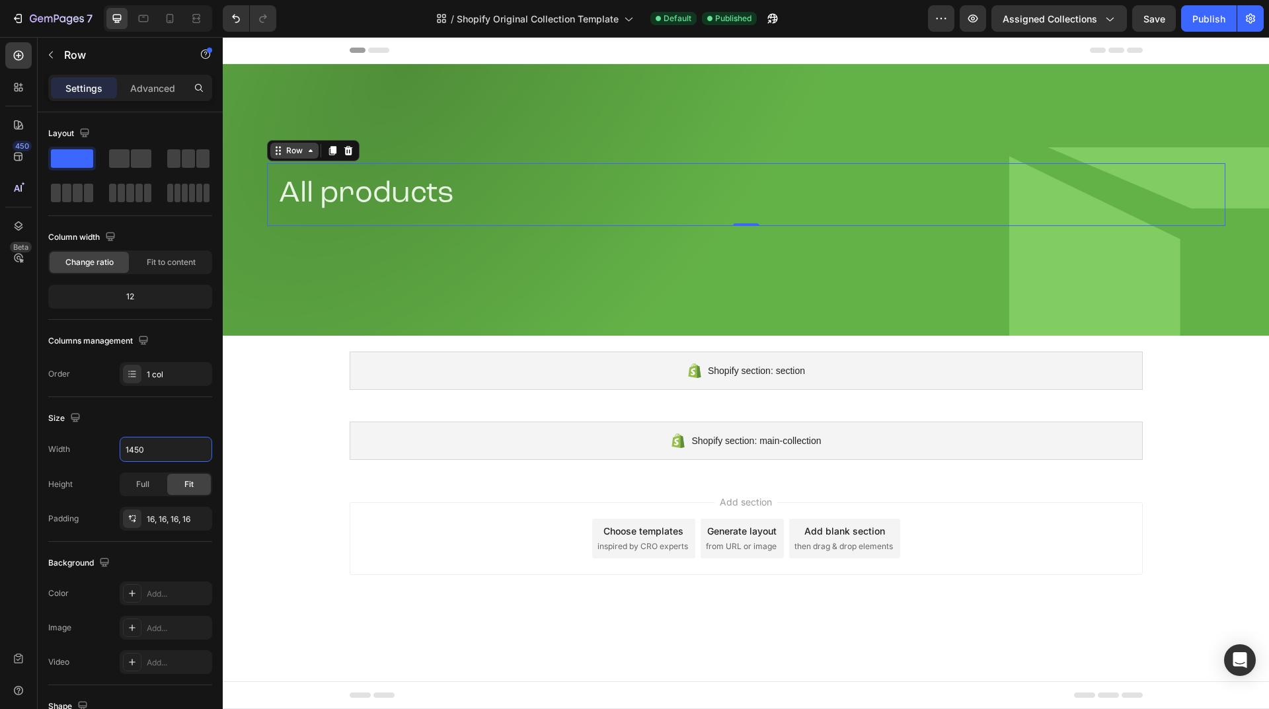
type input "1450"
click at [304, 153] on div "Row" at bounding box center [295, 151] width 22 height 12
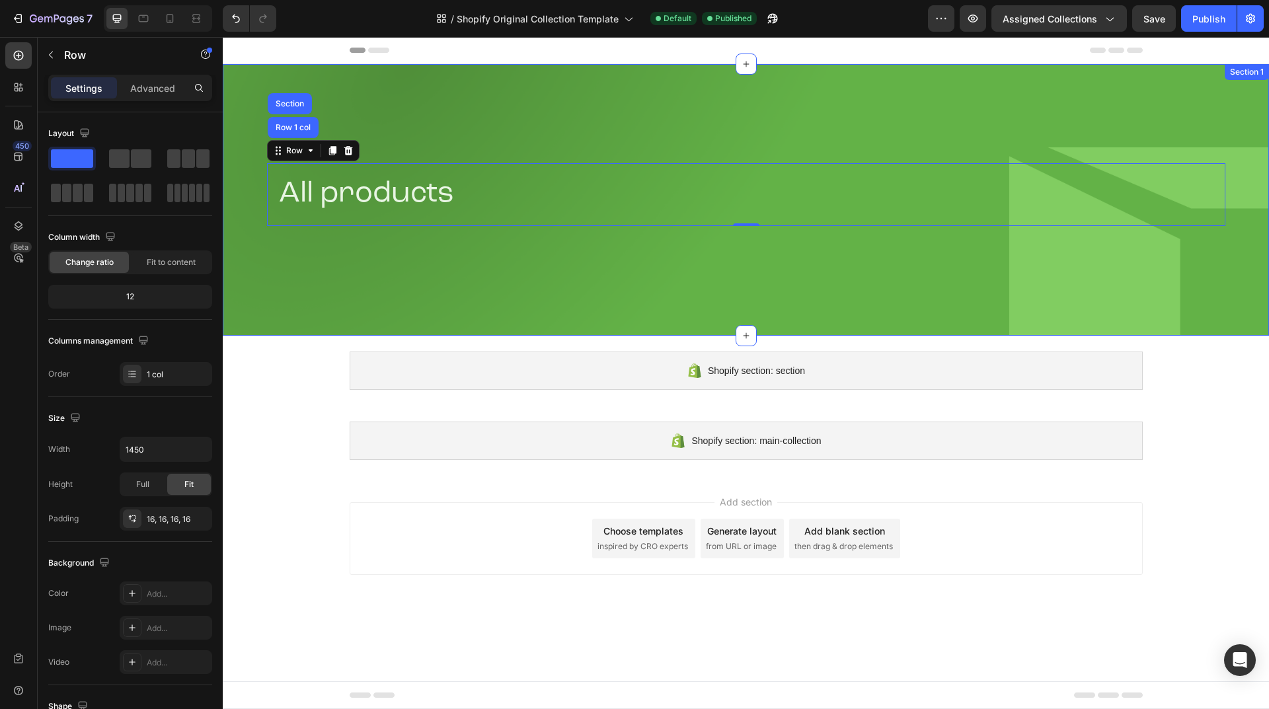
click at [510, 107] on div "All products Collection Title Row Row 1 col Section 0 Row Section 1" at bounding box center [746, 200] width 1047 height 272
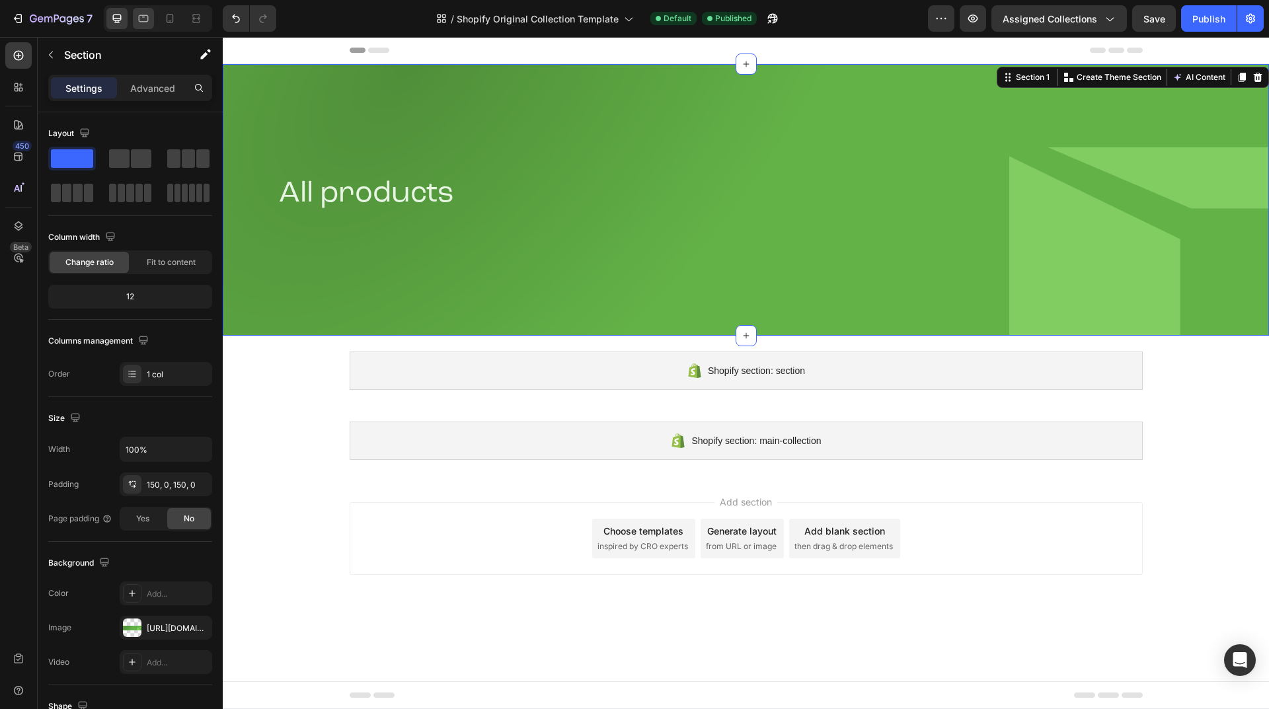
click at [136, 15] on div at bounding box center [143, 18] width 21 height 21
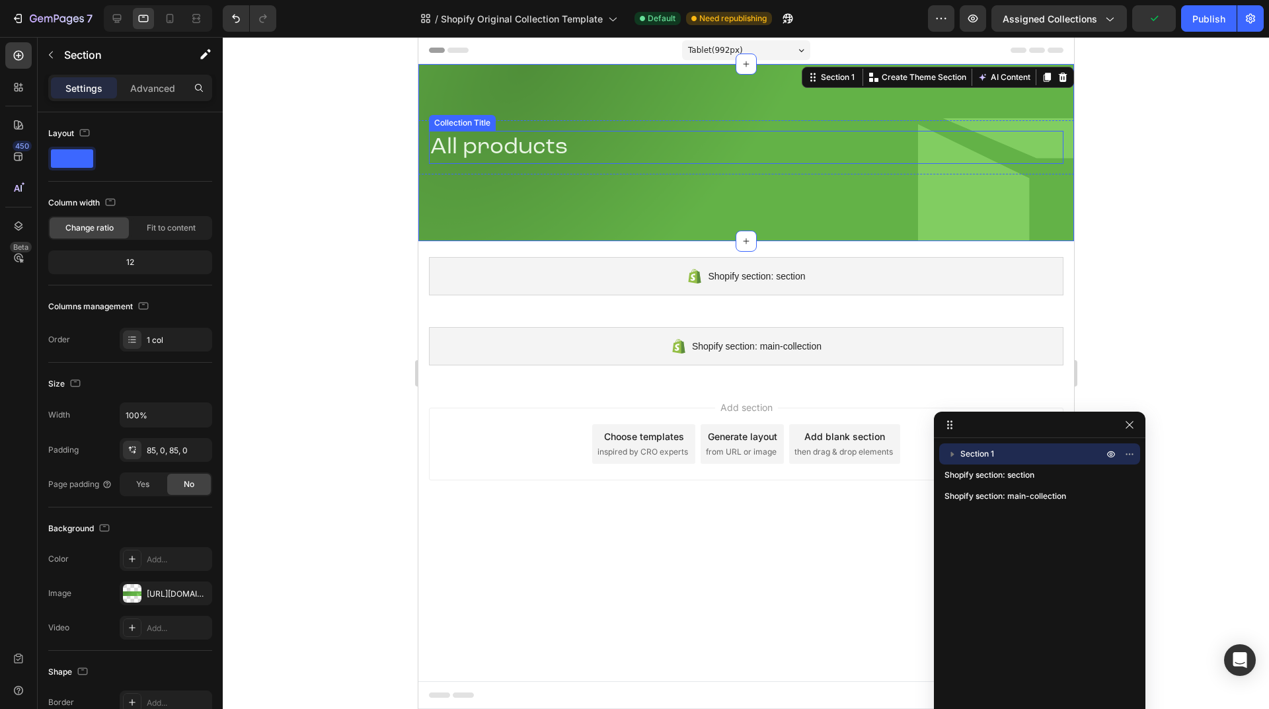
click at [551, 162] on h2 "All products" at bounding box center [745, 147] width 635 height 33
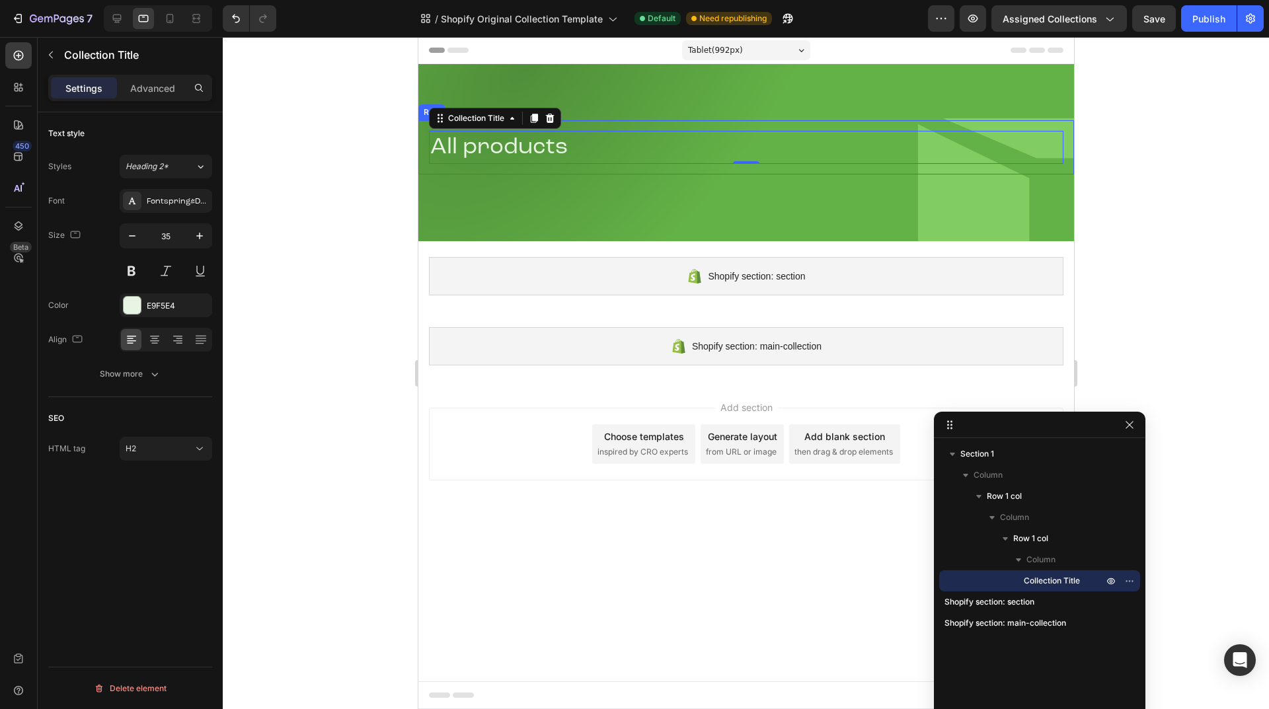
click at [681, 126] on div "All products Collection Title 0 Row" at bounding box center [746, 147] width 656 height 54
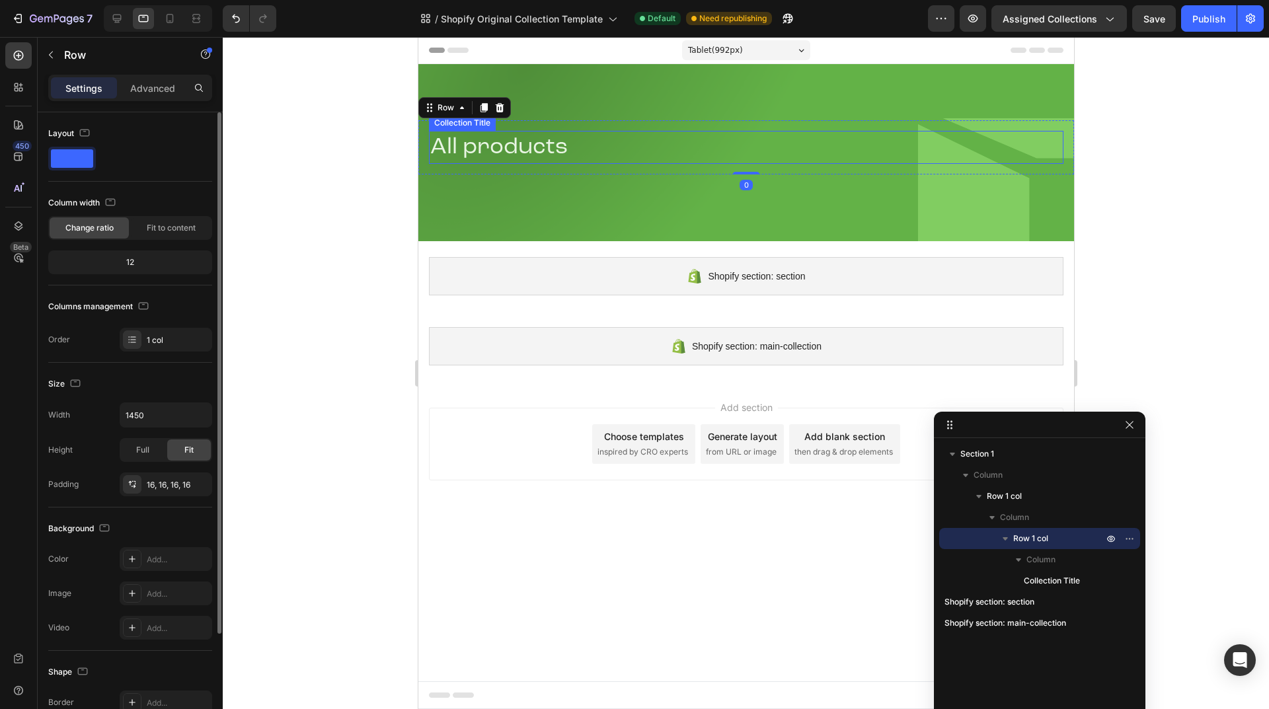
click at [660, 140] on h2 "All products" at bounding box center [745, 147] width 635 height 33
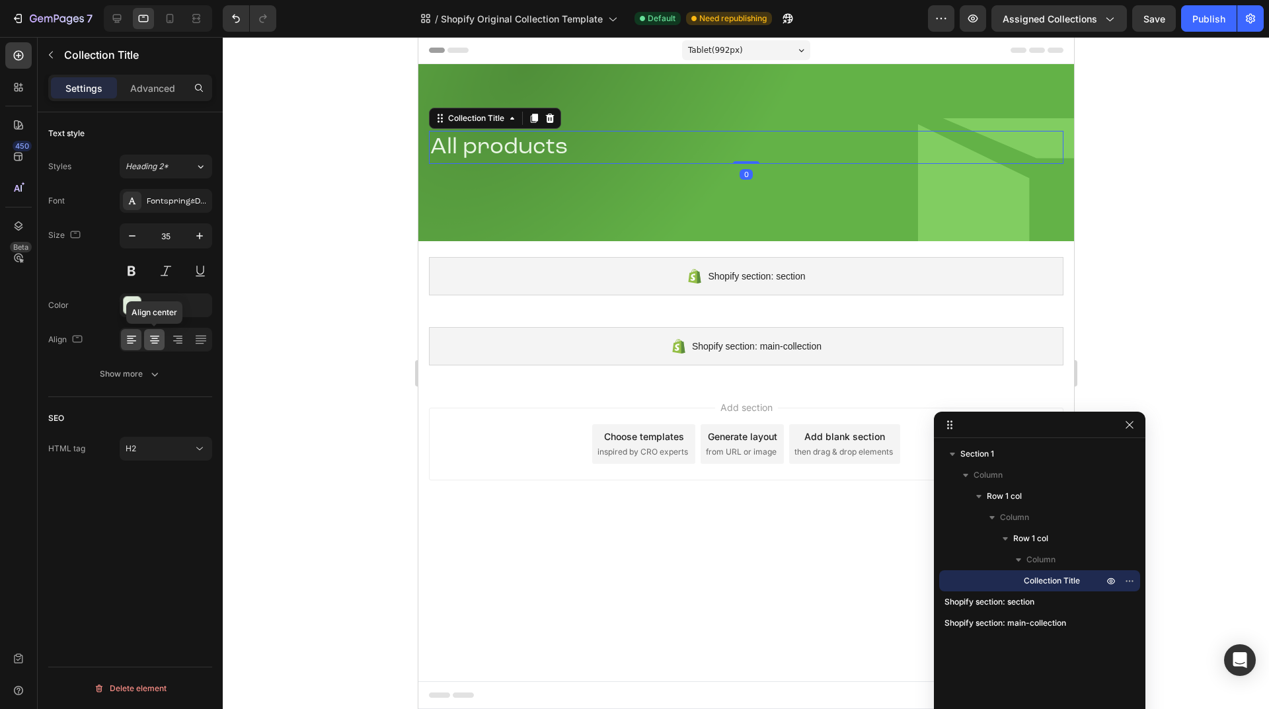
click at [161, 337] on icon at bounding box center [154, 339] width 13 height 13
click at [167, 20] on icon at bounding box center [170, 18] width 7 height 9
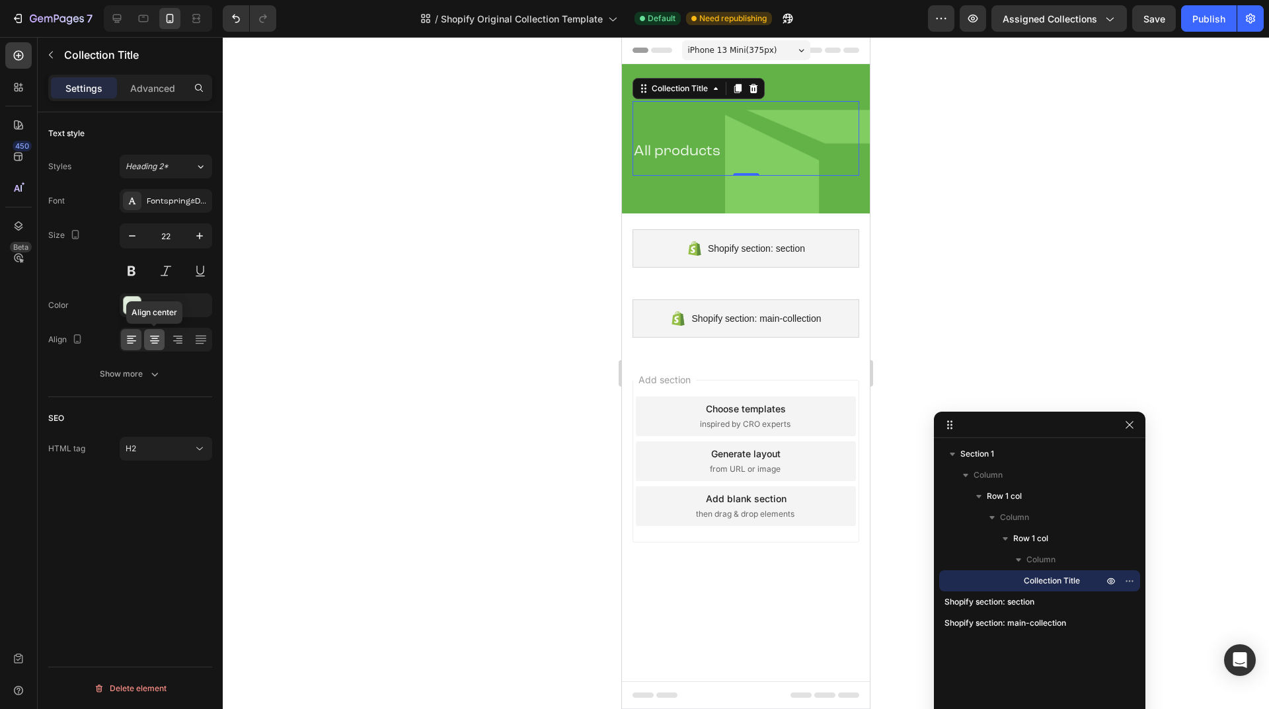
click at [156, 339] on icon at bounding box center [154, 339] width 7 height 1
click at [1211, 20] on div "Publish" at bounding box center [1209, 19] width 33 height 14
click at [114, 17] on icon at bounding box center [116, 18] width 13 height 13
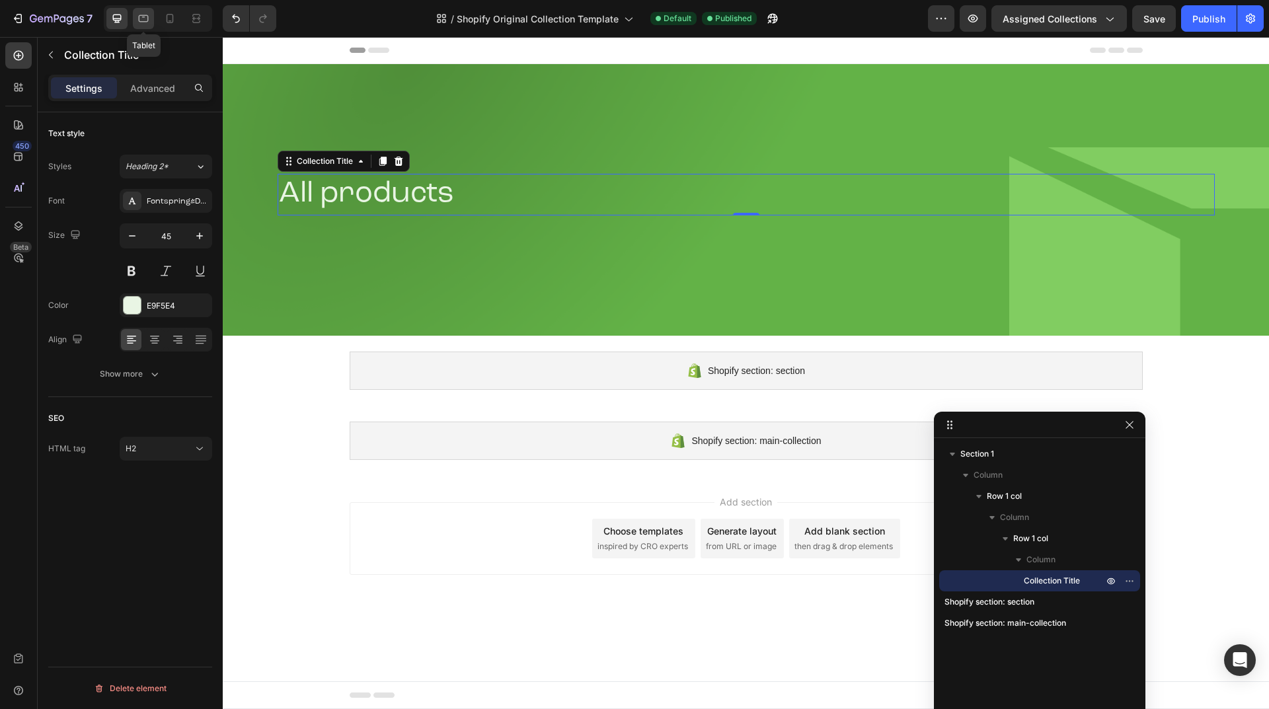
click at [139, 20] on icon at bounding box center [144, 18] width 10 height 7
type input "35"
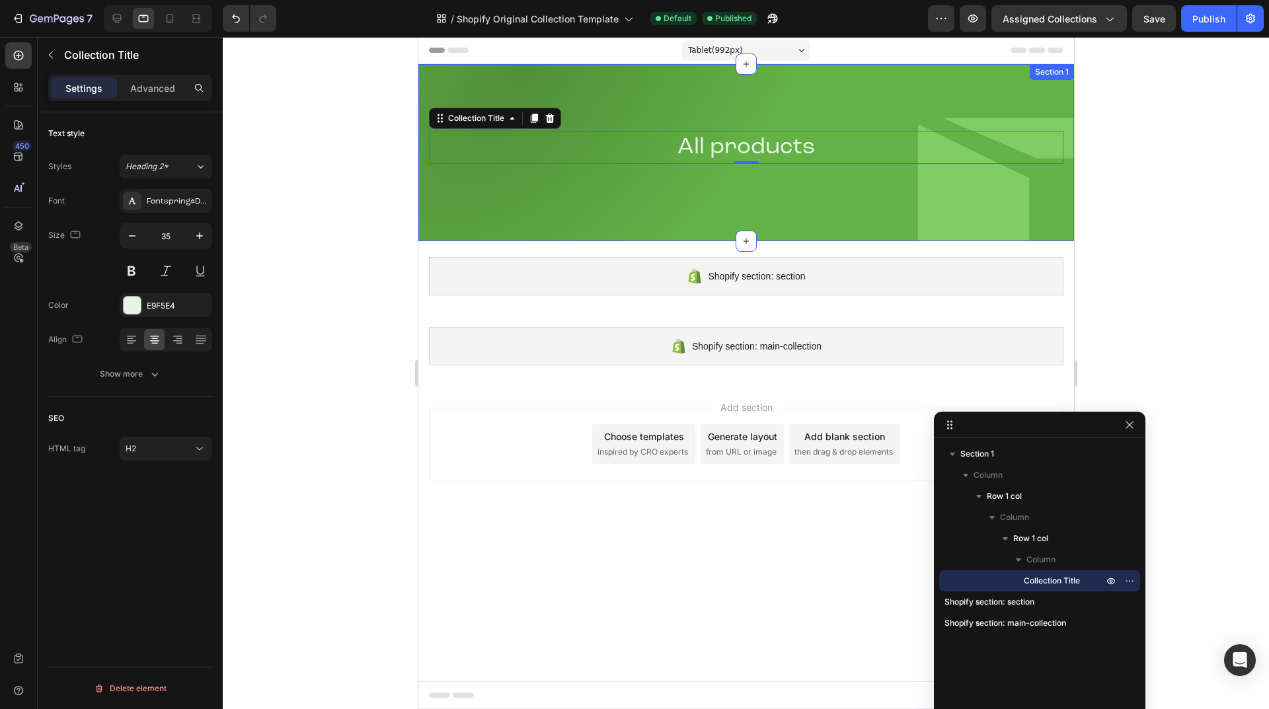
click at [634, 190] on div "All products Collection Title 0 Row Row Section 1" at bounding box center [746, 152] width 656 height 177
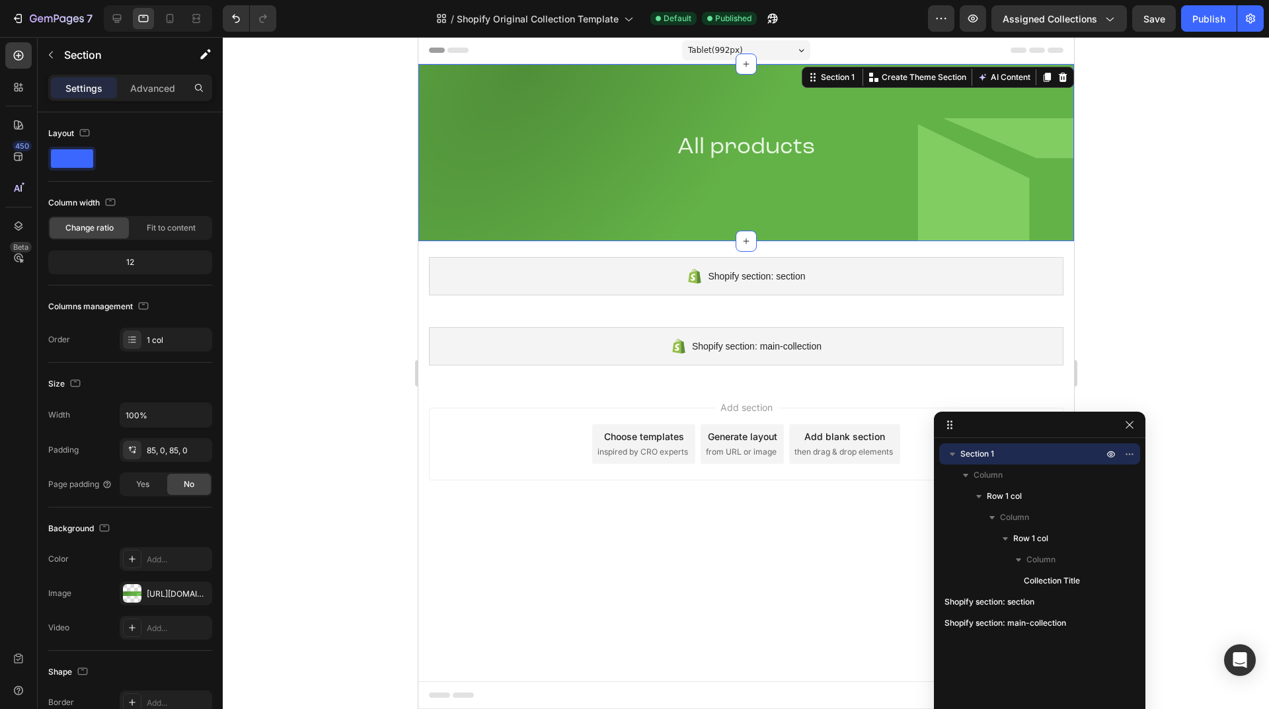
click at [174, 32] on div "7 / Shopify Original Collection Template Default Published Preview Assigned Col…" at bounding box center [634, 19] width 1269 height 38
click at [169, 27] on div at bounding box center [169, 18] width 21 height 21
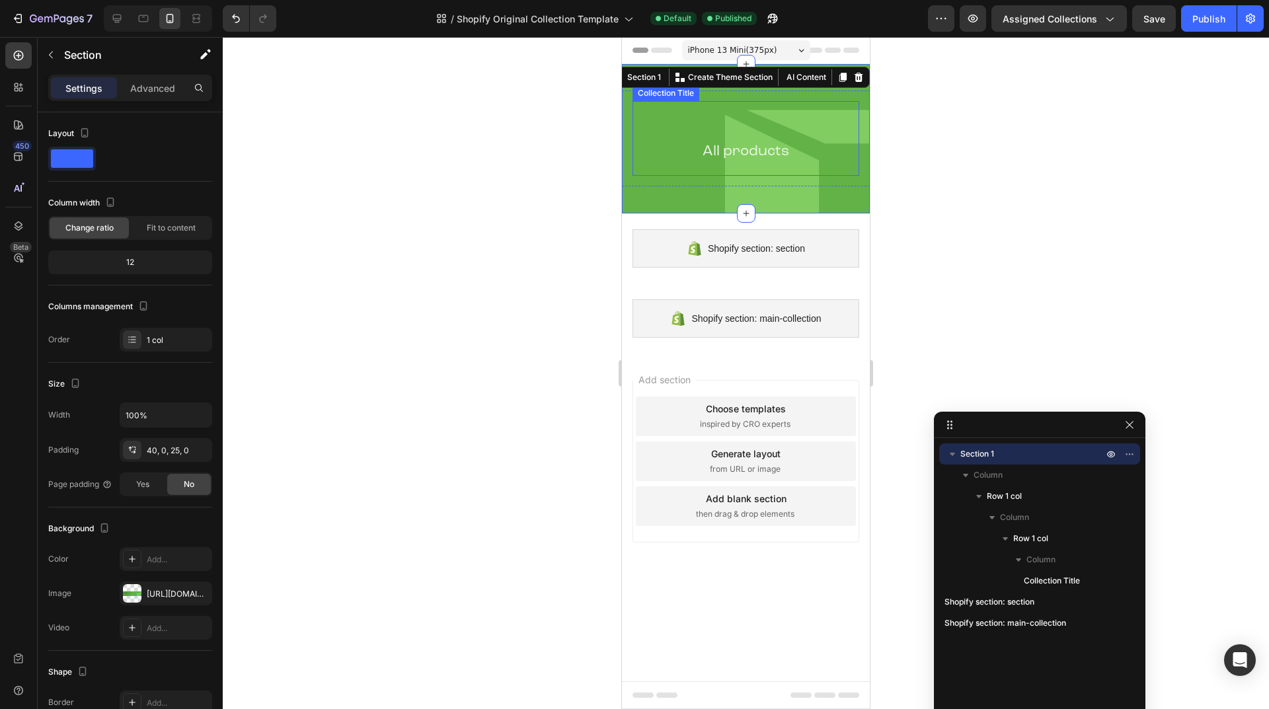
click at [682, 169] on div "All products Collection Title" at bounding box center [746, 138] width 227 height 75
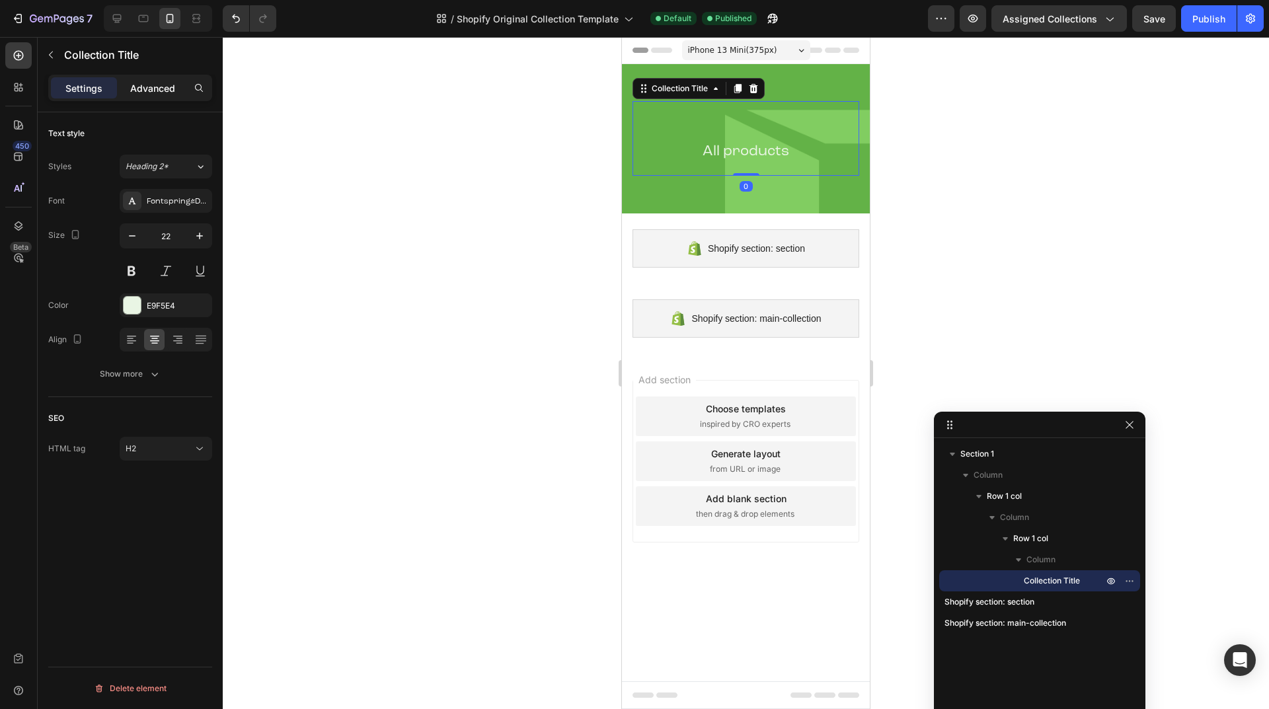
click at [140, 88] on p "Advanced" at bounding box center [152, 88] width 45 height 14
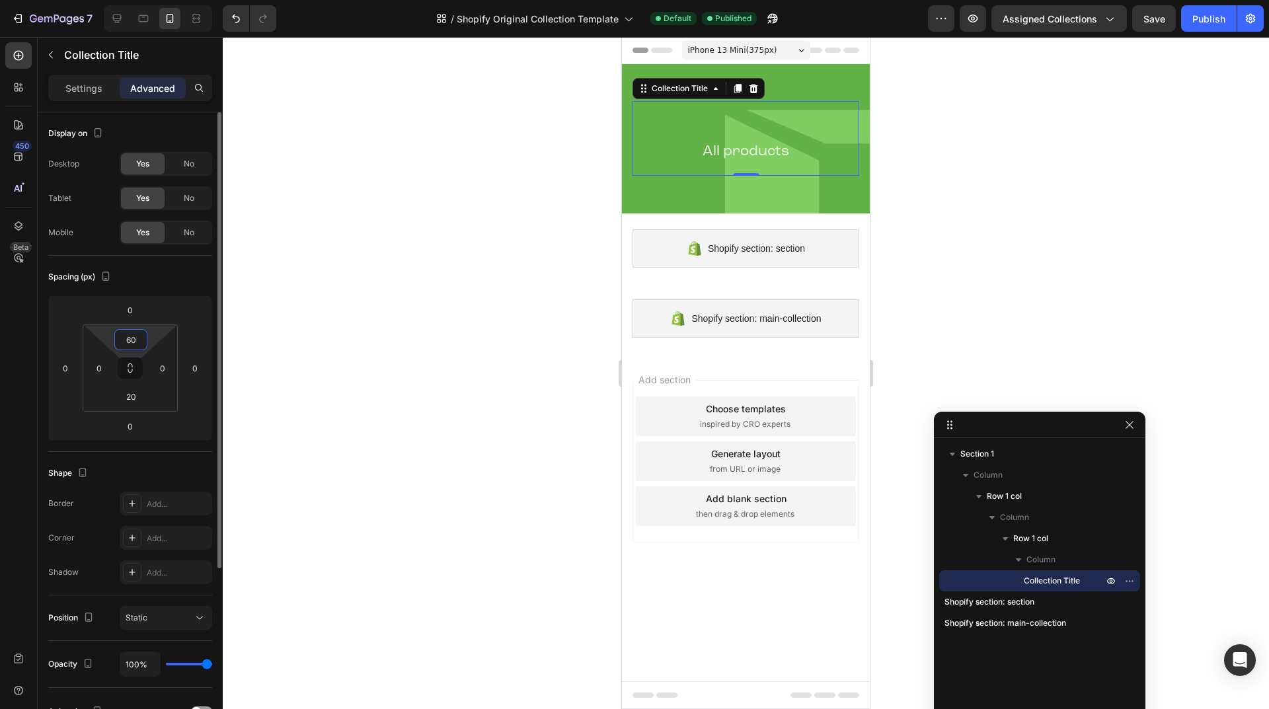
click at [138, 346] on input "60" at bounding box center [131, 340] width 26 height 20
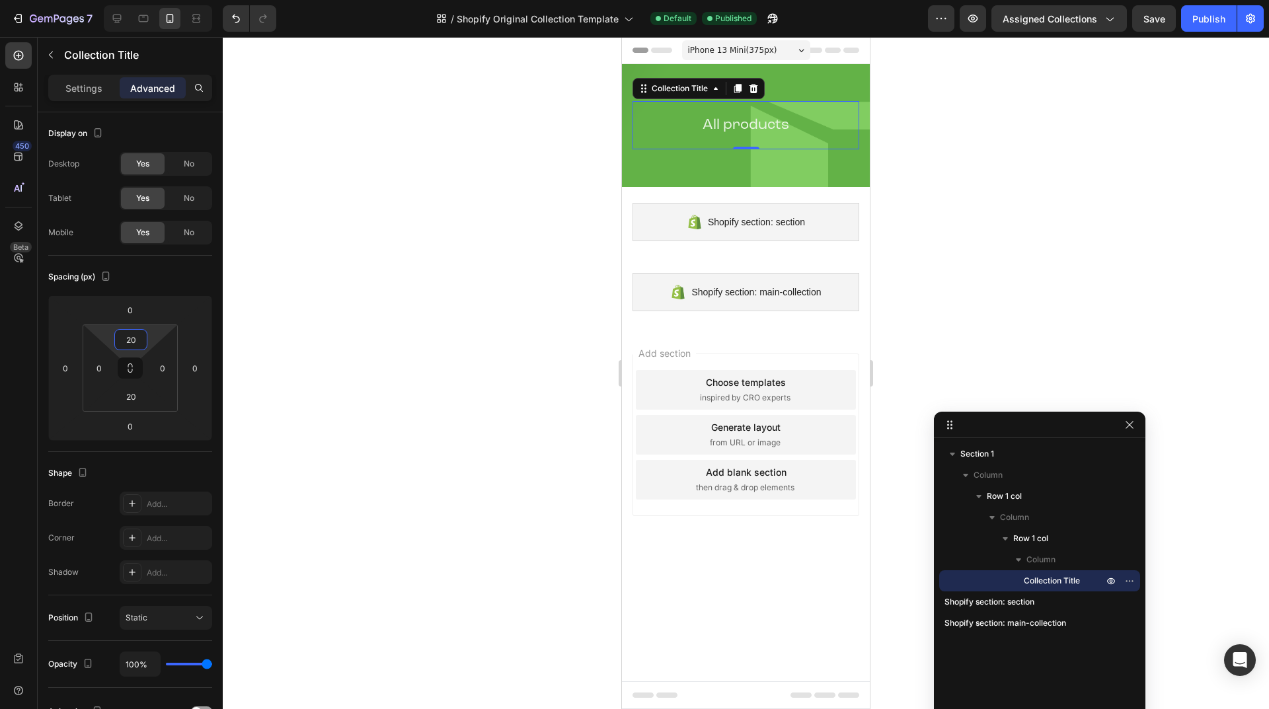
click at [22, 327] on div "450 Beta" at bounding box center [18, 344] width 26 height 604
click at [138, 21] on icon at bounding box center [143, 18] width 13 height 13
type input "0"
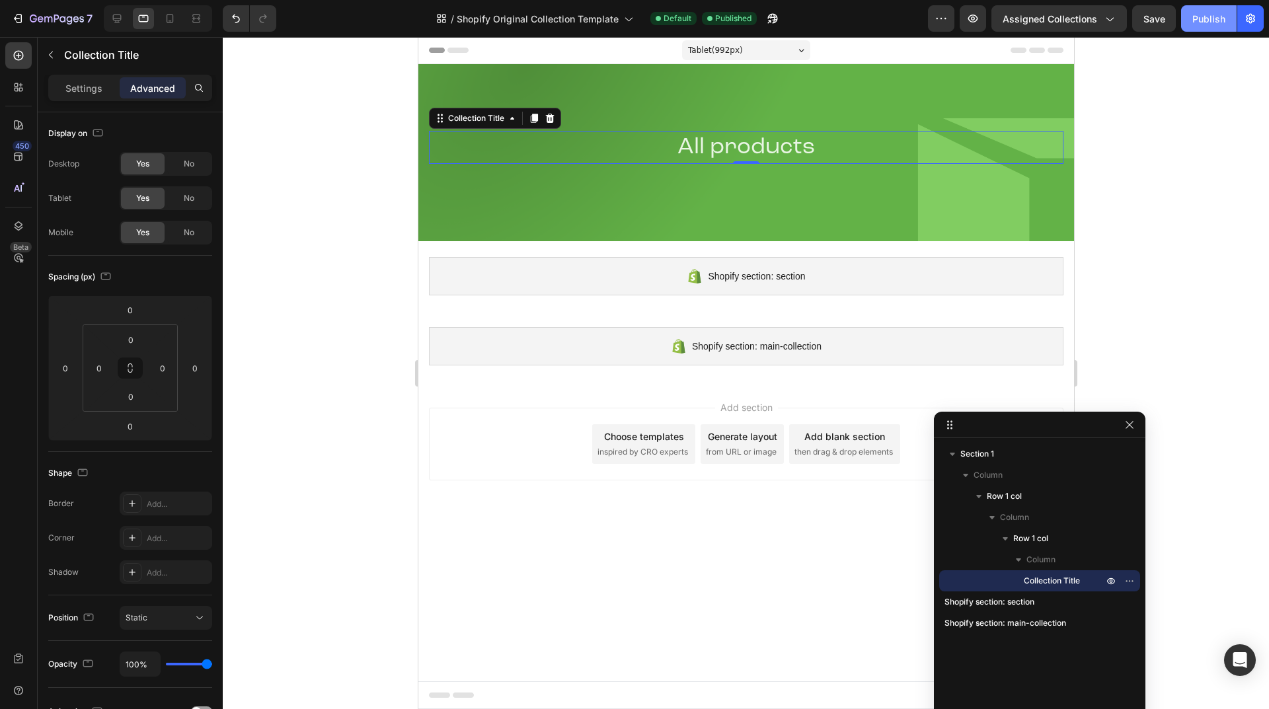
click at [1217, 19] on div "Publish" at bounding box center [1209, 19] width 33 height 14
click at [173, 21] on icon at bounding box center [170, 18] width 7 height 9
type input "20"
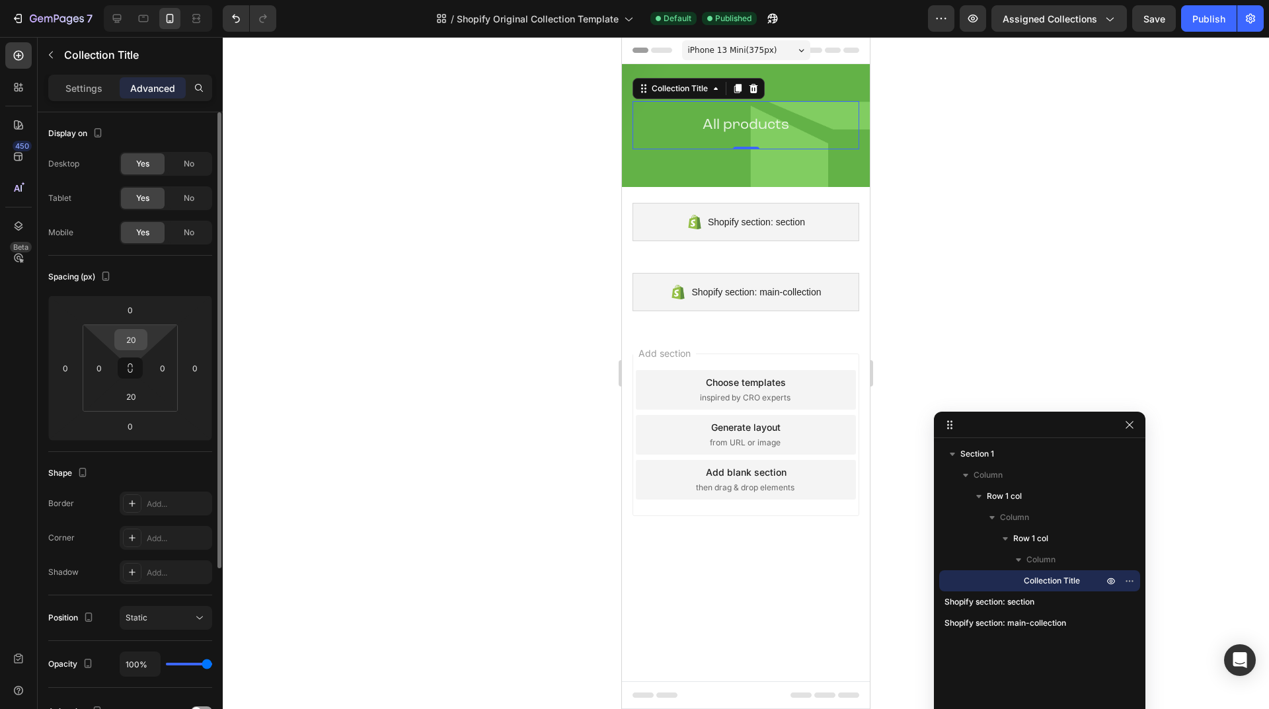
click at [123, 339] on input "20" at bounding box center [131, 340] width 26 height 20
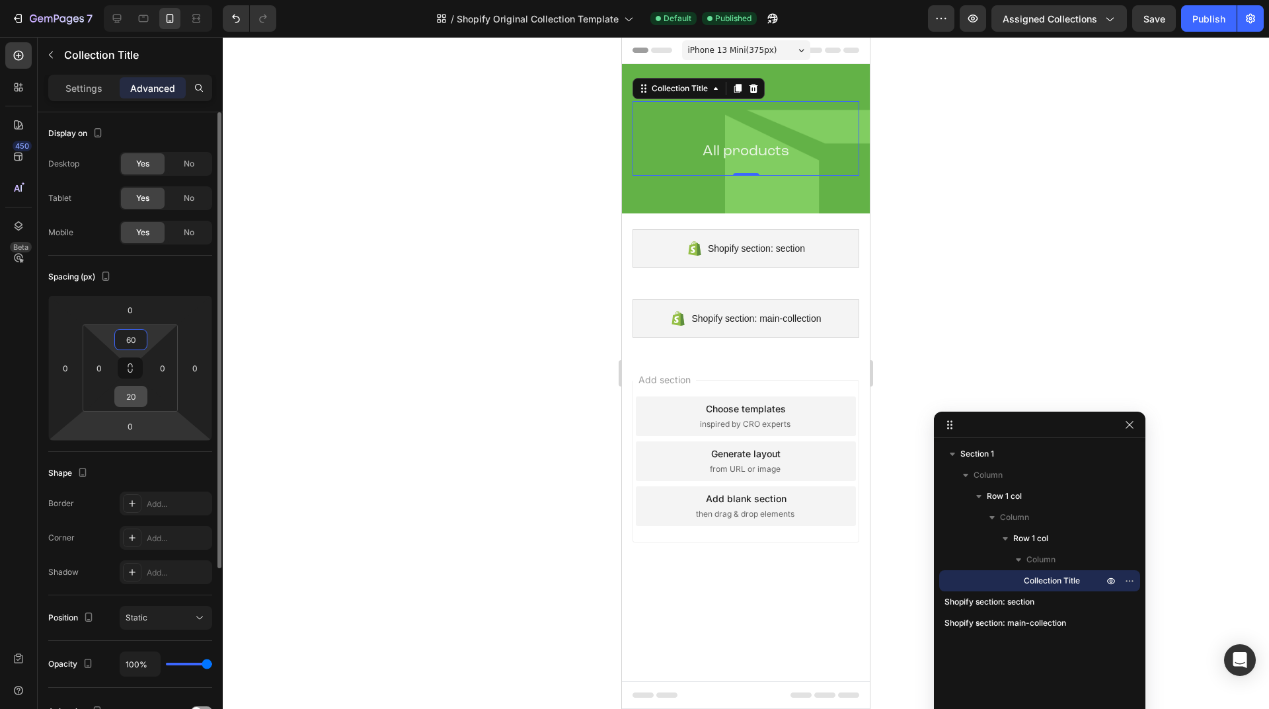
type input "60"
click at [135, 402] on input "20" at bounding box center [131, 397] width 26 height 20
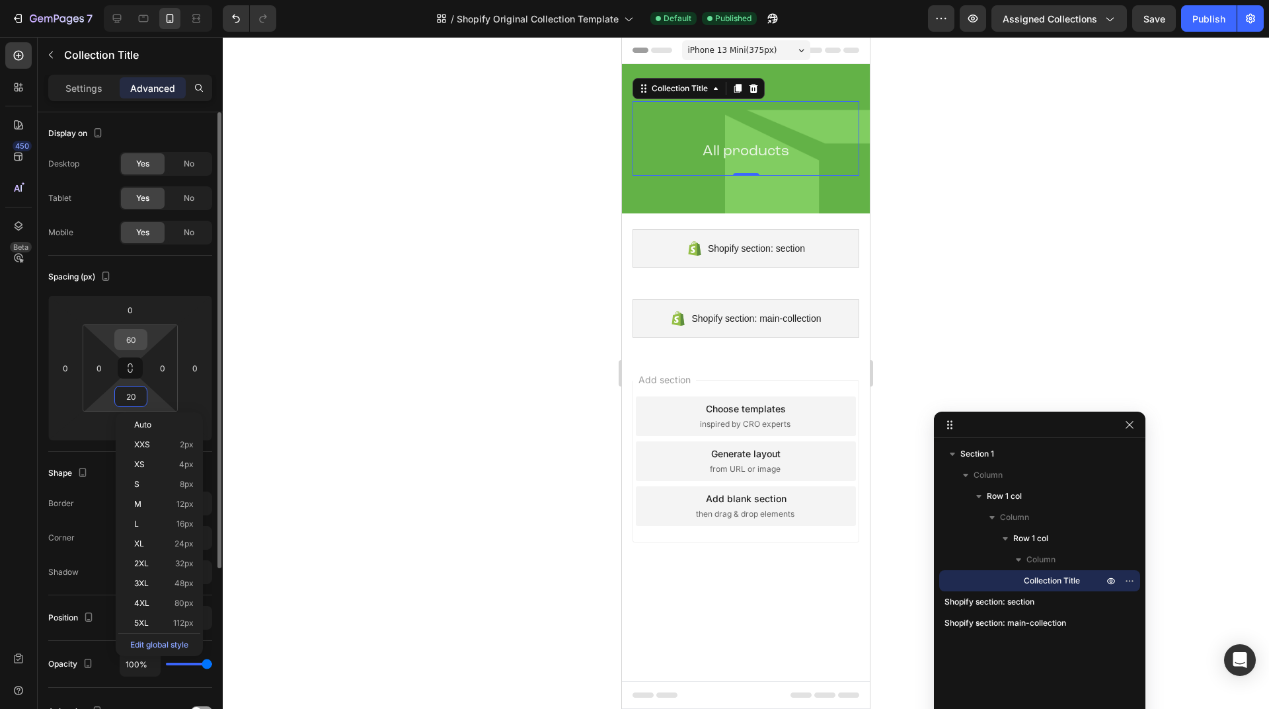
click at [132, 335] on input "60" at bounding box center [131, 340] width 26 height 20
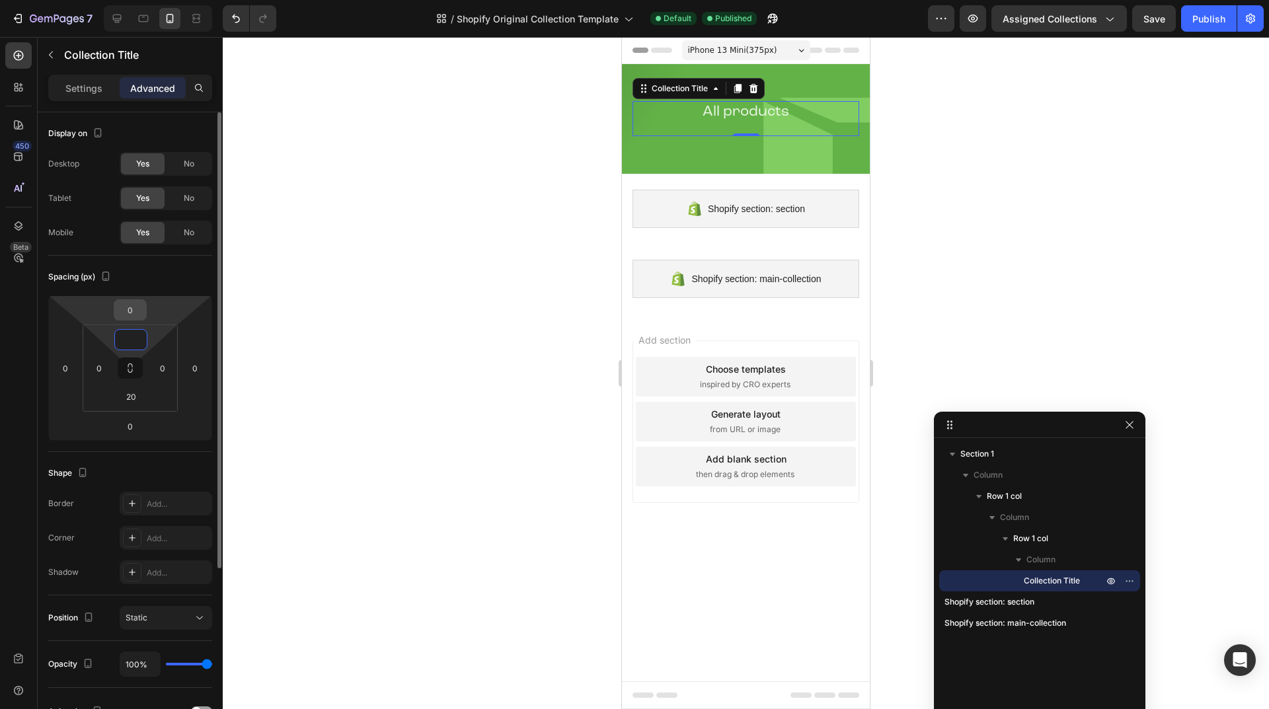
type input "0"
click at [135, 309] on input "0" at bounding box center [130, 310] width 26 height 20
paste input "6"
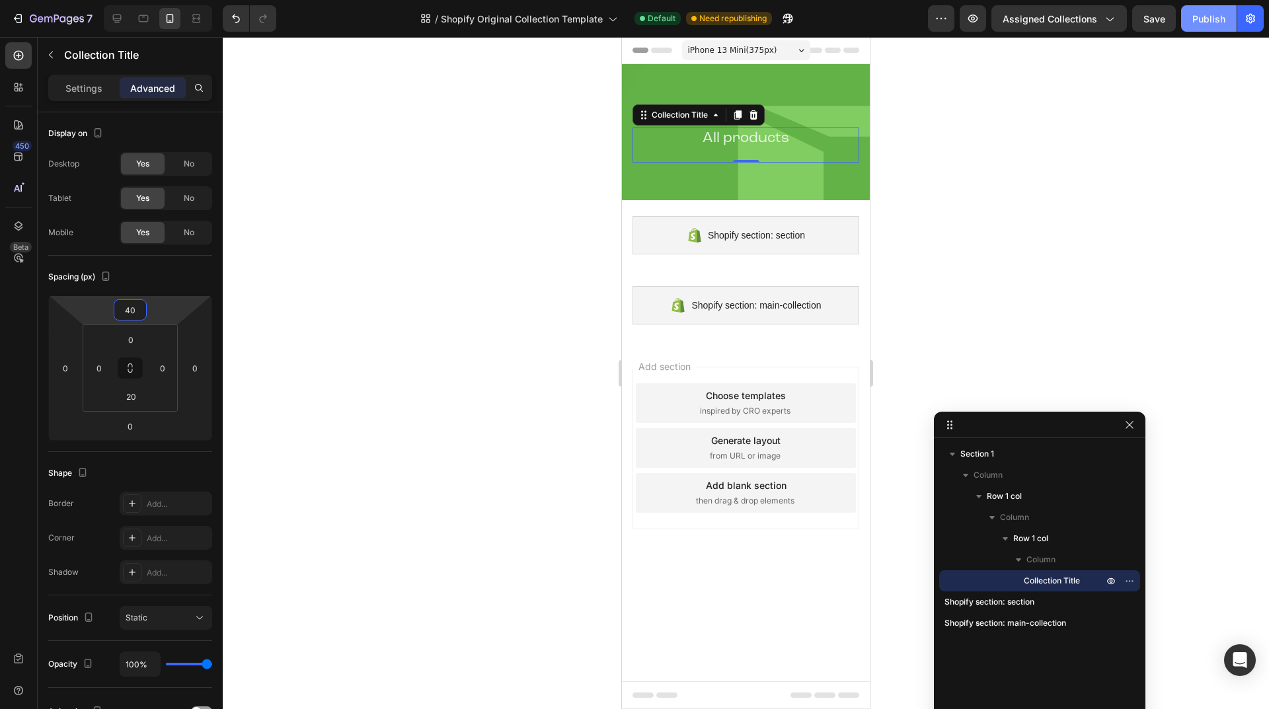
type input "40"
click at [1209, 9] on button "Publish" at bounding box center [1209, 18] width 56 height 26
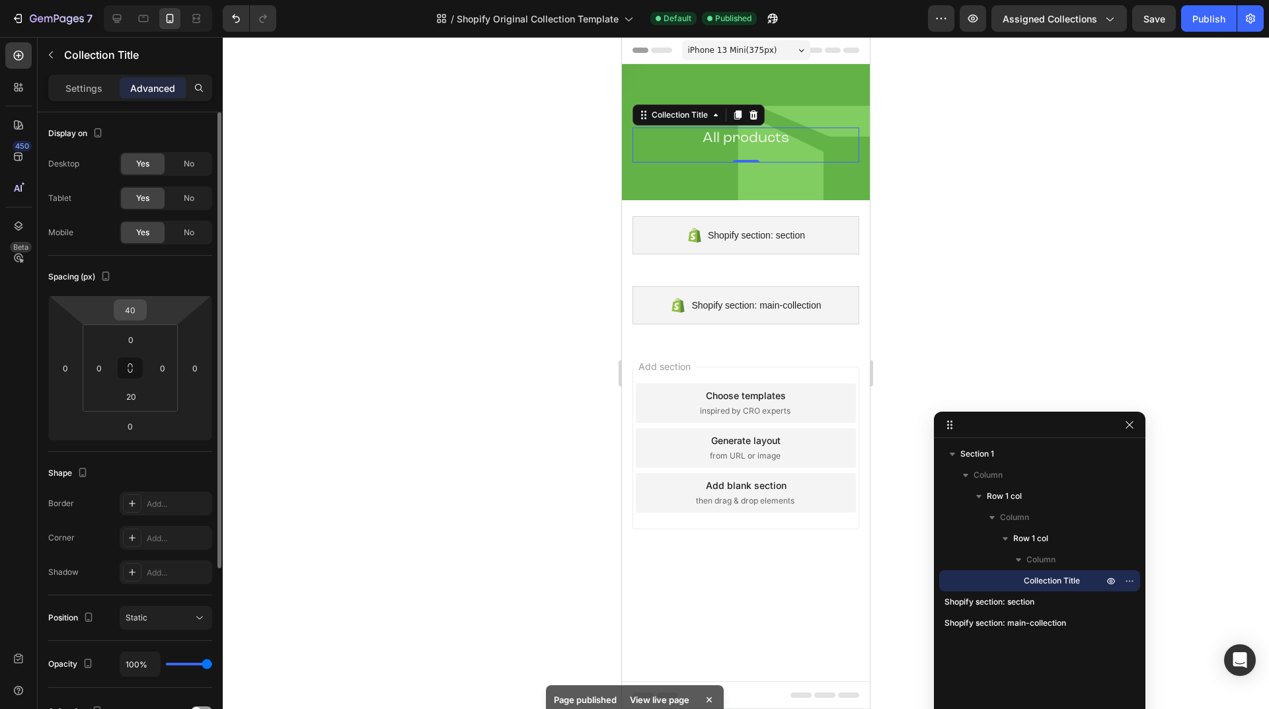
click at [131, 309] on input "40" at bounding box center [130, 310] width 26 height 20
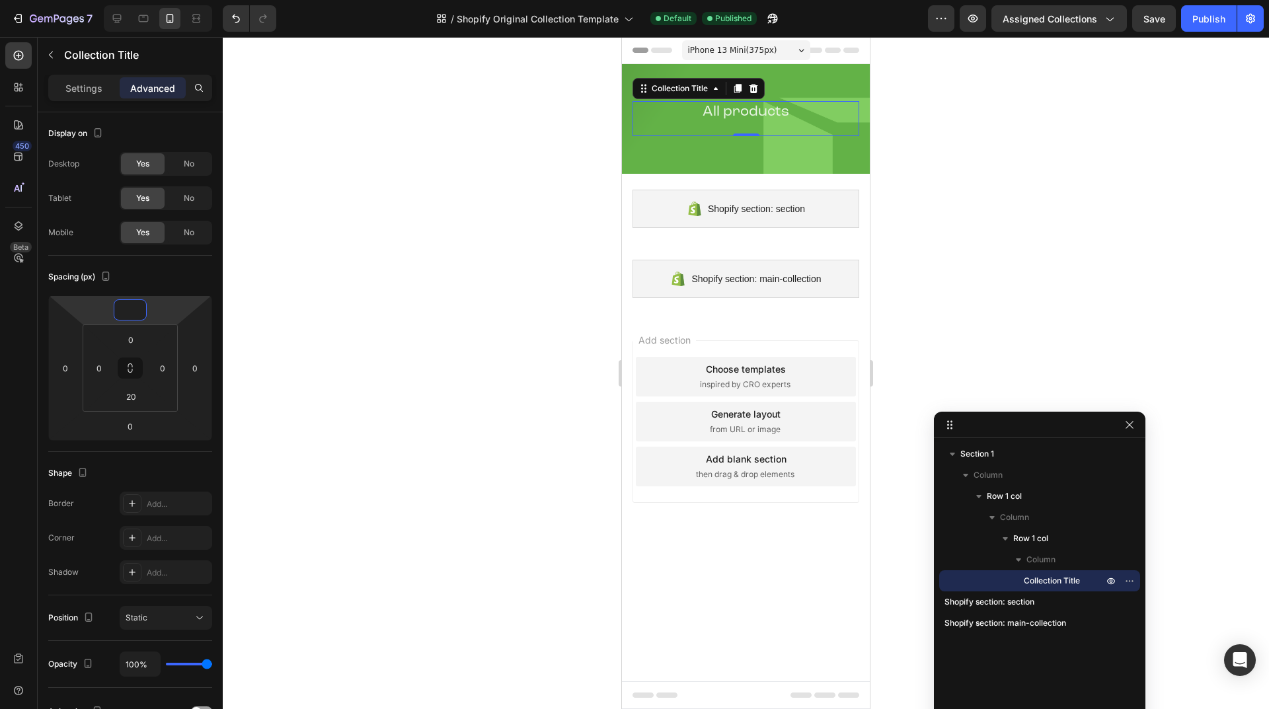
type input "0"
click at [132, 336] on input "0" at bounding box center [131, 340] width 26 height 20
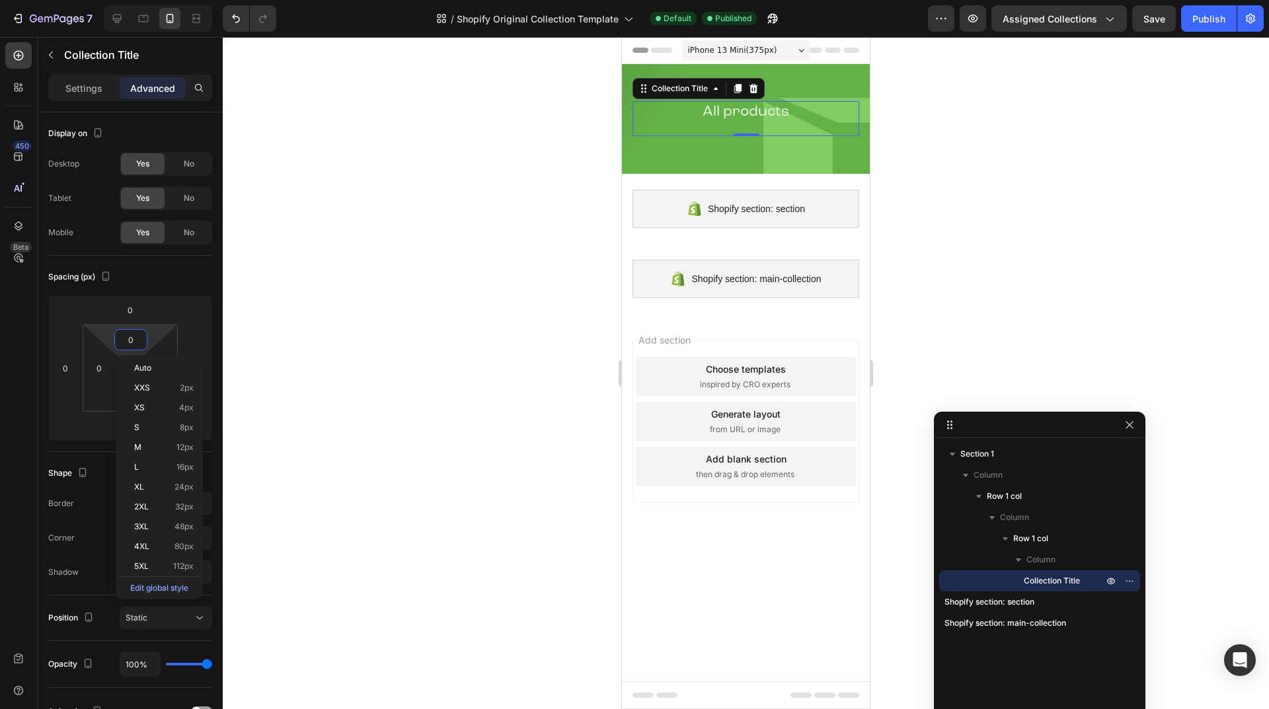
paste input "4"
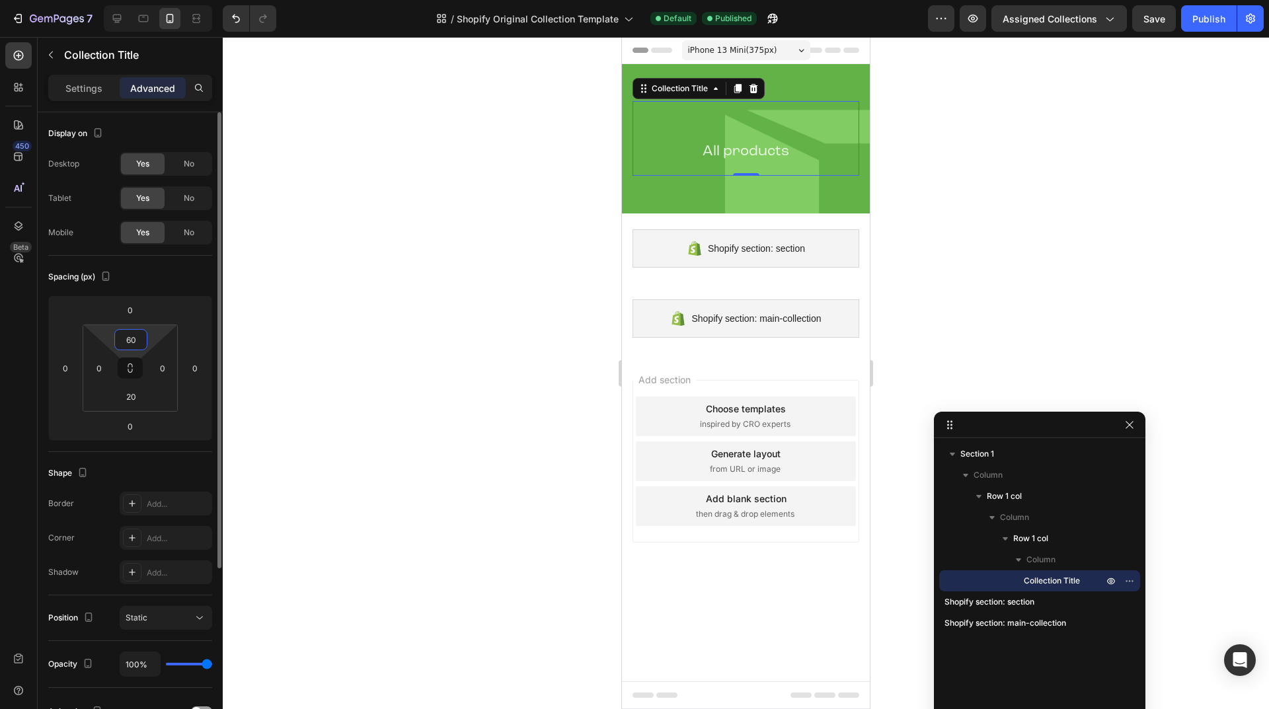
type input "60"
click at [153, 274] on div "Spacing (px)" at bounding box center [130, 276] width 164 height 21
click at [1207, 20] on div "Publish" at bounding box center [1209, 19] width 33 height 14
click at [141, 398] on input "20" at bounding box center [131, 397] width 26 height 20
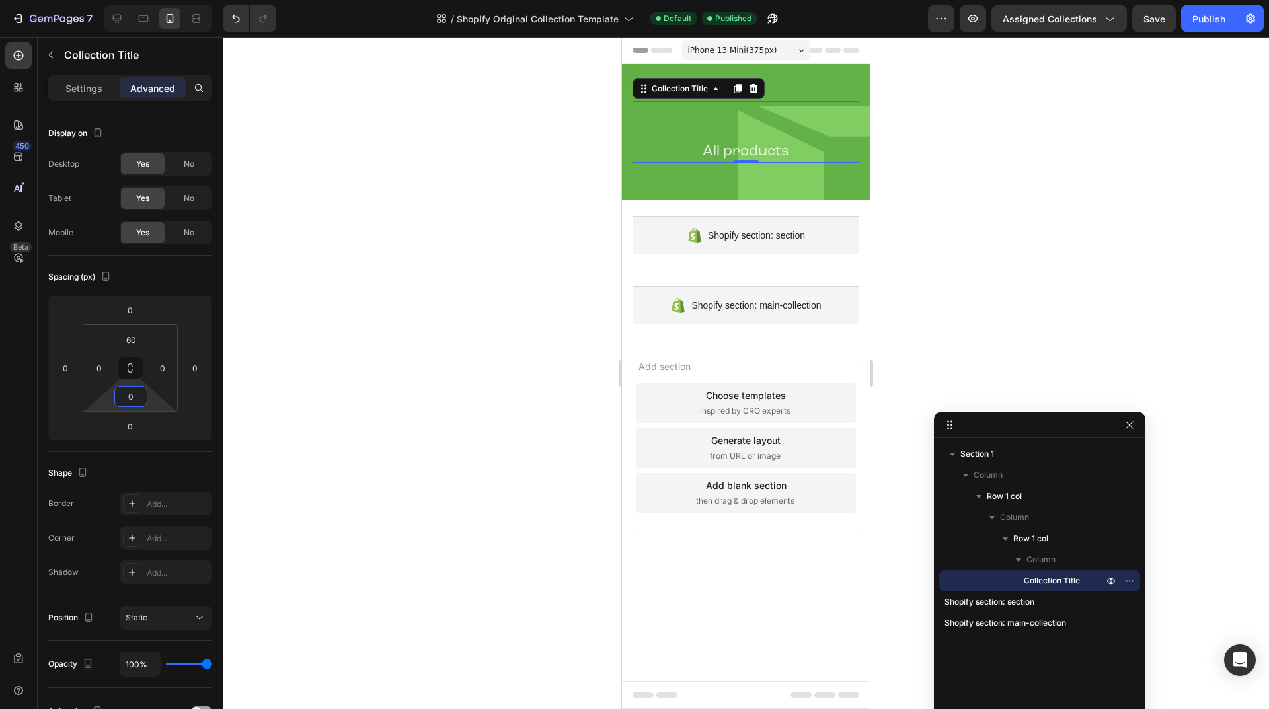
type input "0"
click at [9, 288] on div "450 Beta" at bounding box center [18, 344] width 26 height 604
click at [1211, 29] on button "Publish" at bounding box center [1209, 18] width 56 height 26
click at [941, 17] on icon "button" at bounding box center [941, 18] width 13 height 13
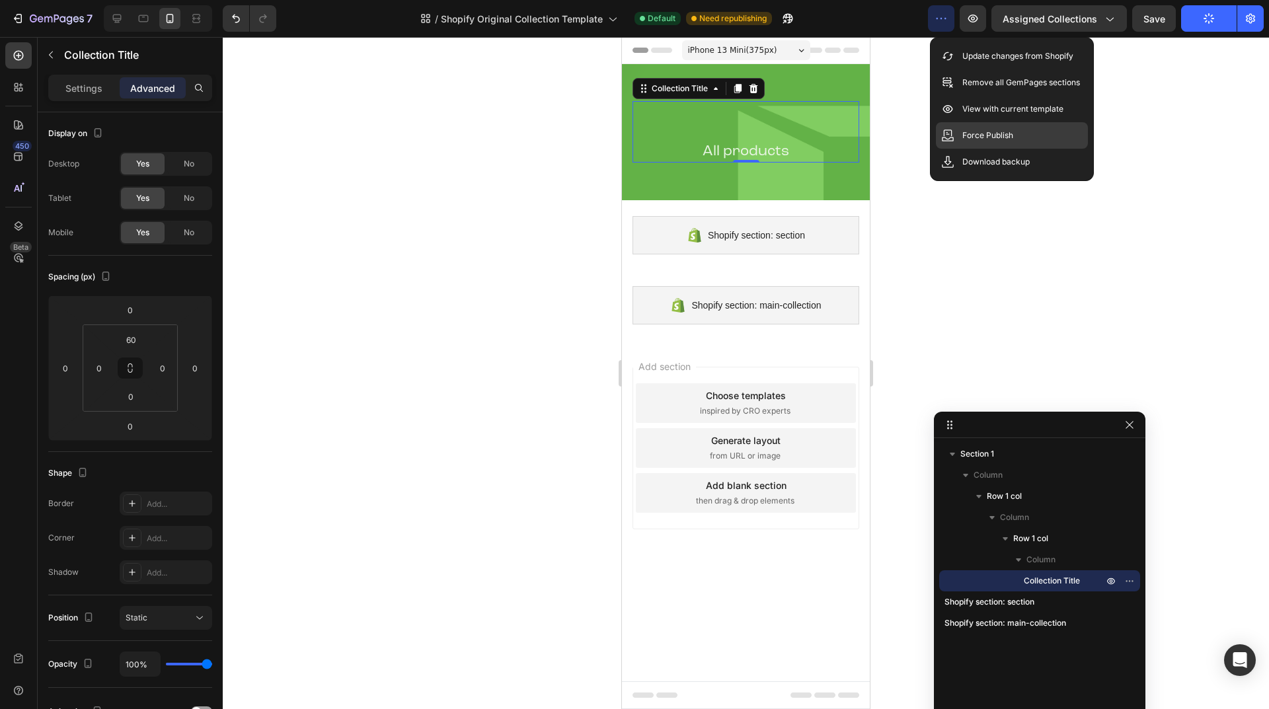
click at [963, 149] on div "Force Publish" at bounding box center [1012, 162] width 152 height 26
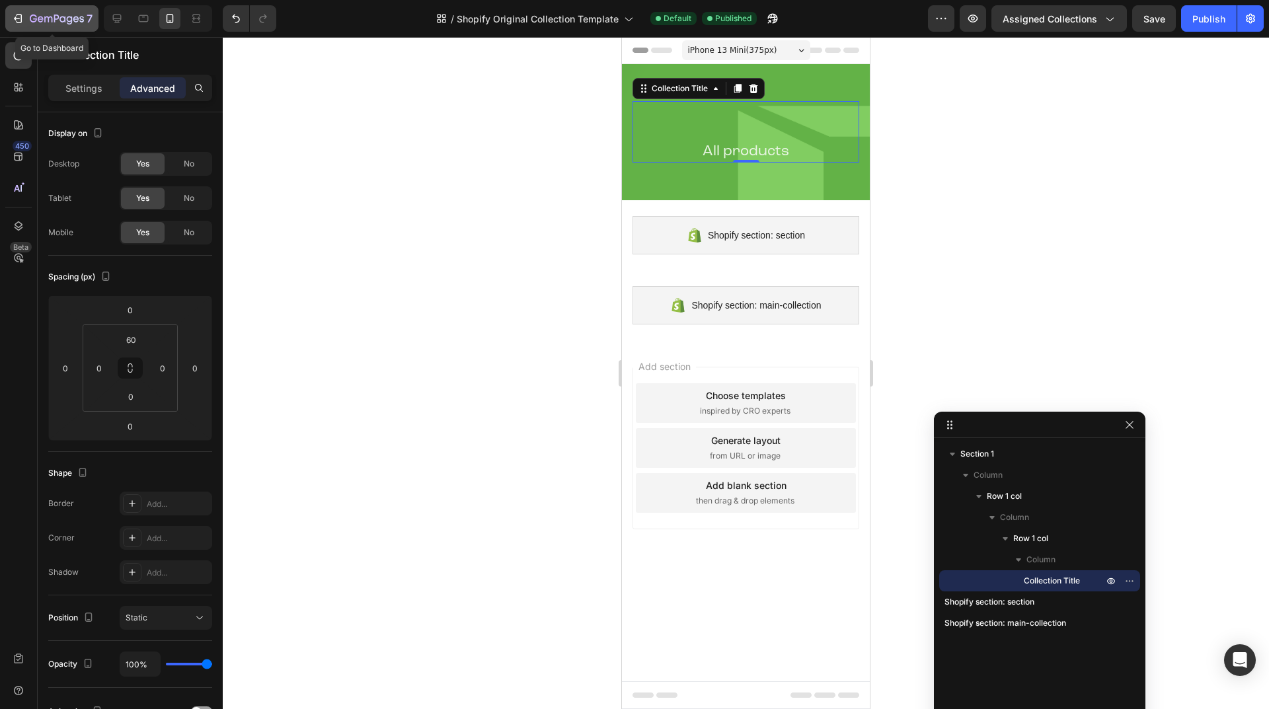
click at [26, 24] on div "7" at bounding box center [51, 19] width 81 height 16
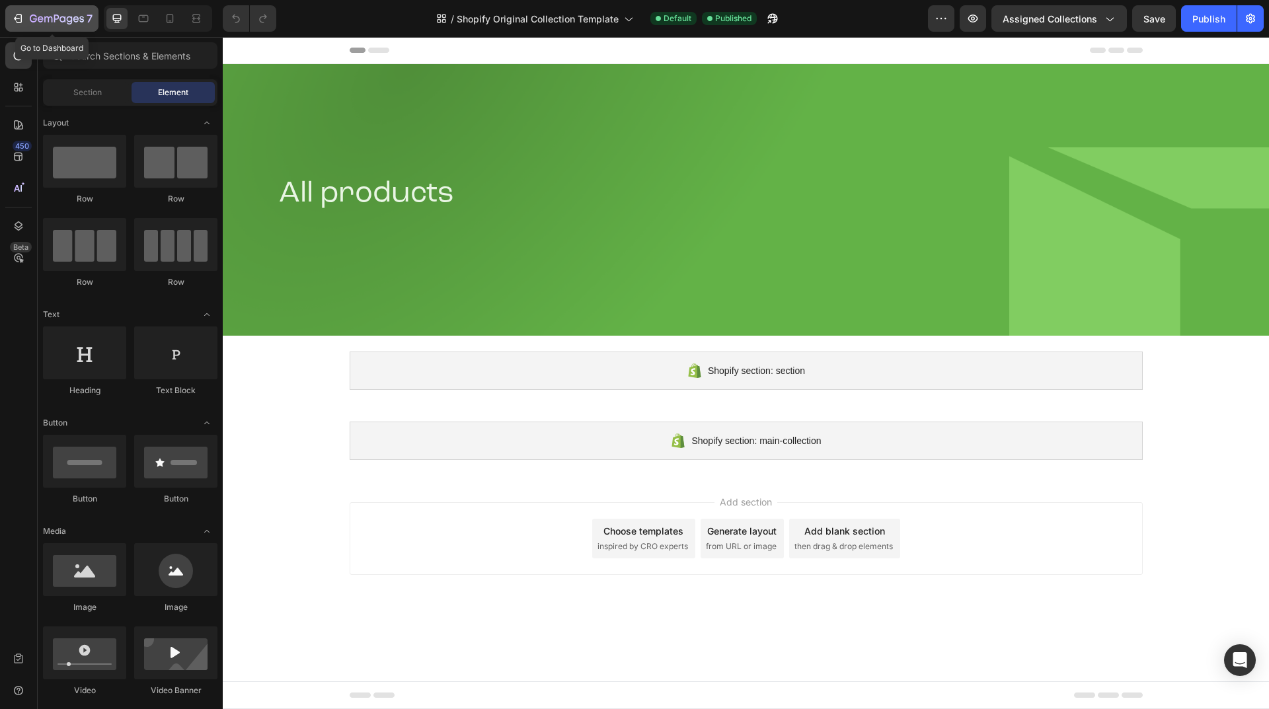
click at [50, 23] on icon "button" at bounding box center [57, 19] width 54 height 11
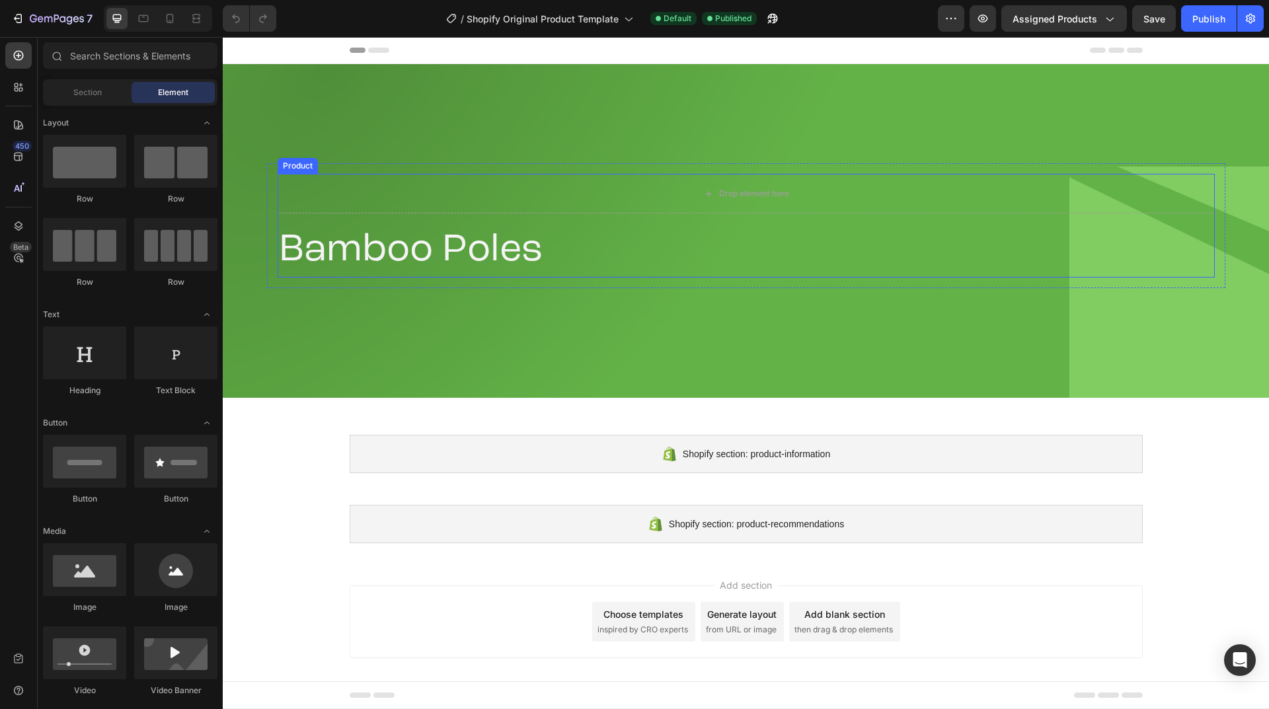
click at [282, 166] on div "Product" at bounding box center [297, 166] width 35 height 12
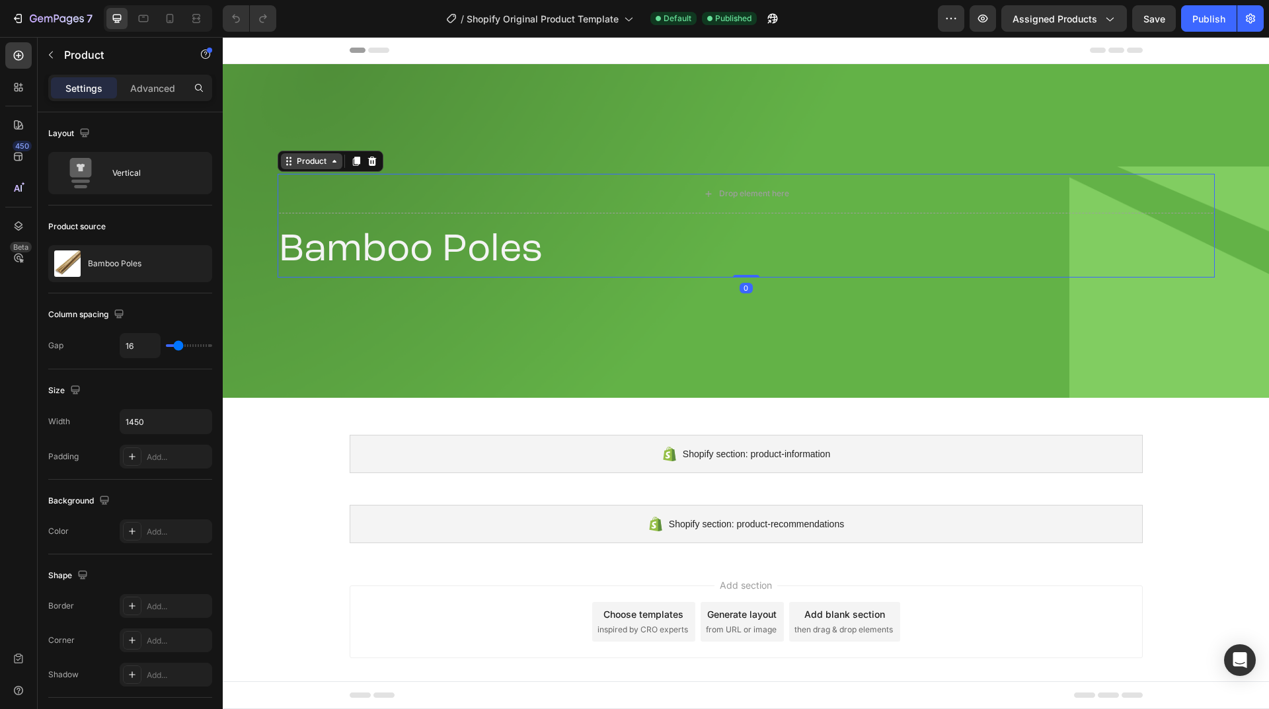
click at [314, 155] on div "Product" at bounding box center [311, 161] width 61 height 16
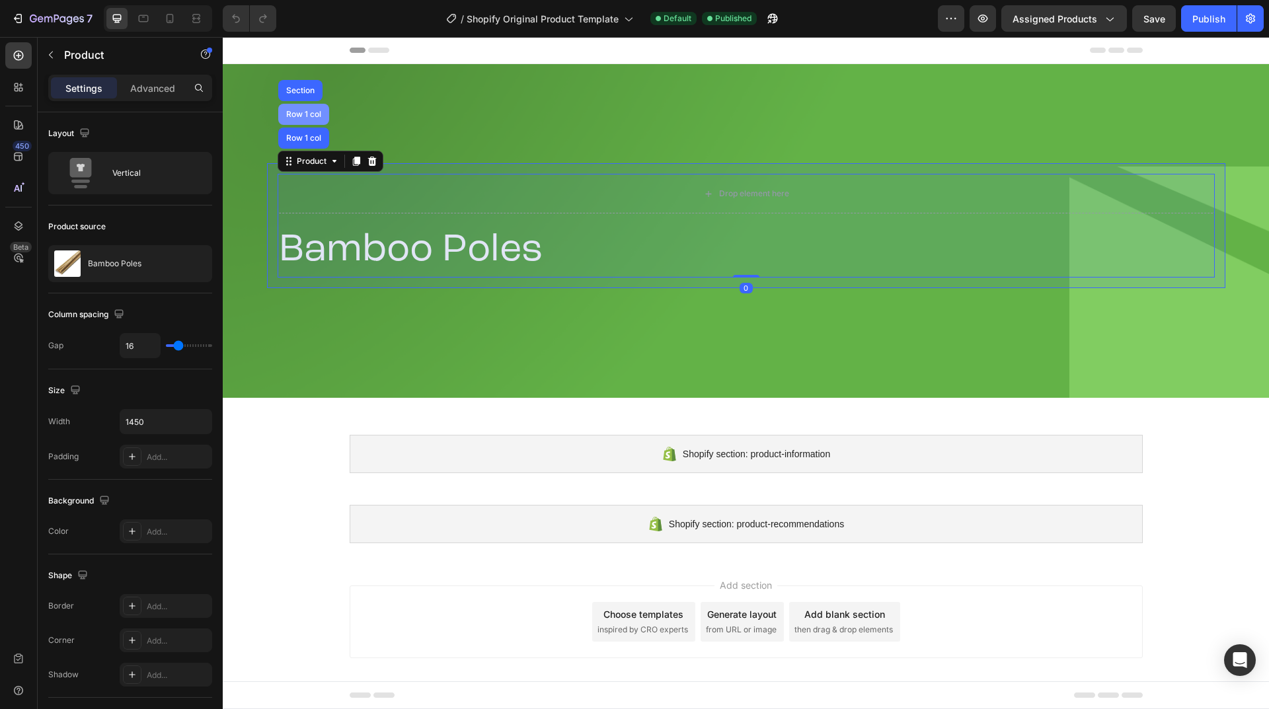
click at [309, 110] on div "Row 1 col" at bounding box center [303, 114] width 51 height 21
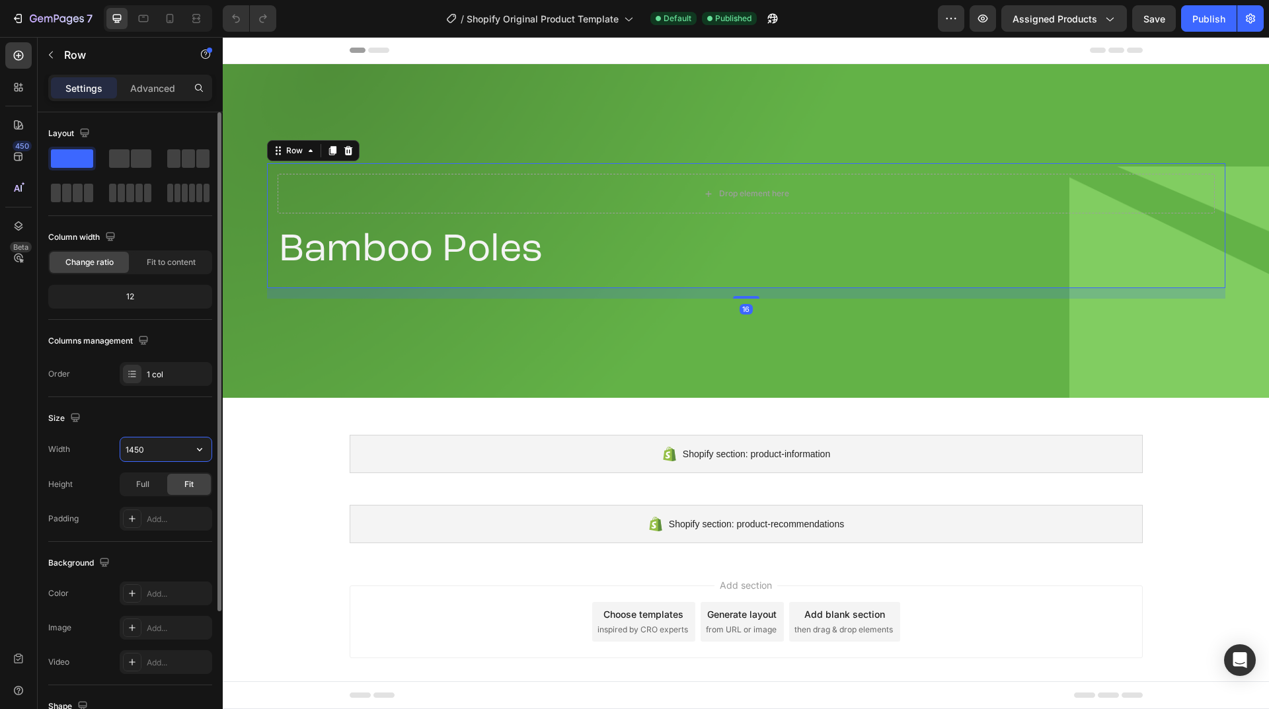
click at [161, 451] on input "1450" at bounding box center [165, 450] width 91 height 24
paste input "250px"
type input "1250px"
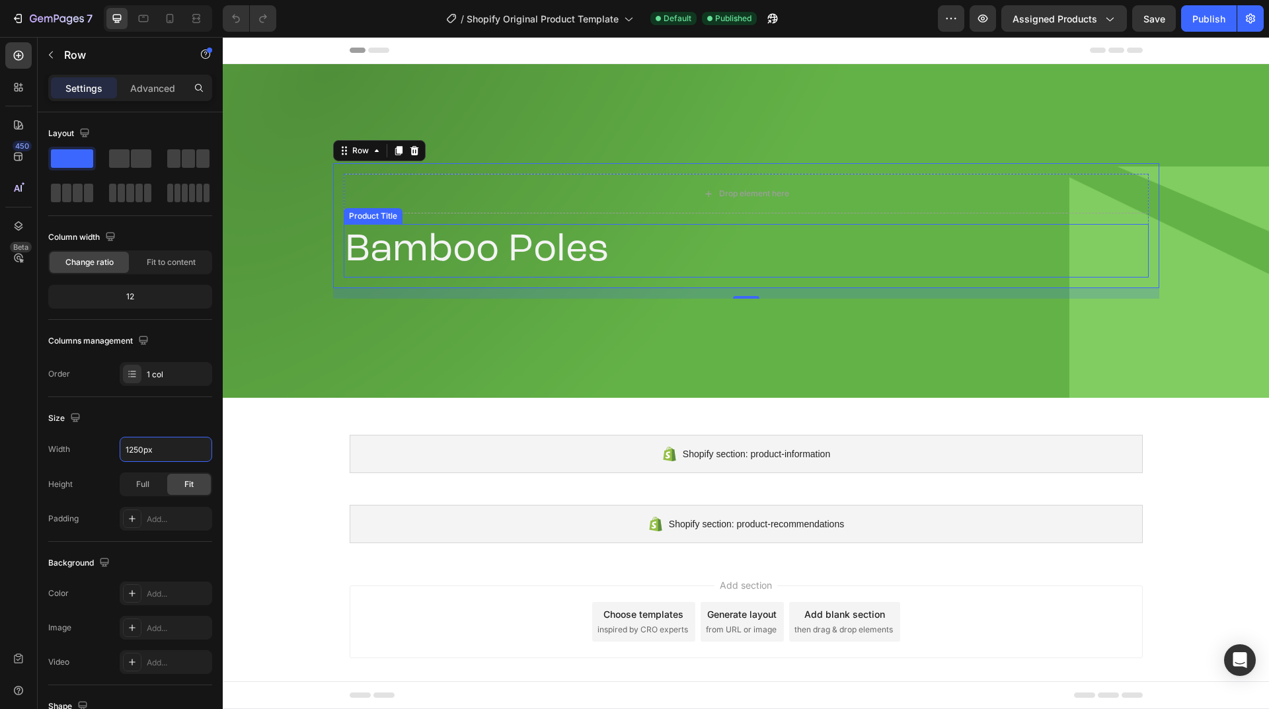
click at [376, 225] on h2 "Bamboo Poles" at bounding box center [746, 251] width 805 height 54
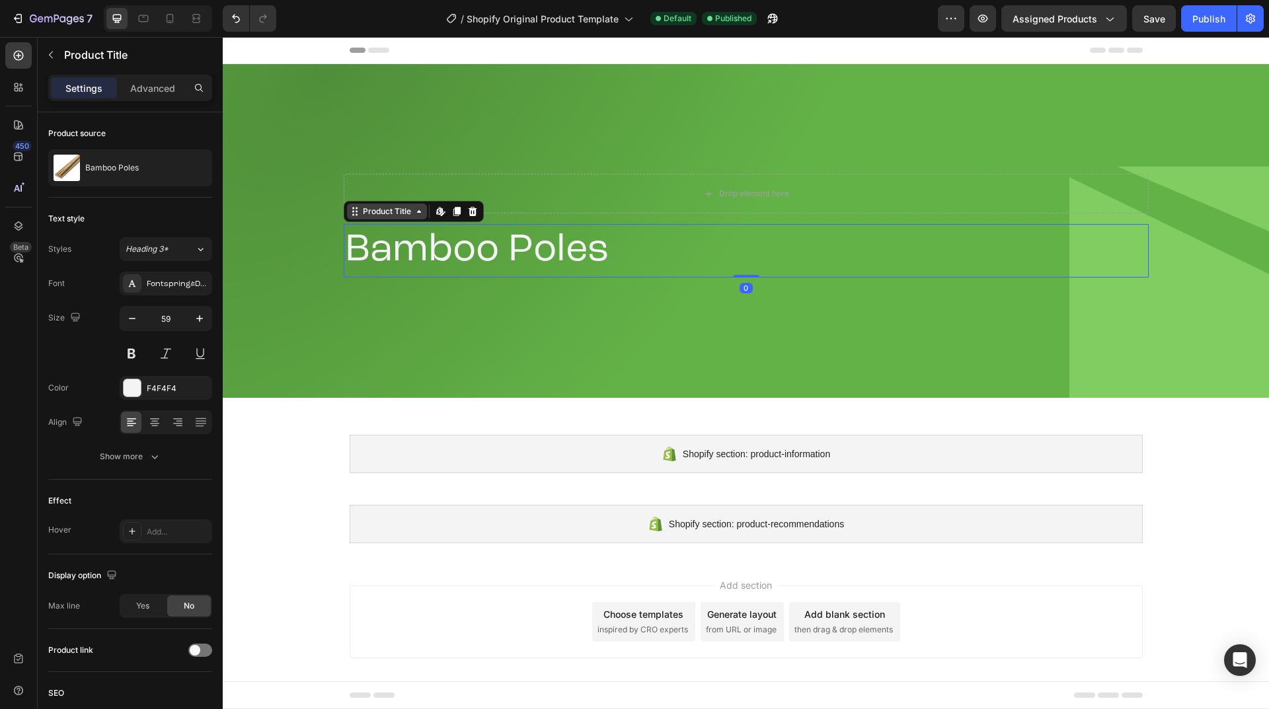
click at [411, 212] on div "Product Title" at bounding box center [387, 212] width 54 height 12
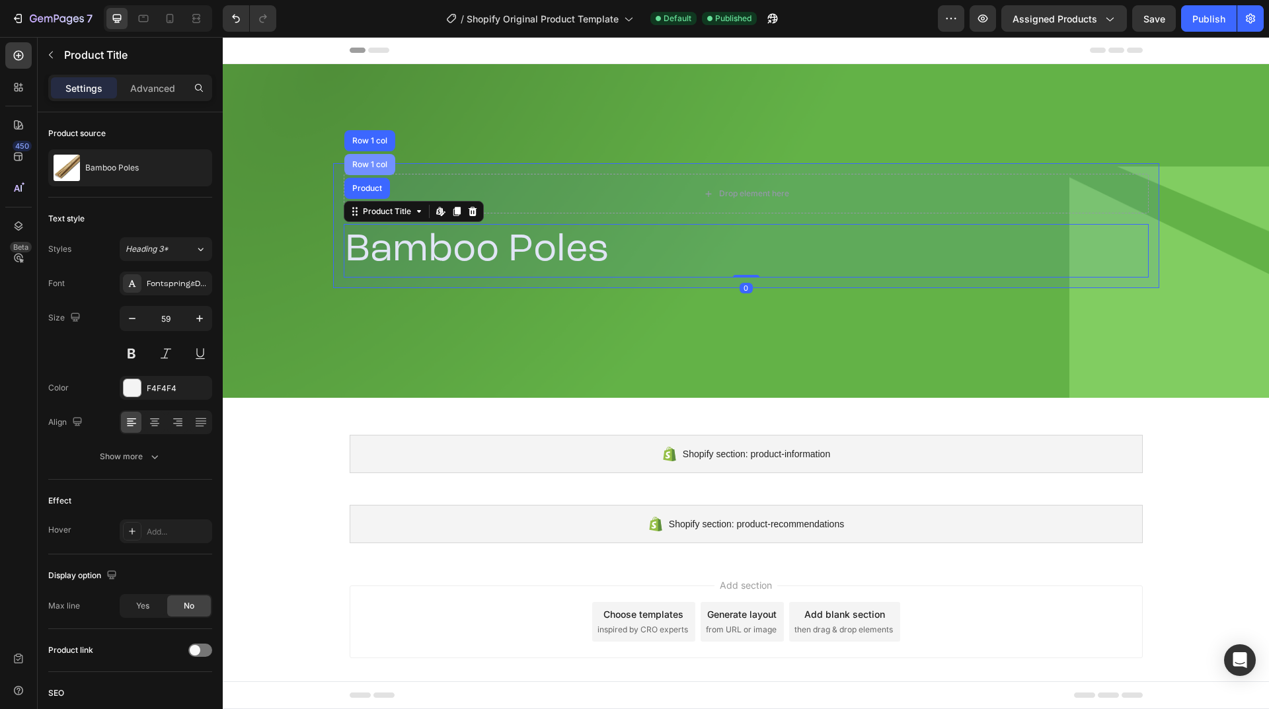
click at [374, 169] on div "Row 1 col" at bounding box center [369, 164] width 51 height 21
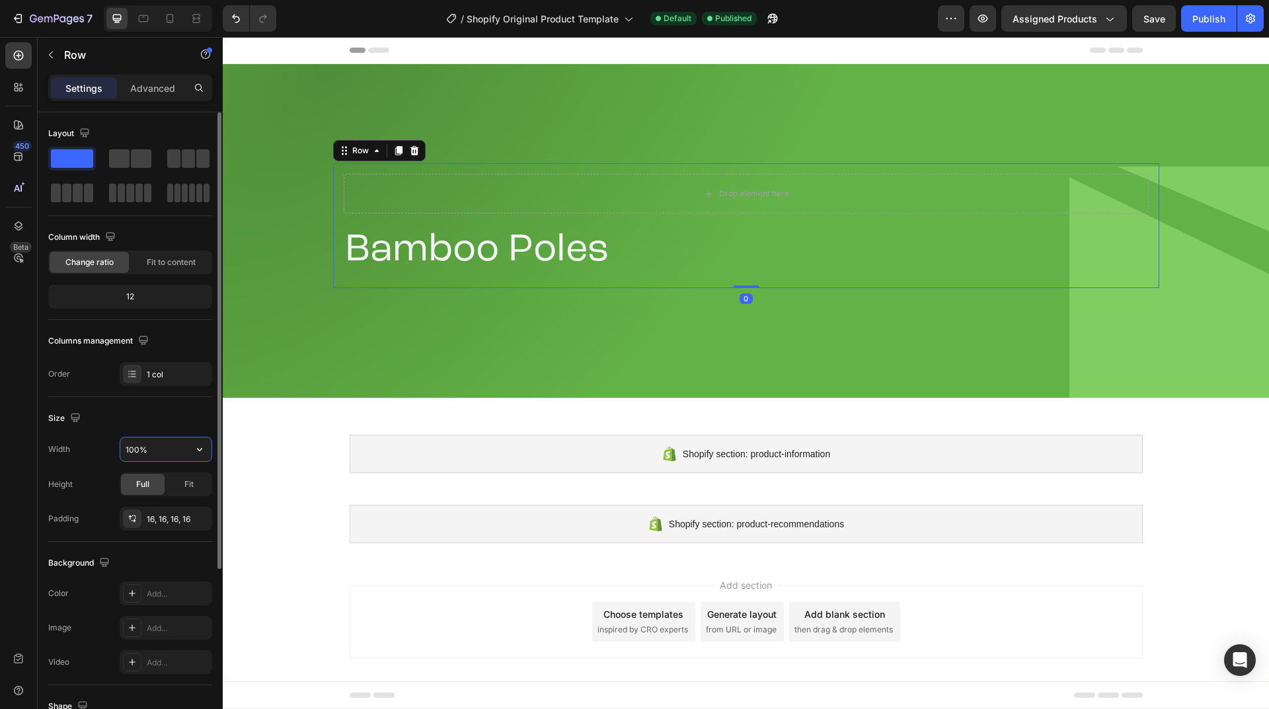
click at [164, 454] on input "100%" at bounding box center [165, 450] width 91 height 24
paste input "250px"
paste input "text"
click at [165, 427] on div "Size" at bounding box center [130, 418] width 164 height 21
click at [1197, 36] on div "7 / Shopify Original Product Template Default Published Preview Assigned Produc…" at bounding box center [634, 19] width 1269 height 38
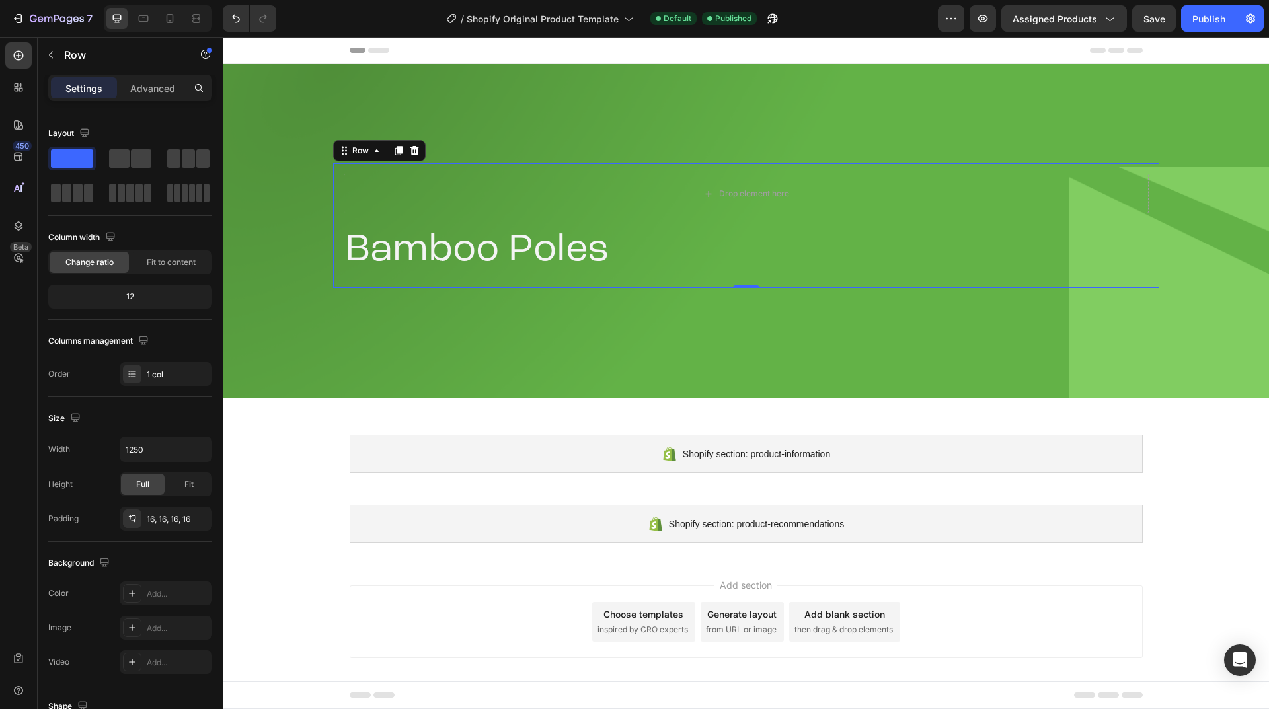
click at [1197, 33] on div "7 / Shopify Original Product Template Default Published Preview Assigned Produc…" at bounding box center [634, 19] width 1269 height 38
click at [1201, 21] on div "Publish" at bounding box center [1209, 19] width 33 height 14
click at [958, 19] on icon "button" at bounding box center [951, 18] width 13 height 13
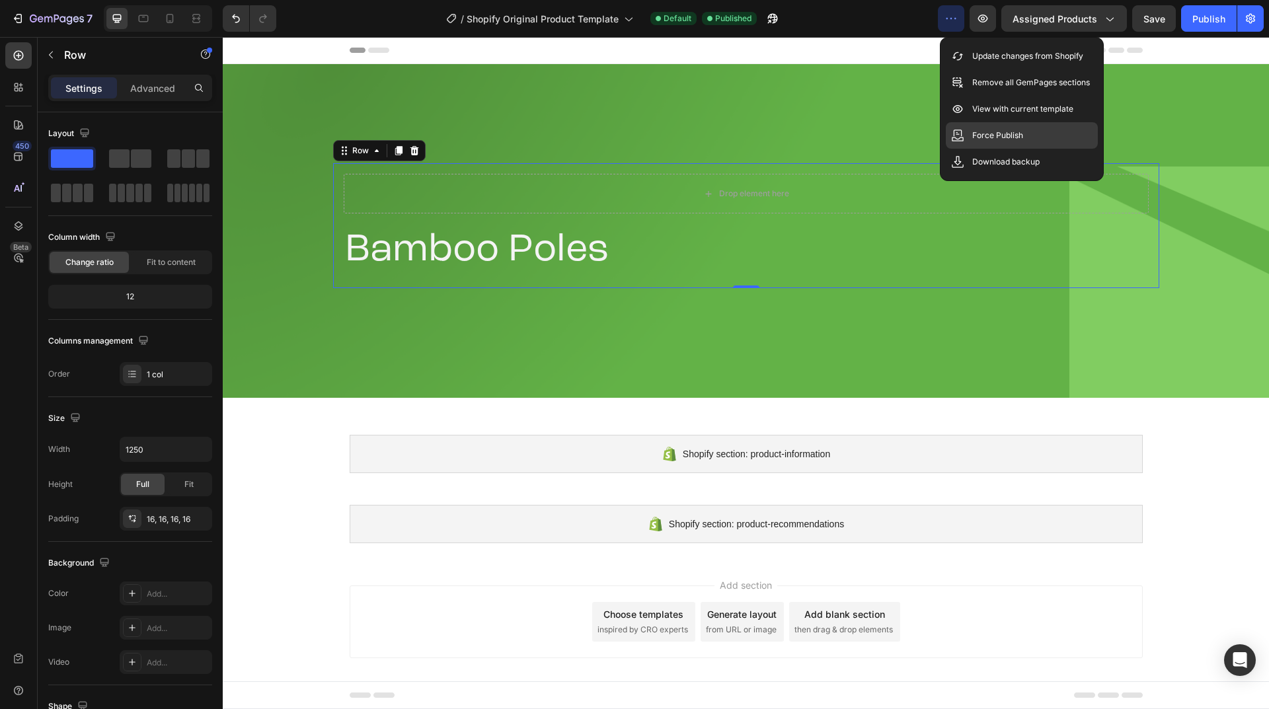
click at [984, 136] on p "Force Publish" at bounding box center [998, 135] width 51 height 13
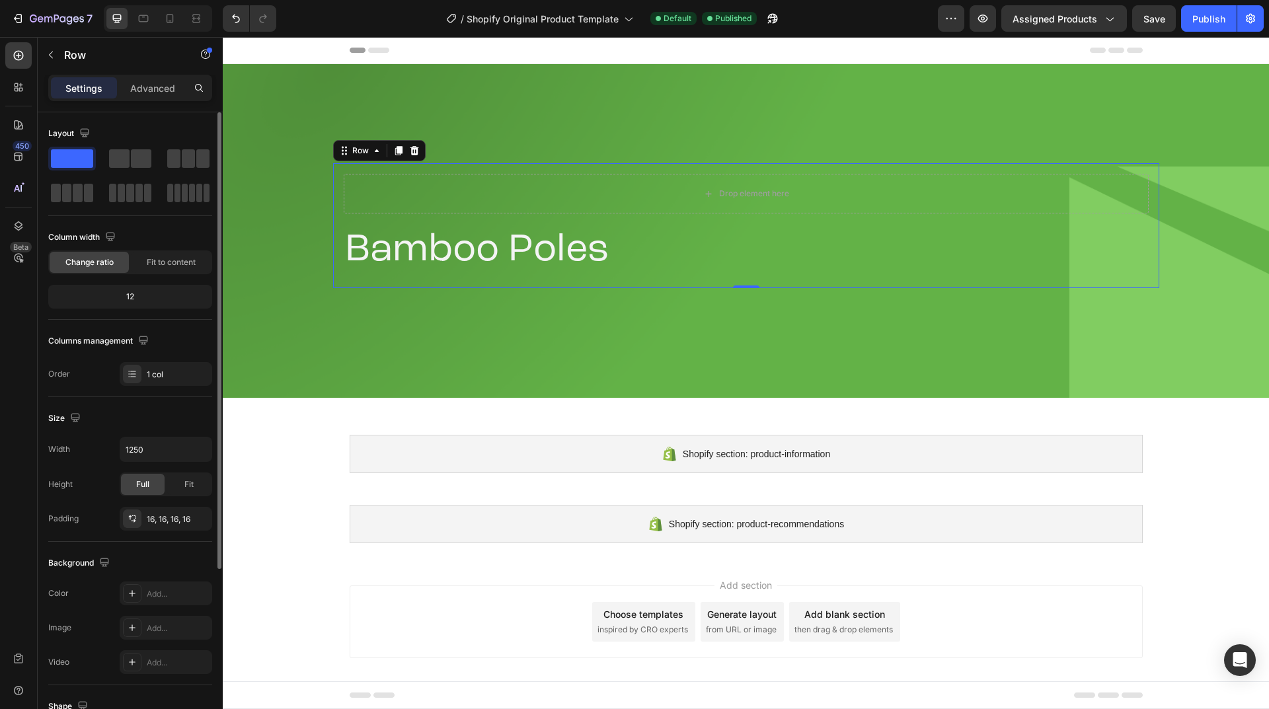
click at [159, 435] on div "Size Width 1250 Height Full Fit Padding 16, 16, 16, 16" at bounding box center [130, 469] width 164 height 145
click at [161, 446] on input "1250" at bounding box center [165, 450] width 91 height 24
paste input "30px"
type input "1230"
click at [159, 426] on div "Size" at bounding box center [130, 418] width 164 height 21
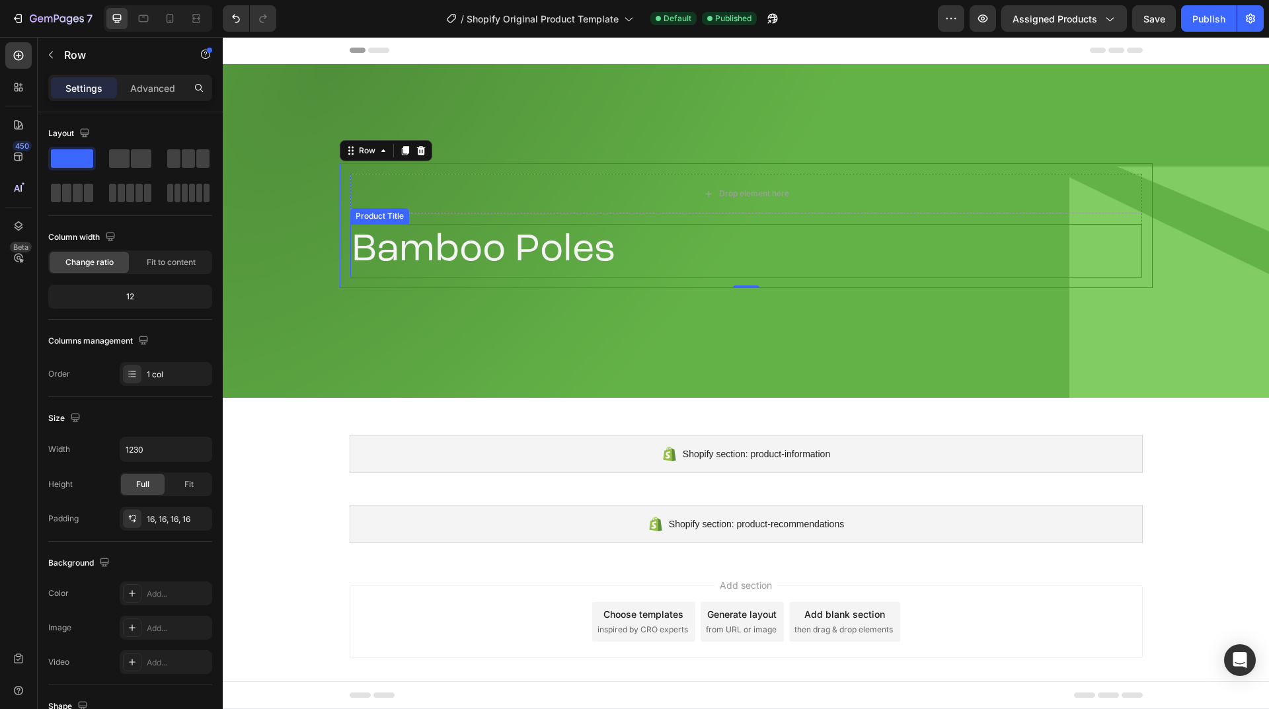
click at [418, 237] on h2 "Bamboo Poles" at bounding box center [746, 251] width 792 height 54
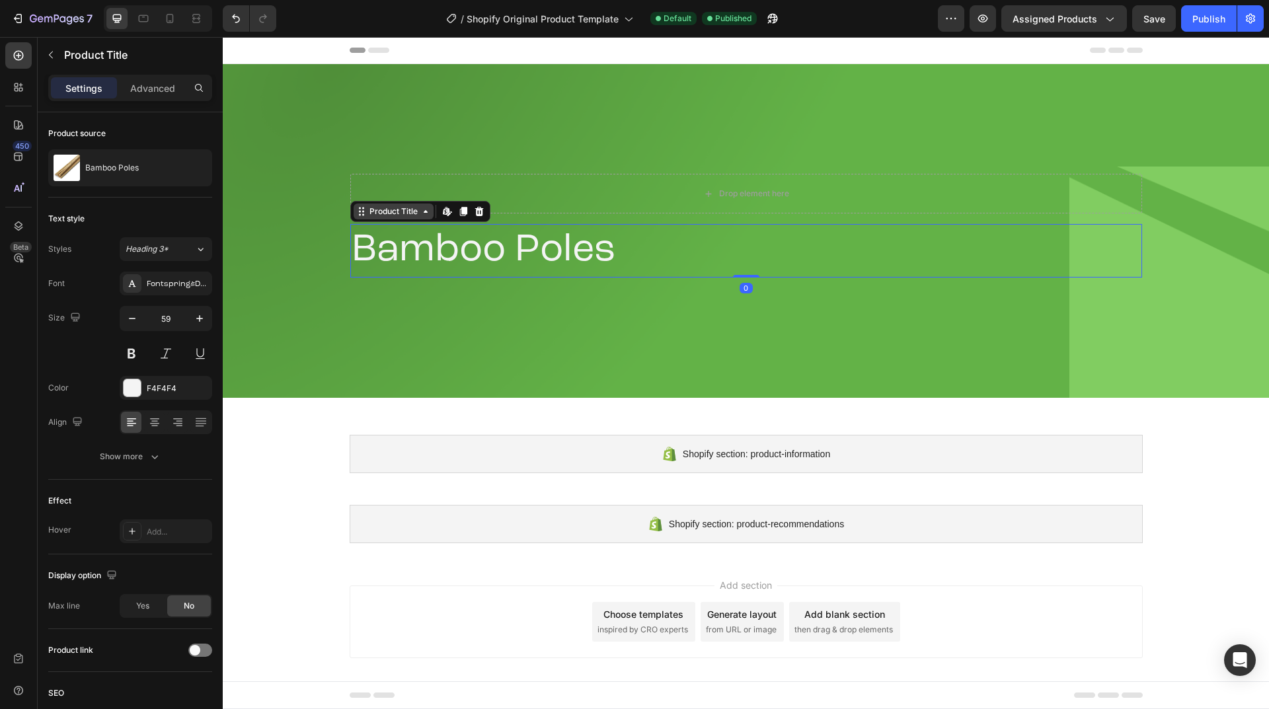
click at [417, 206] on div "Product Title" at bounding box center [394, 212] width 54 height 12
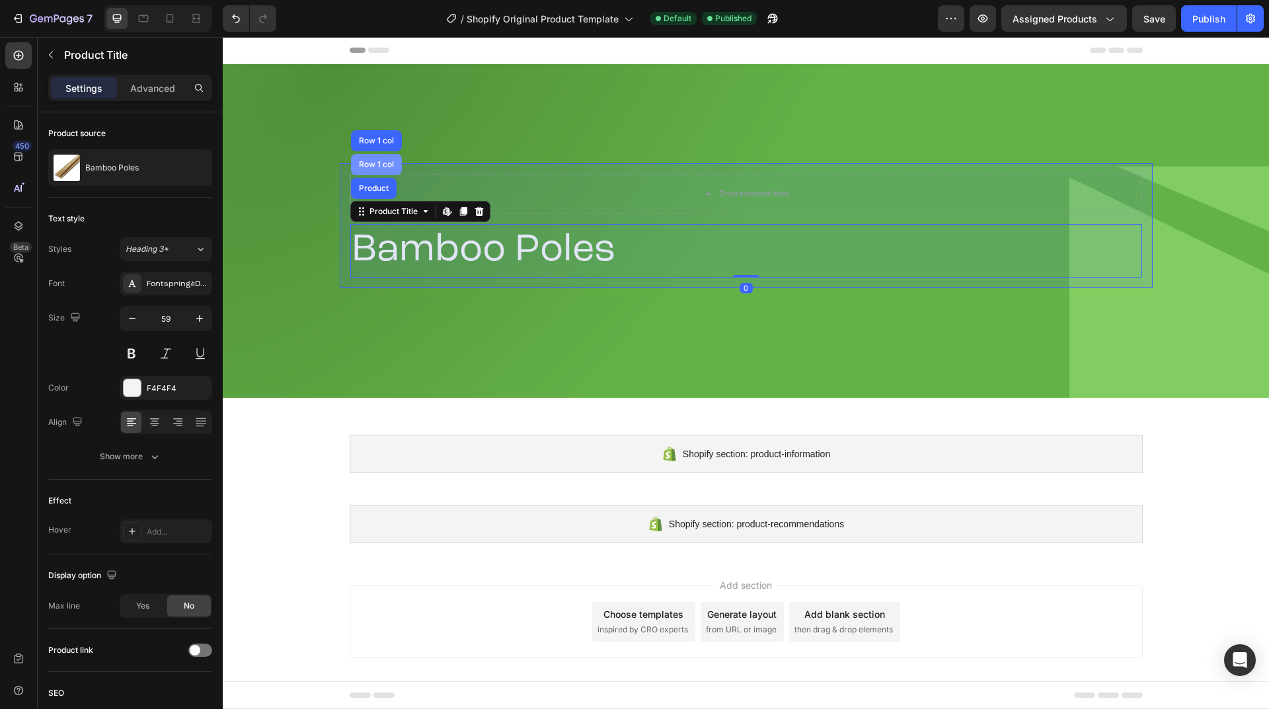
click at [381, 165] on div "Row 1 col" at bounding box center [376, 165] width 40 height 8
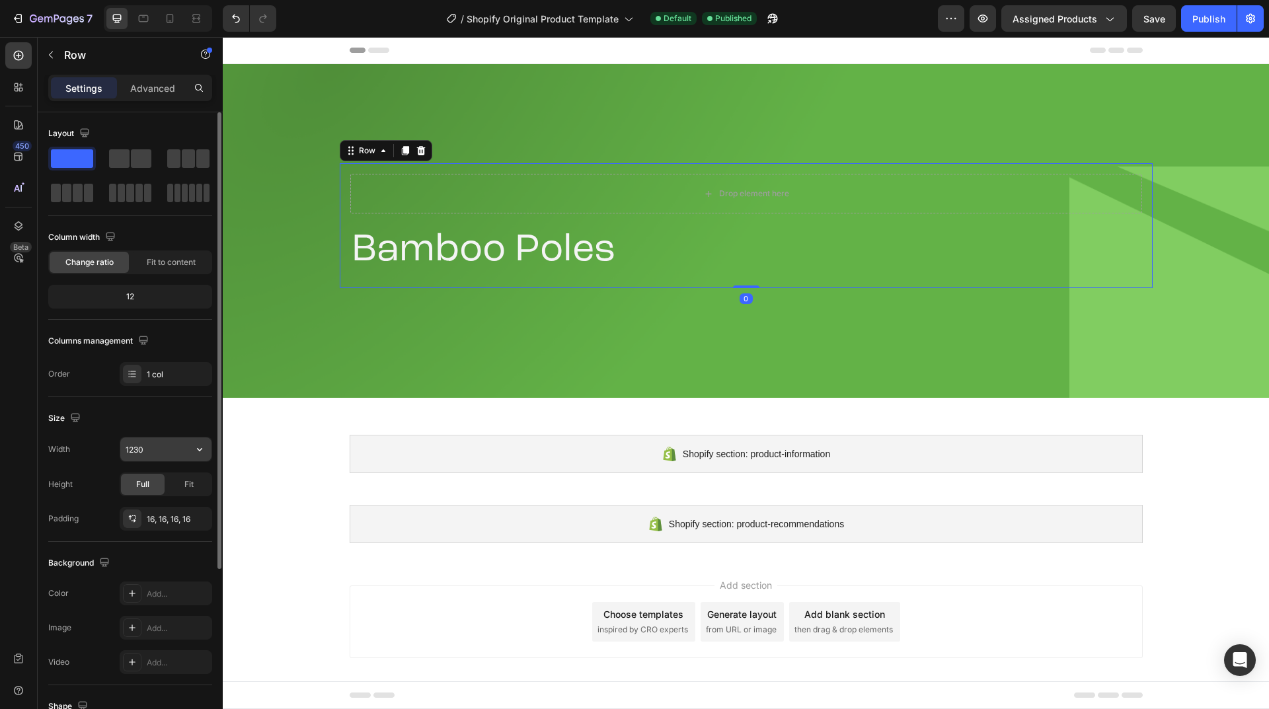
click at [159, 452] on input "1230" at bounding box center [165, 450] width 91 height 24
click at [398, 256] on h2 "Bamboo Poles" at bounding box center [746, 251] width 792 height 54
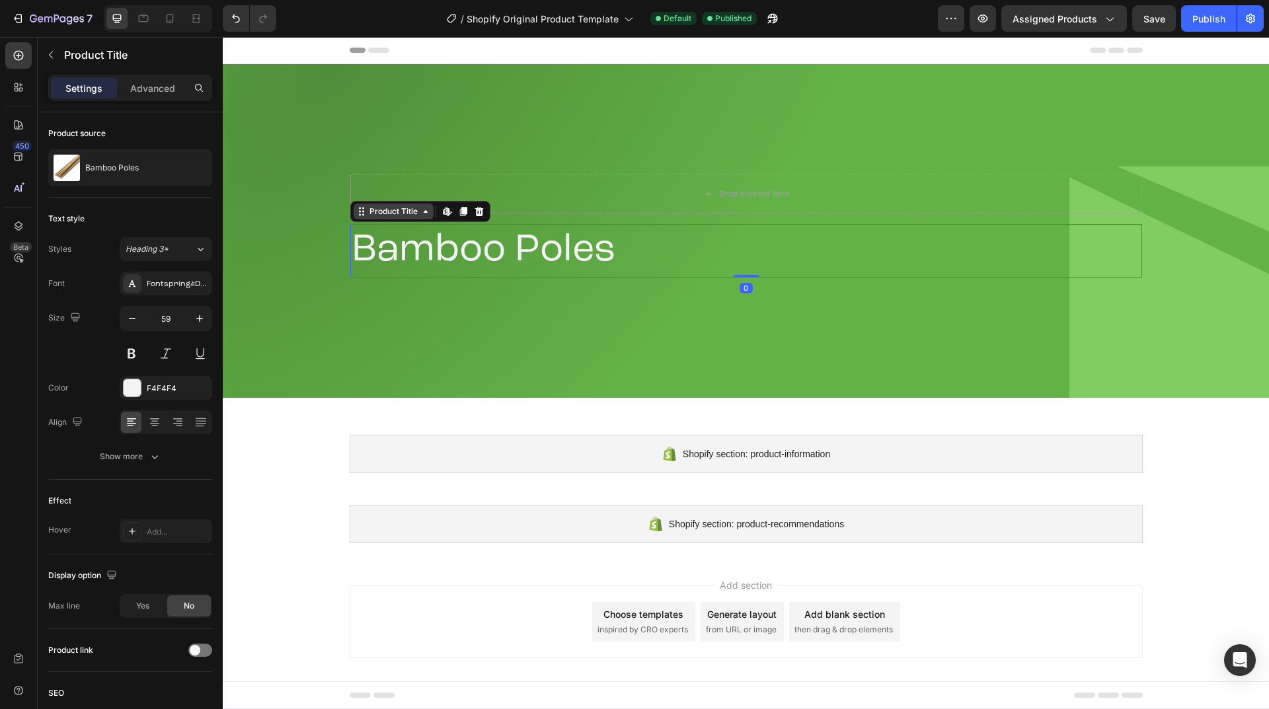
click at [421, 212] on icon at bounding box center [425, 211] width 11 height 11
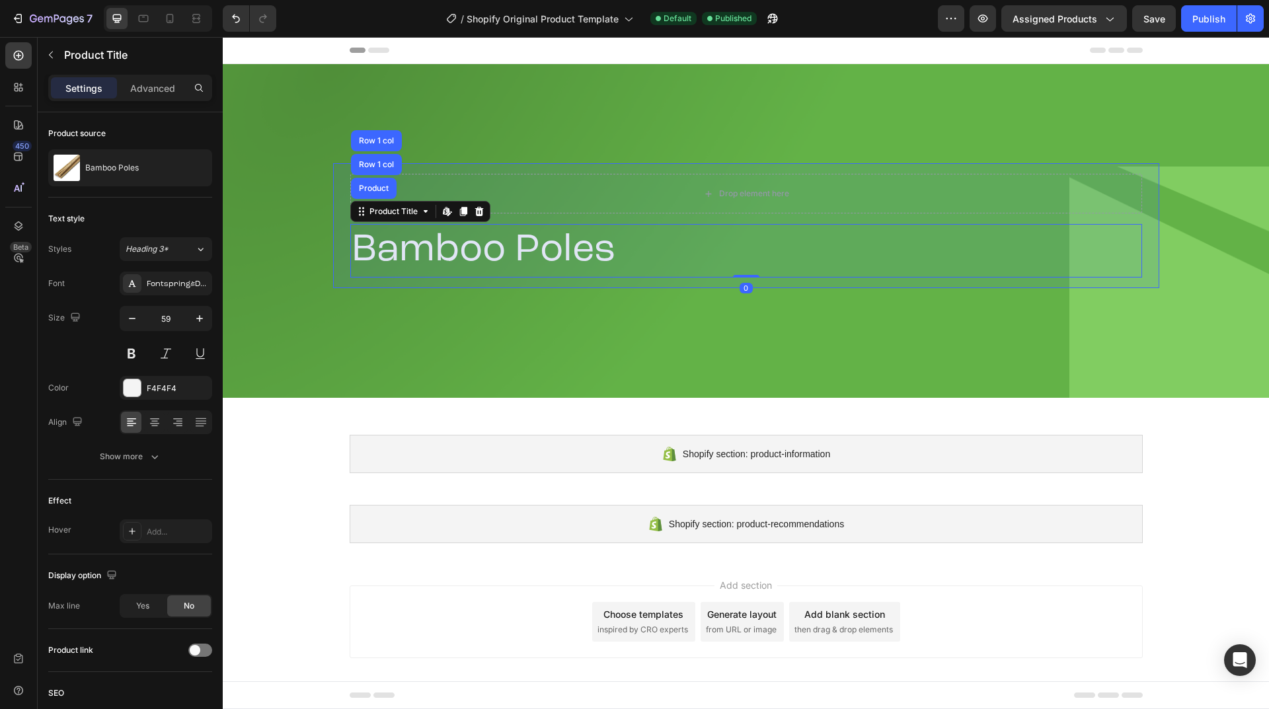
click at [379, 137] on div "Row 1 col" at bounding box center [376, 141] width 40 height 8
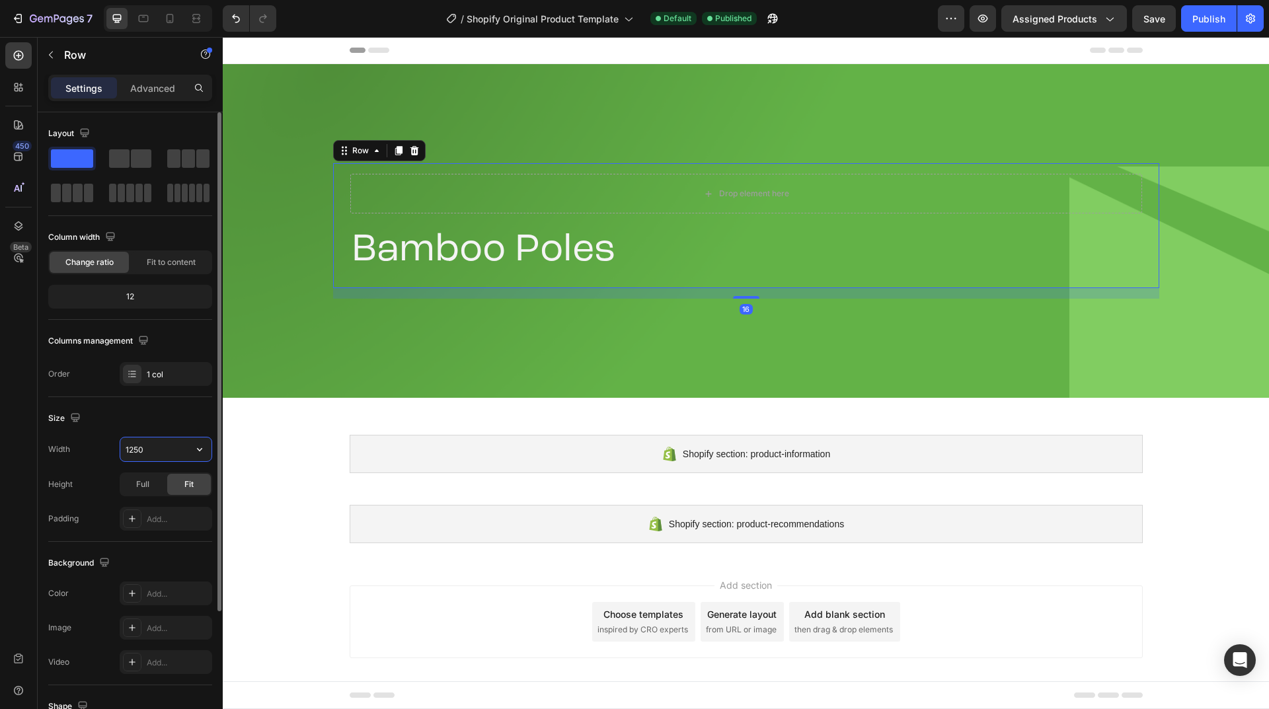
click at [157, 446] on input "1250" at bounding box center [165, 450] width 91 height 24
paste input "30px"
type input "1230"
click at [159, 411] on div "Size" at bounding box center [130, 418] width 164 height 21
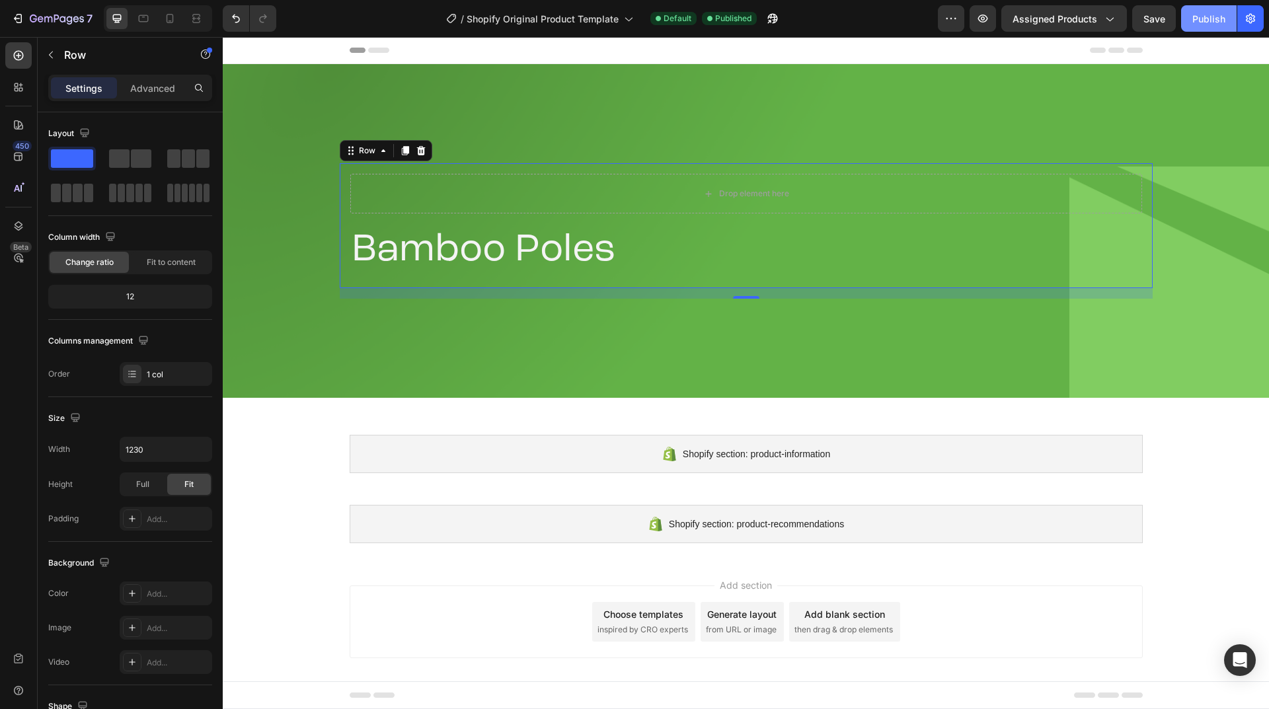
click at [1205, 29] on button "Publish" at bounding box center [1209, 18] width 56 height 26
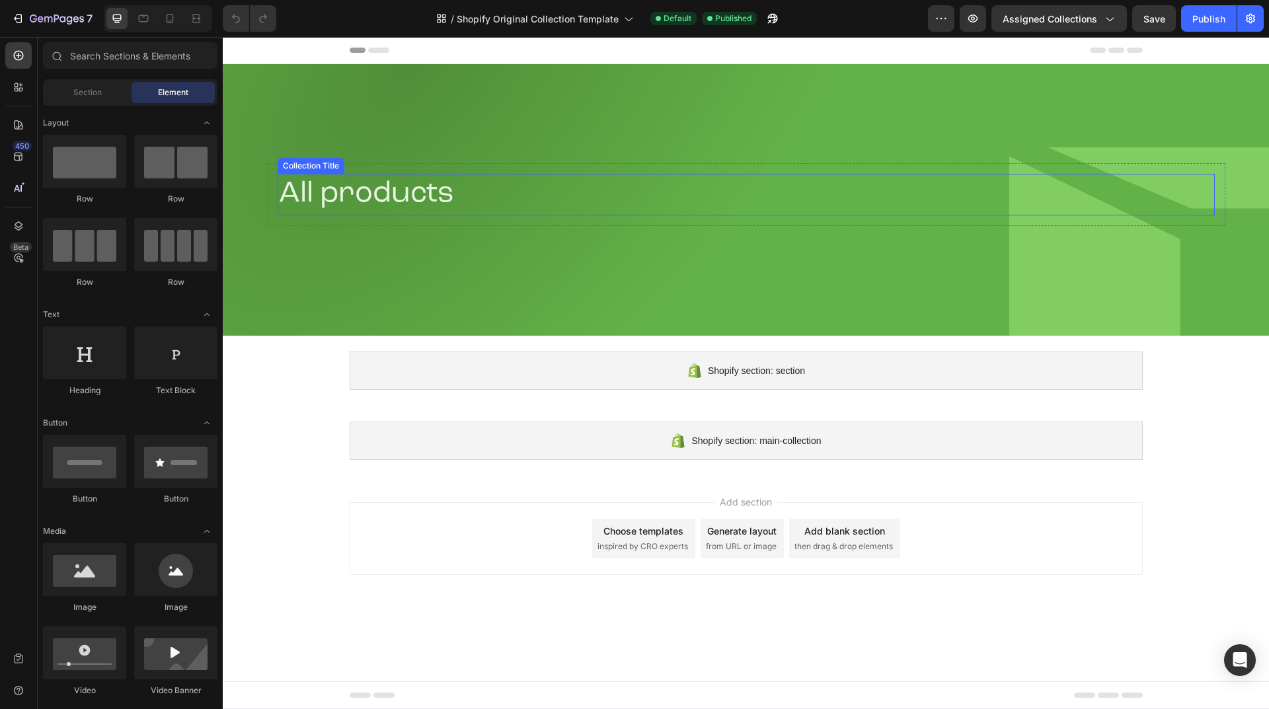
click at [324, 173] on div "All products Collection Title Row" at bounding box center [746, 194] width 959 height 63
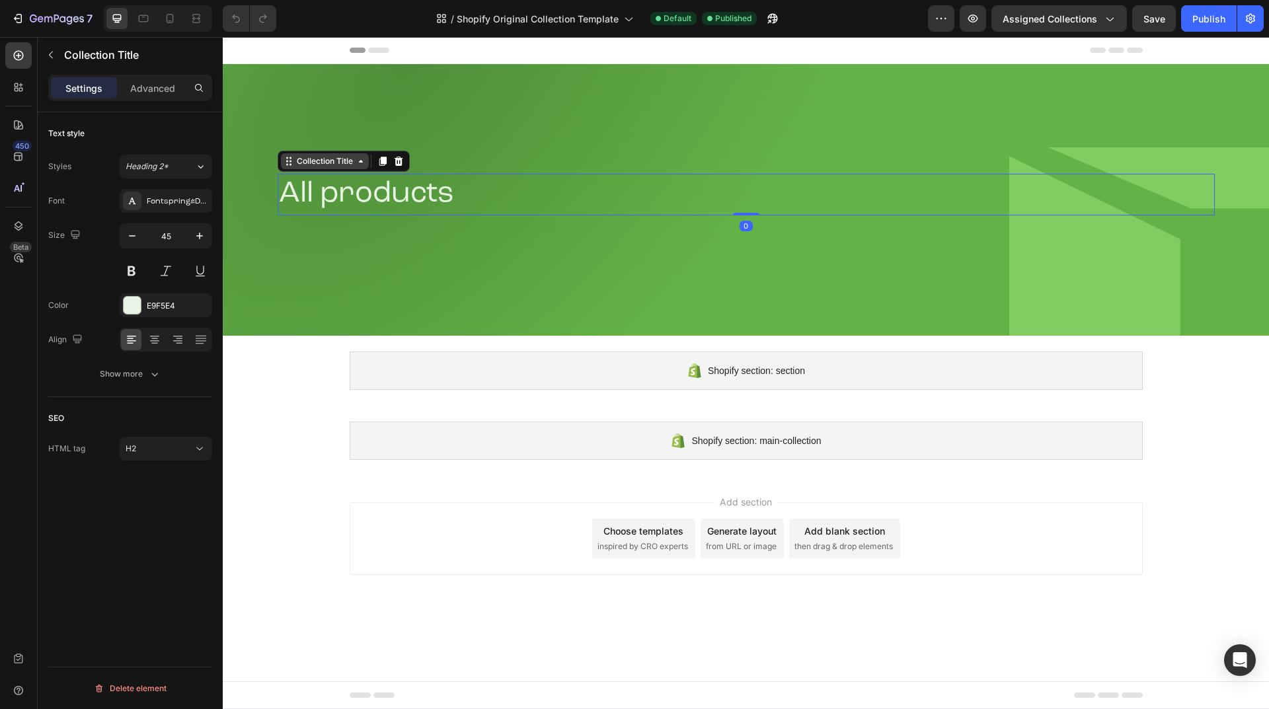
click at [355, 163] on div "Collection Title" at bounding box center [324, 161] width 61 height 12
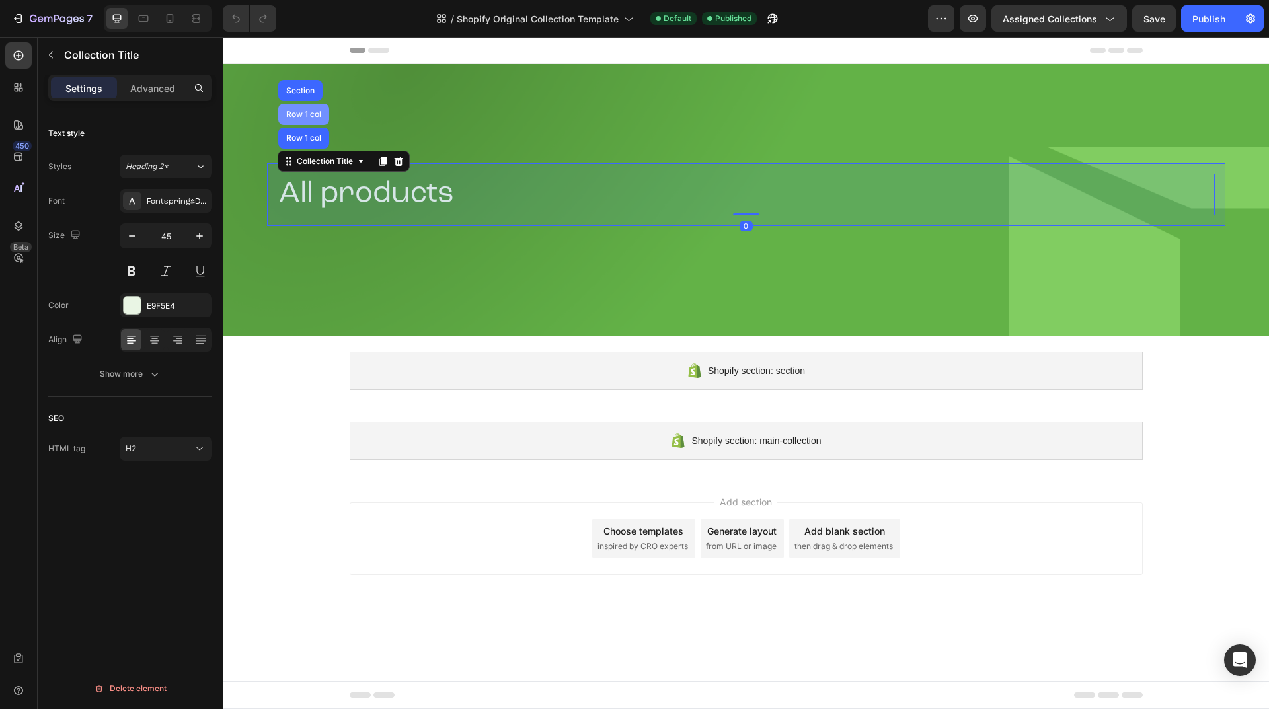
click at [308, 111] on div "Row 1 col" at bounding box center [304, 114] width 40 height 8
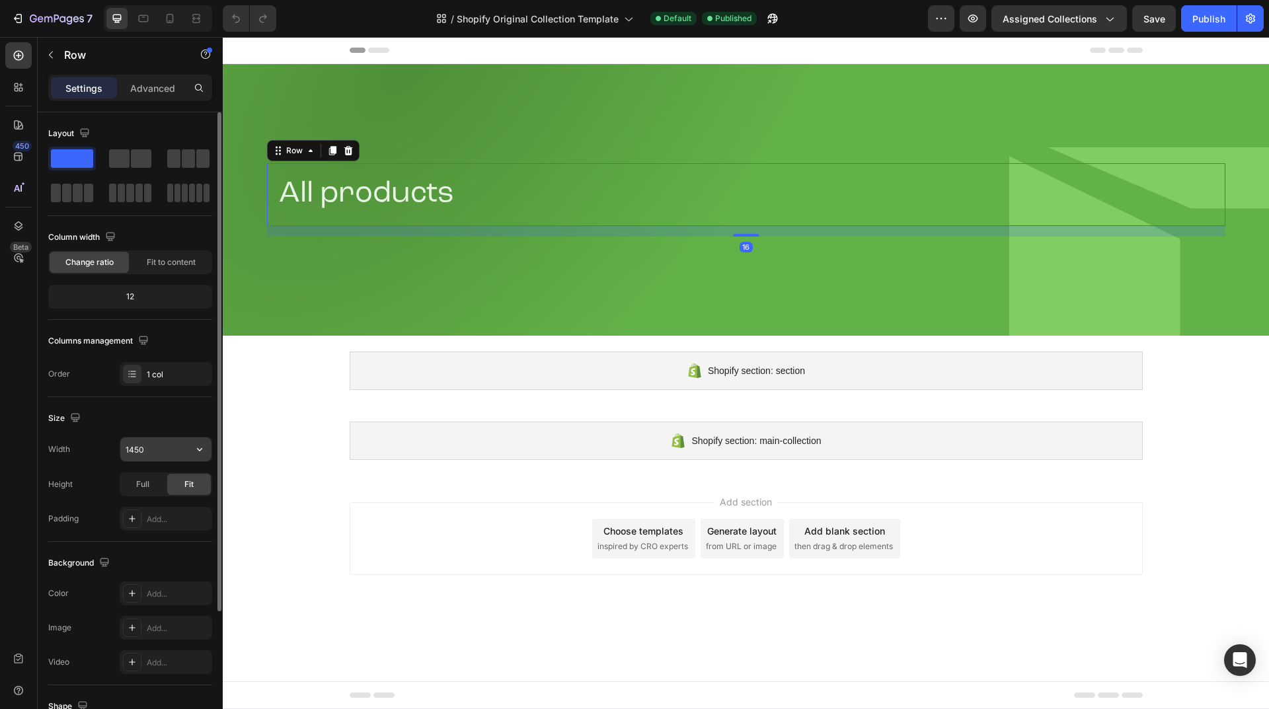
click at [156, 456] on input "1450" at bounding box center [165, 450] width 91 height 24
paste input "250px"
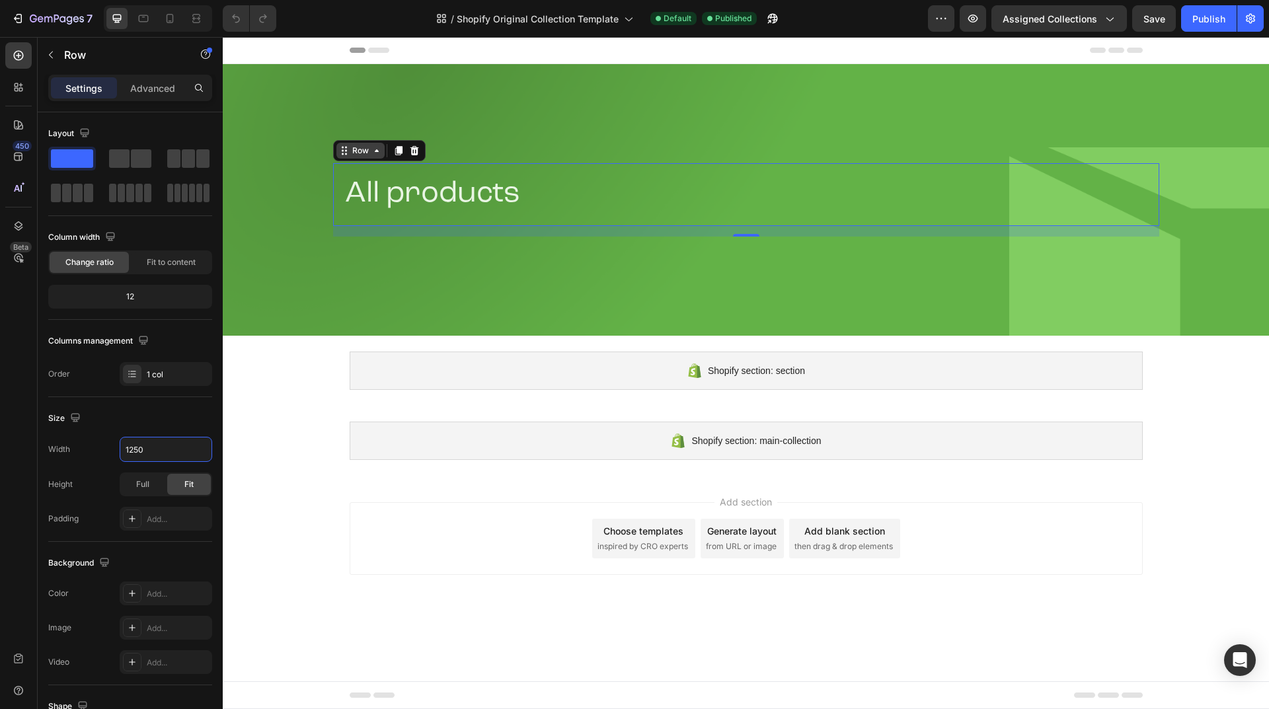
type input "1250"
click at [373, 147] on icon at bounding box center [377, 150] width 11 height 11
click at [372, 156] on div "Row" at bounding box center [361, 151] width 48 height 16
click at [374, 189] on h2 "All products" at bounding box center [746, 195] width 805 height 42
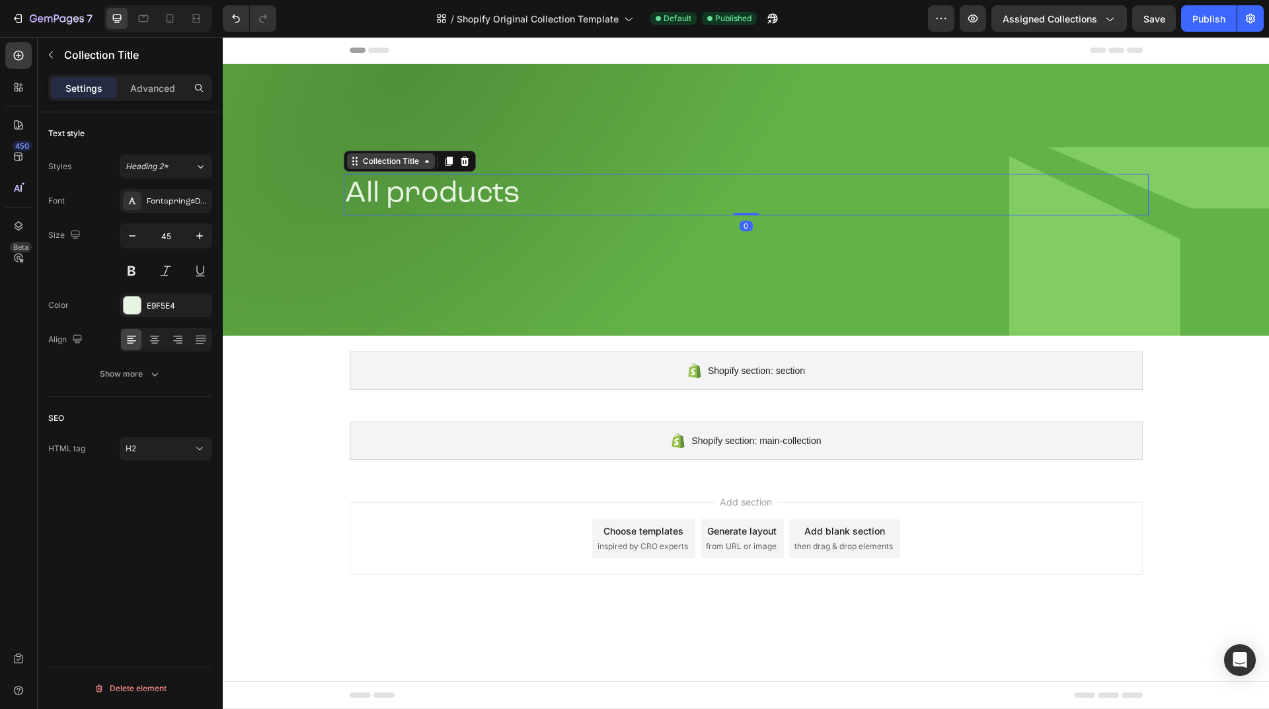
click at [426, 161] on icon at bounding box center [427, 161] width 4 height 3
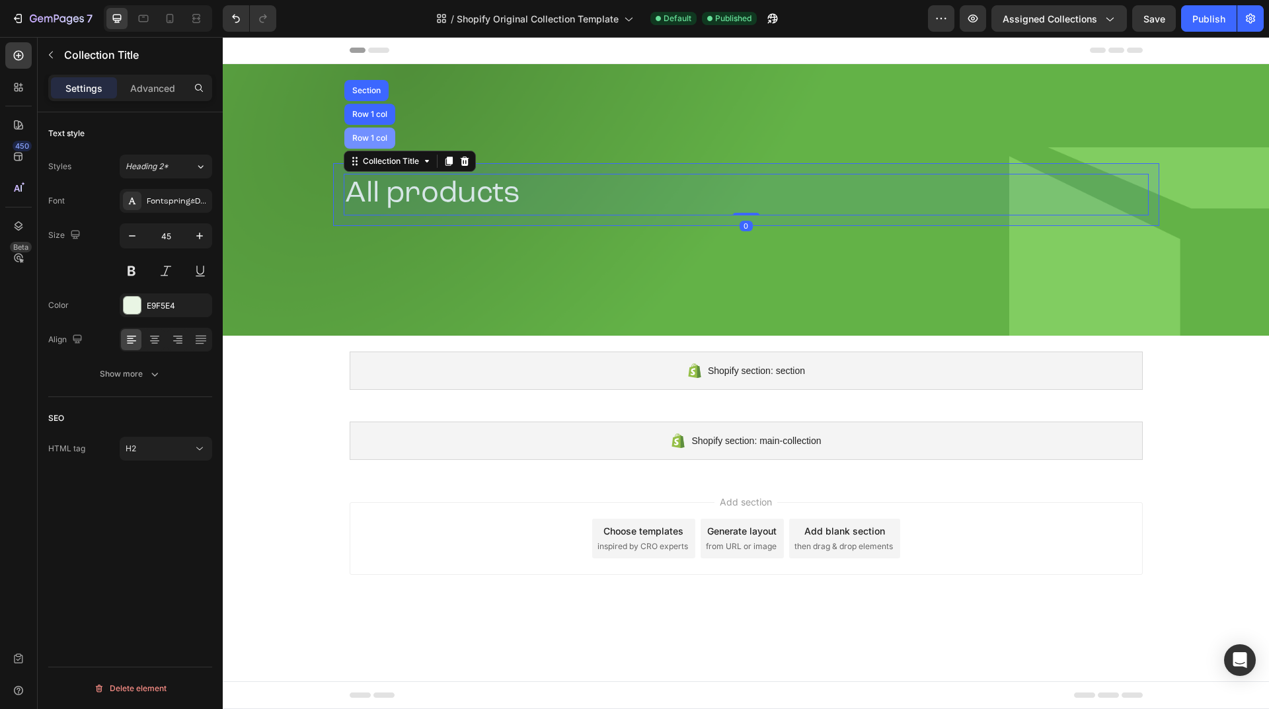
click at [374, 141] on div "Row 1 col" at bounding box center [370, 138] width 40 height 8
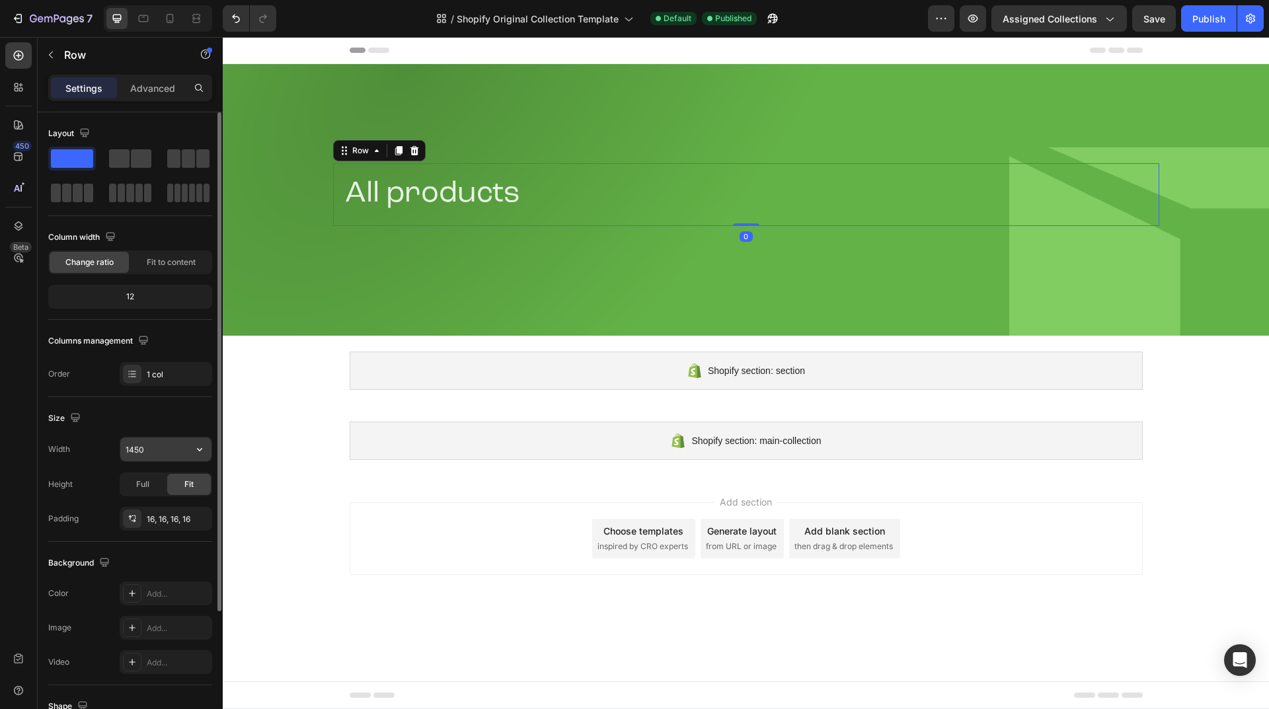
click at [160, 447] on input "1450" at bounding box center [165, 450] width 91 height 24
paste input "2"
type input "1250"
click at [162, 417] on div "Size" at bounding box center [130, 418] width 164 height 21
click at [1206, 15] on div "Publish" at bounding box center [1209, 19] width 33 height 14
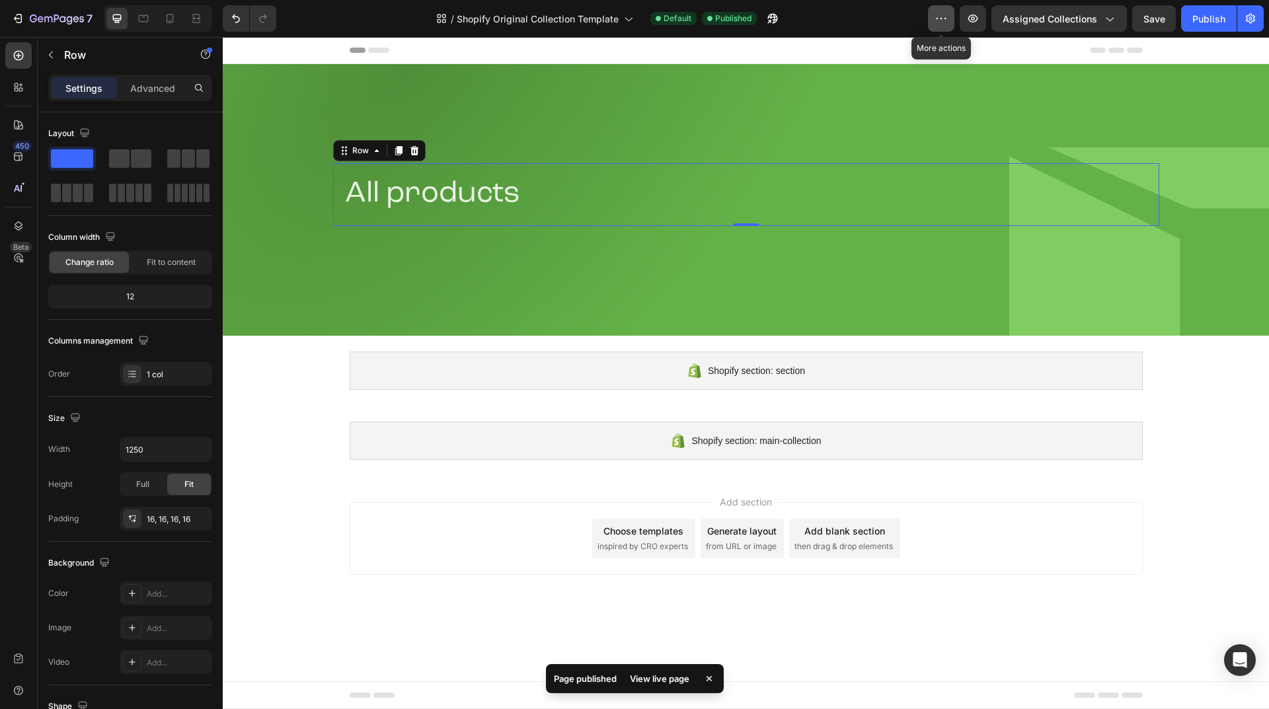
click at [946, 16] on icon "button" at bounding box center [941, 18] width 13 height 13
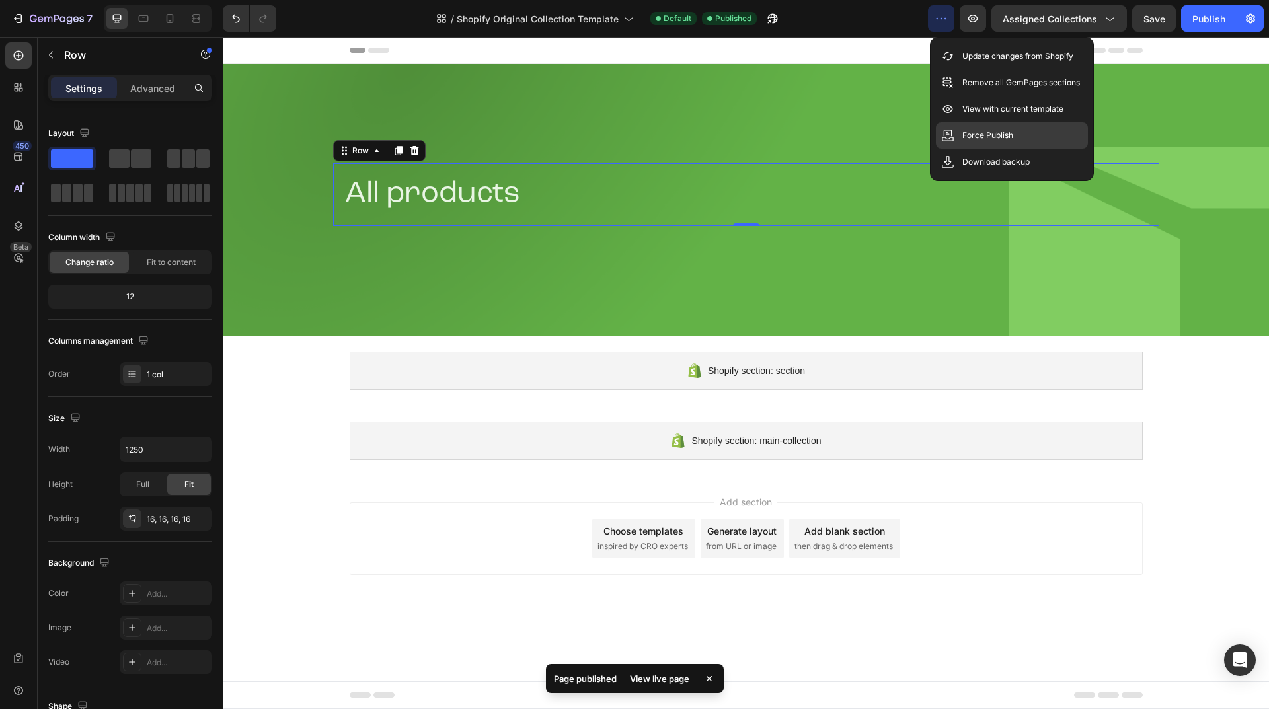
click at [964, 134] on p "Force Publish" at bounding box center [988, 135] width 51 height 13
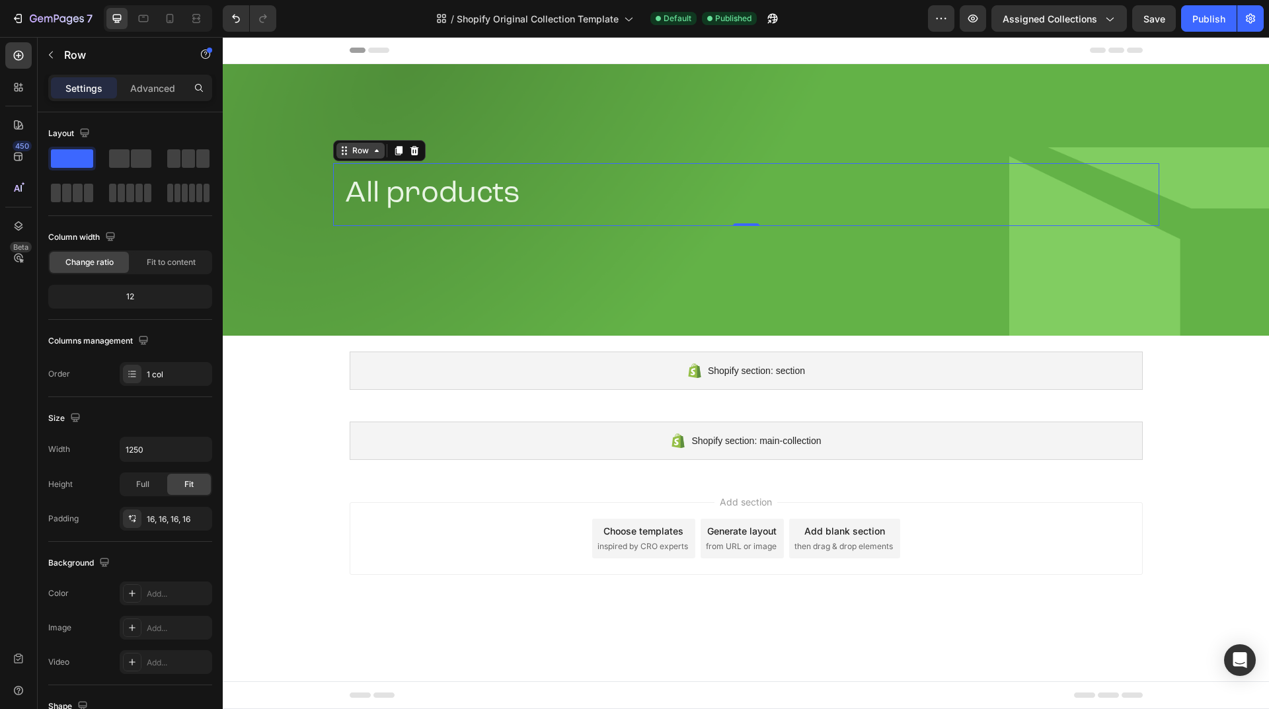
click at [372, 151] on icon at bounding box center [377, 150] width 11 height 11
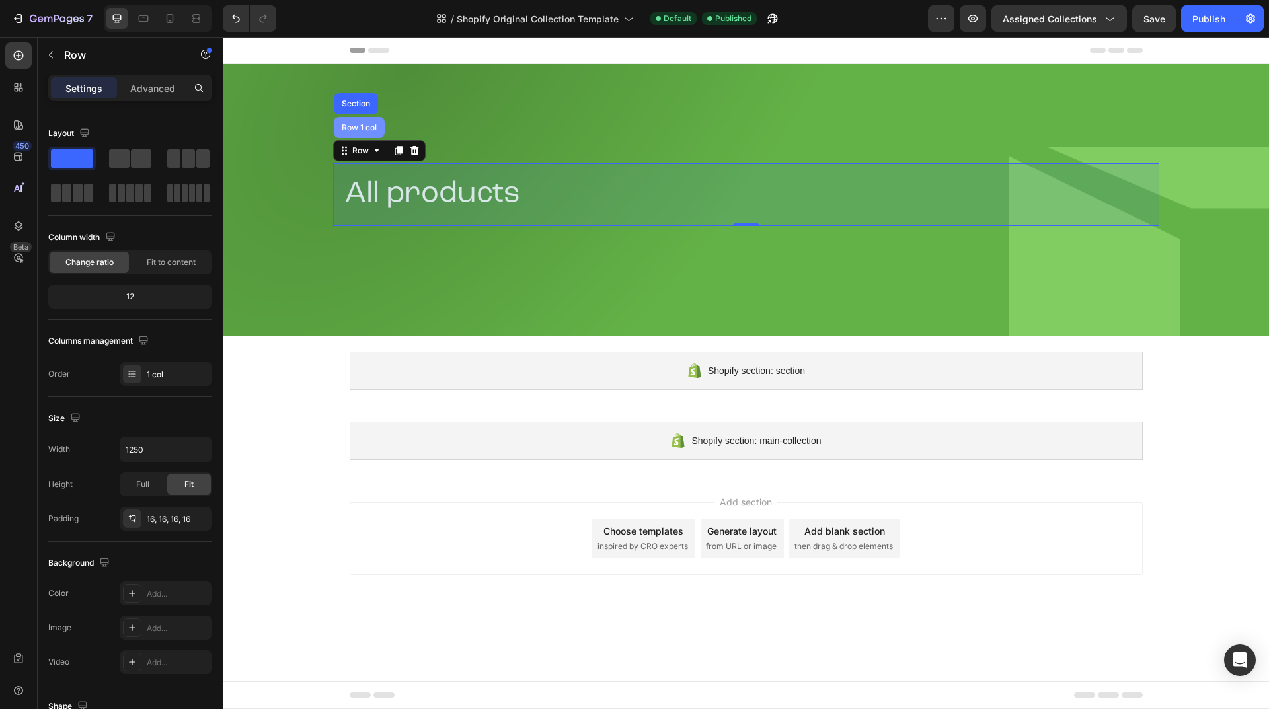
click at [368, 126] on div "Row 1 col" at bounding box center [359, 128] width 40 height 8
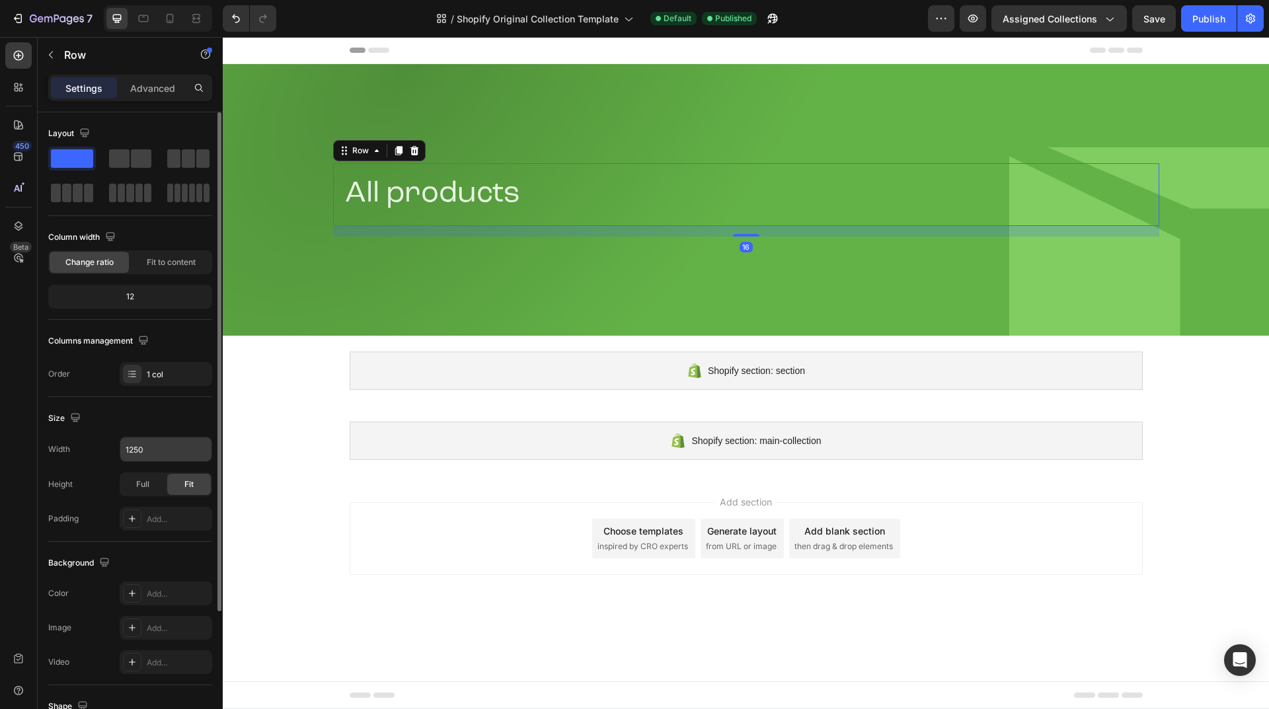
click at [155, 452] on input "1250" at bounding box center [165, 450] width 91 height 24
paste input "30px"
type input "1230"
click at [376, 147] on div "Row" at bounding box center [367, 151] width 22 height 12
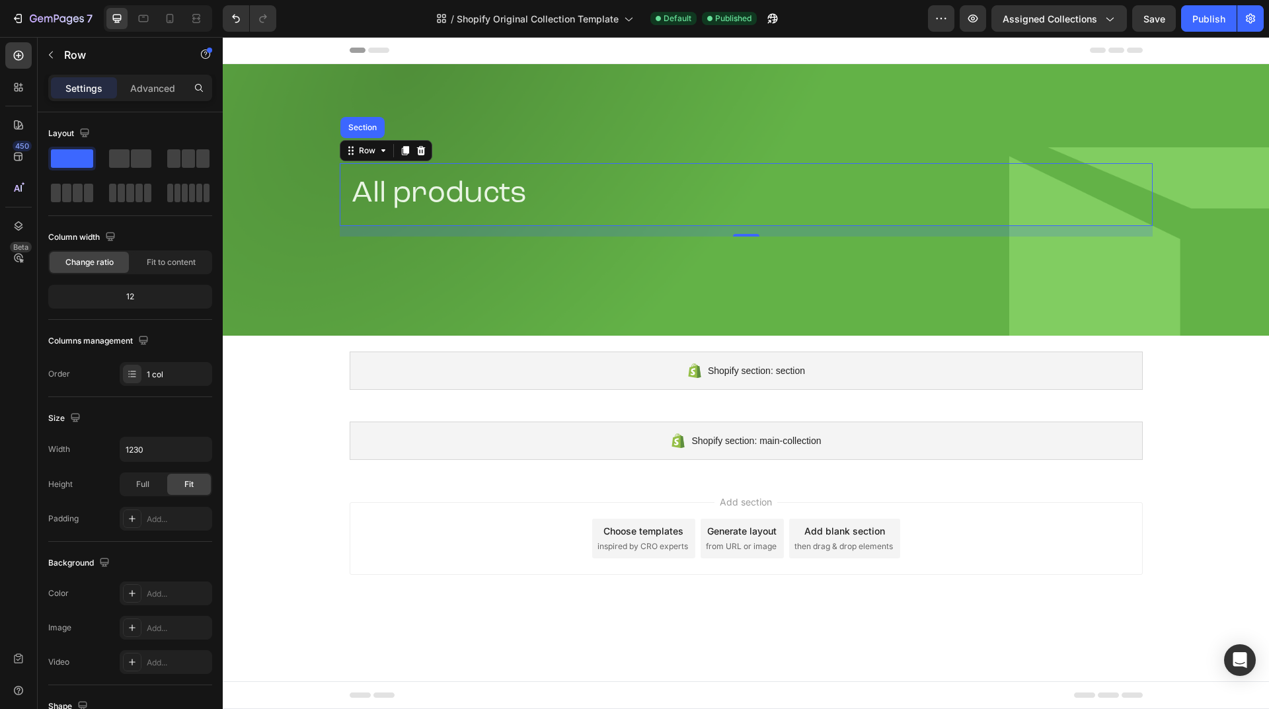
click at [407, 190] on h2 "All products" at bounding box center [746, 195] width 792 height 42
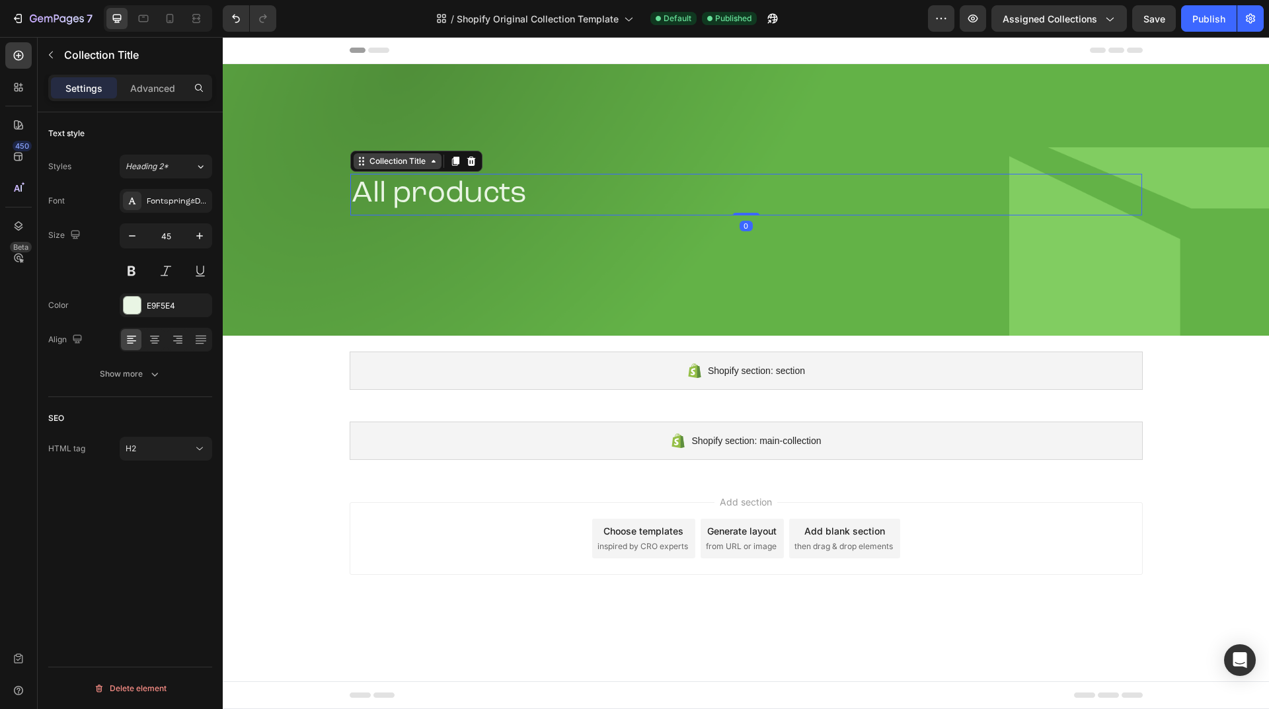
click at [422, 159] on div "Collection Title" at bounding box center [397, 161] width 61 height 12
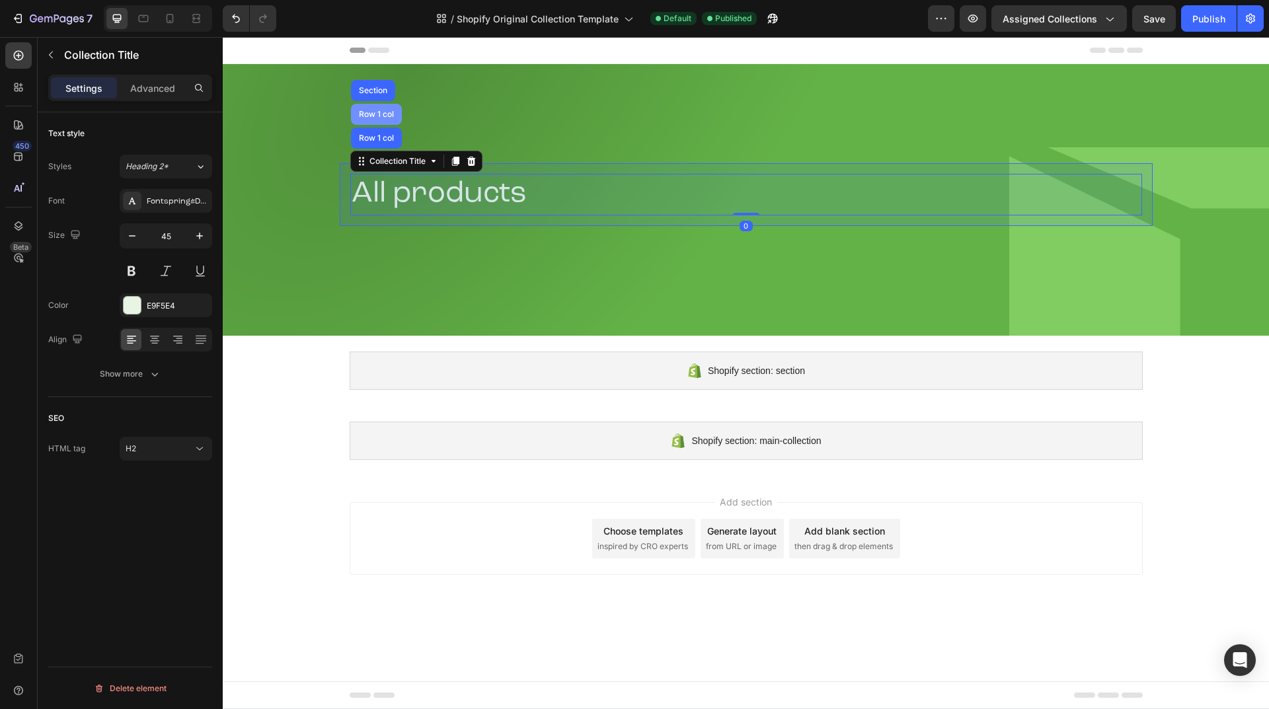
click at [382, 110] on div "Row 1 col" at bounding box center [376, 114] width 51 height 21
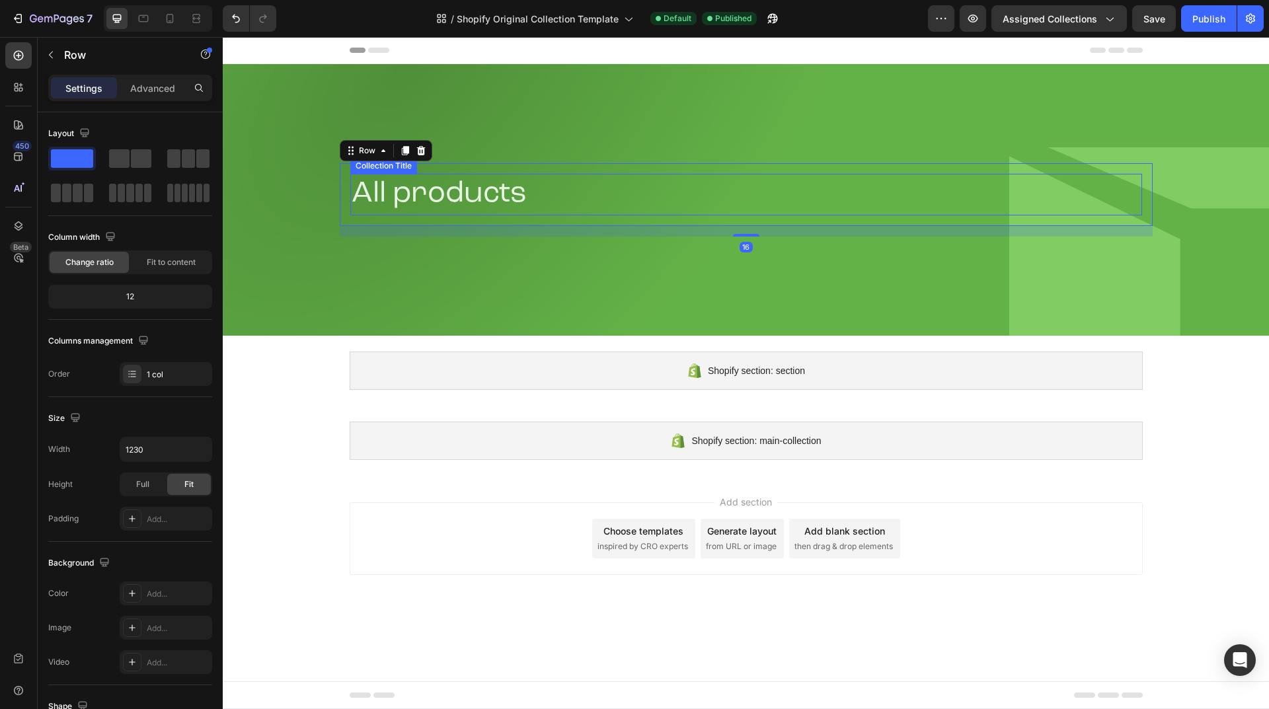
click at [456, 184] on h2 "All products" at bounding box center [746, 195] width 792 height 42
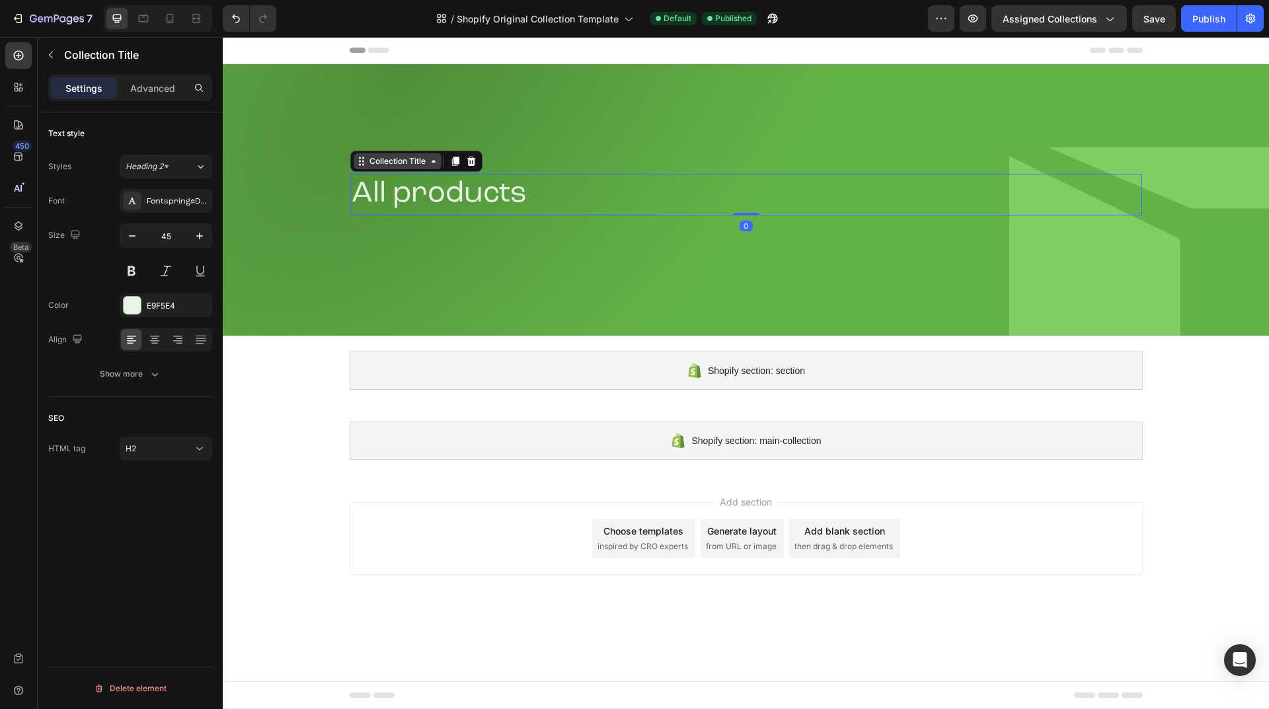
click at [432, 159] on icon at bounding box center [433, 161] width 11 height 11
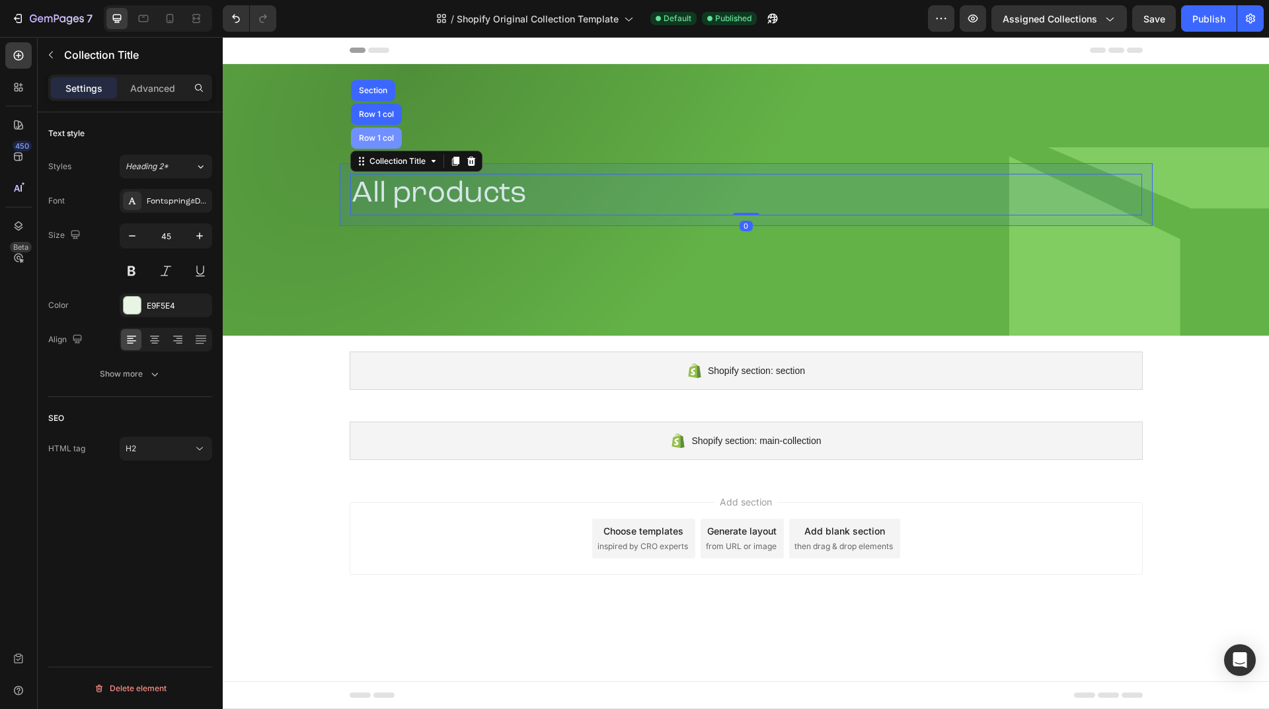
click at [389, 146] on div "Row 1 col" at bounding box center [376, 138] width 51 height 21
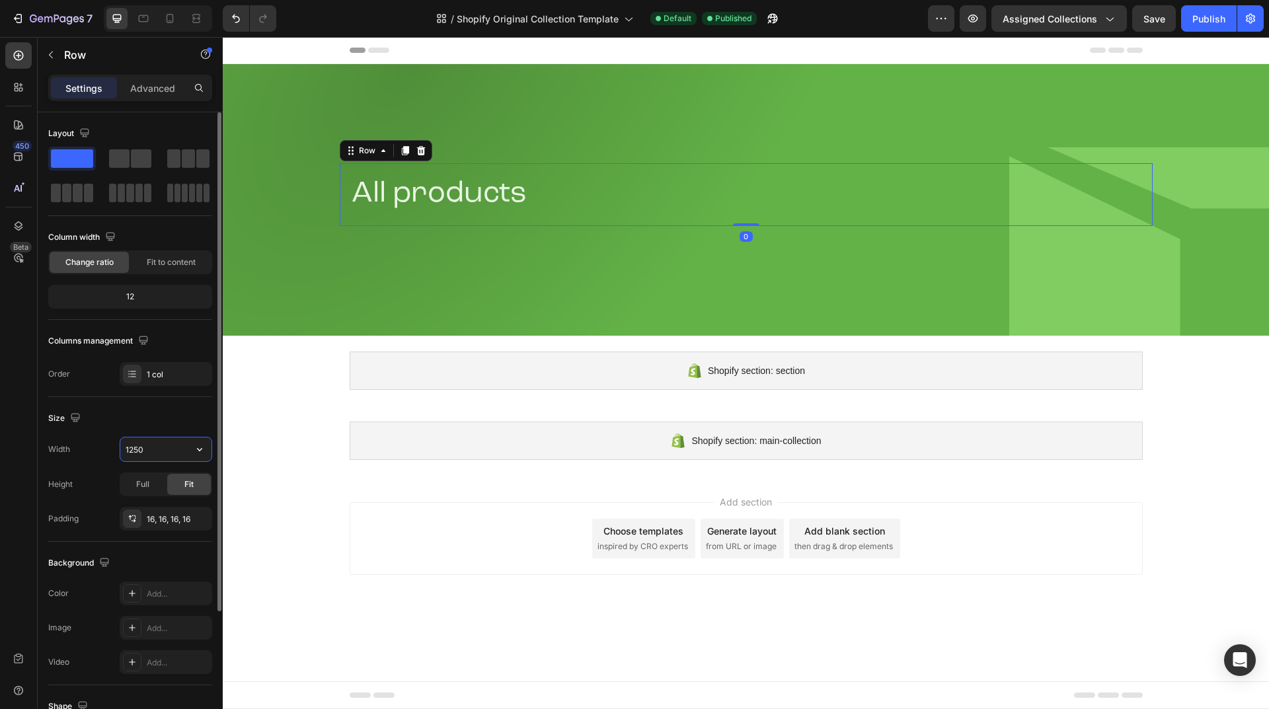
click at [161, 442] on input "1250" at bounding box center [165, 450] width 91 height 24
paste input "30px"
type input "1230"
click at [157, 412] on div "Size" at bounding box center [130, 418] width 164 height 21
click at [1201, 18] on div "Publish" at bounding box center [1209, 19] width 33 height 14
